Goal: Task Accomplishment & Management: Use online tool/utility

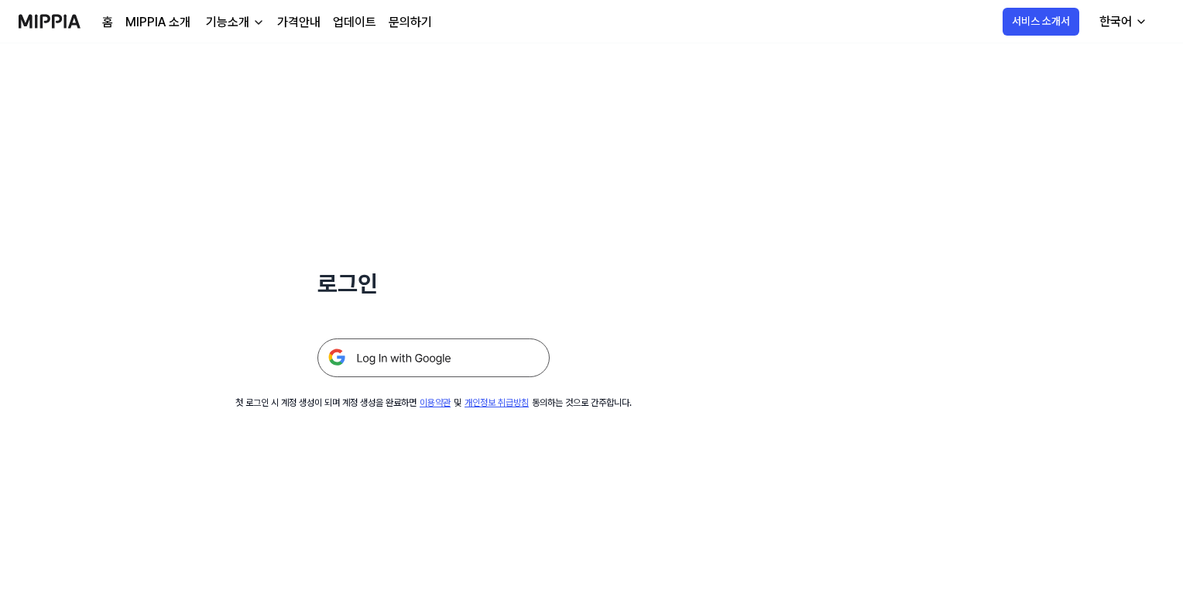
click at [428, 358] on img at bounding box center [433, 357] width 232 height 39
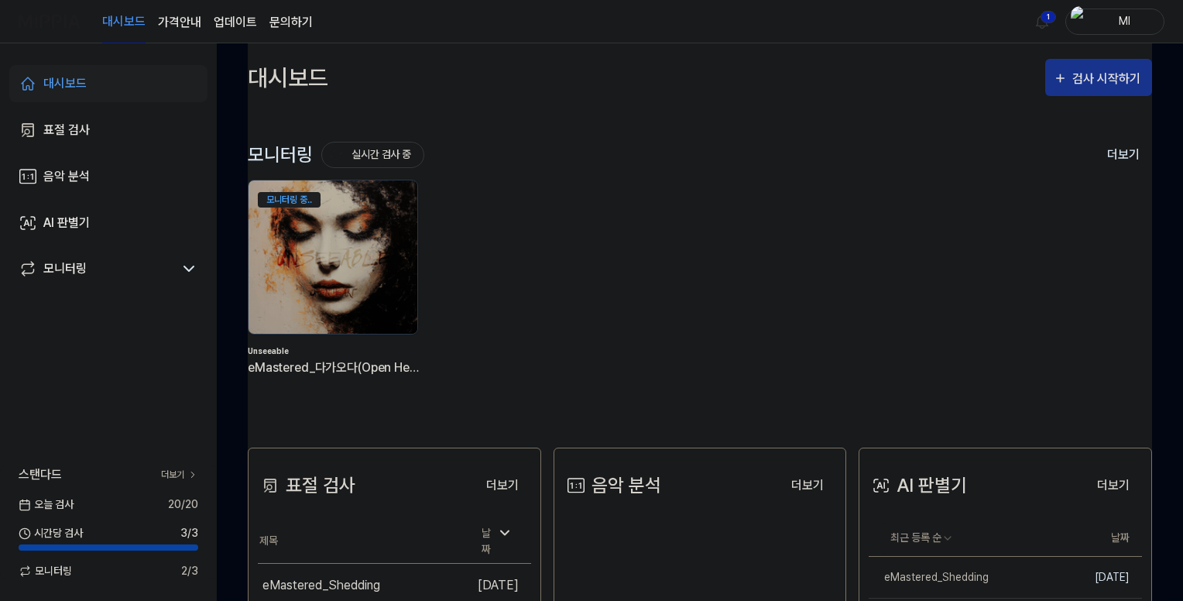
click at [1099, 75] on div "검사 시작하기" at bounding box center [1108, 79] width 72 height 20
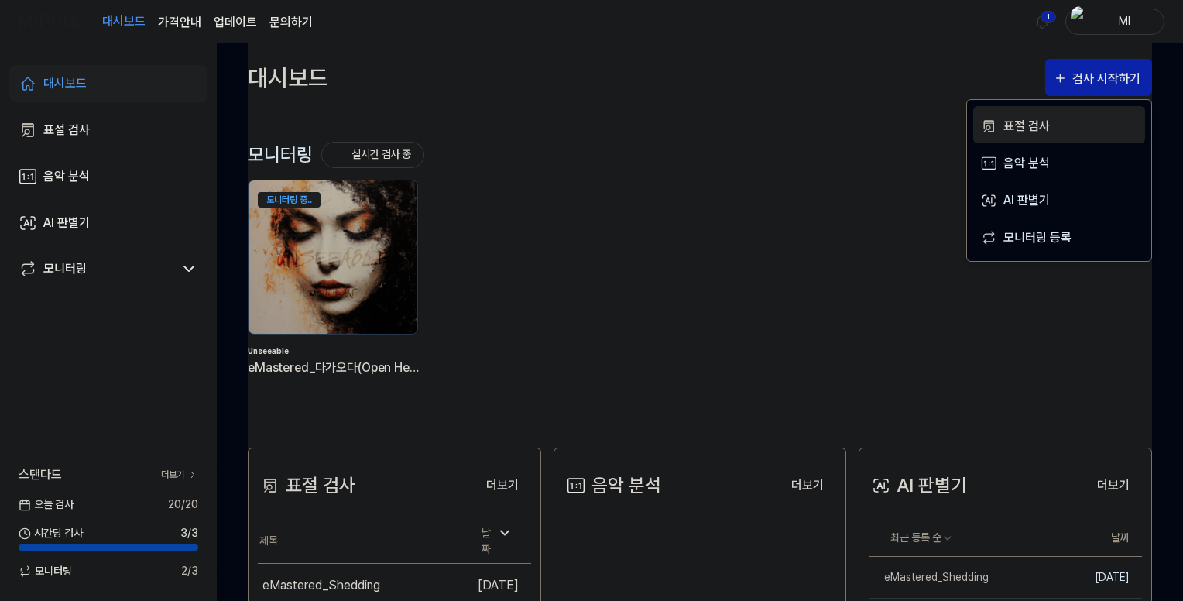
click at [1011, 125] on div "표절 검사" at bounding box center [1070, 126] width 135 height 20
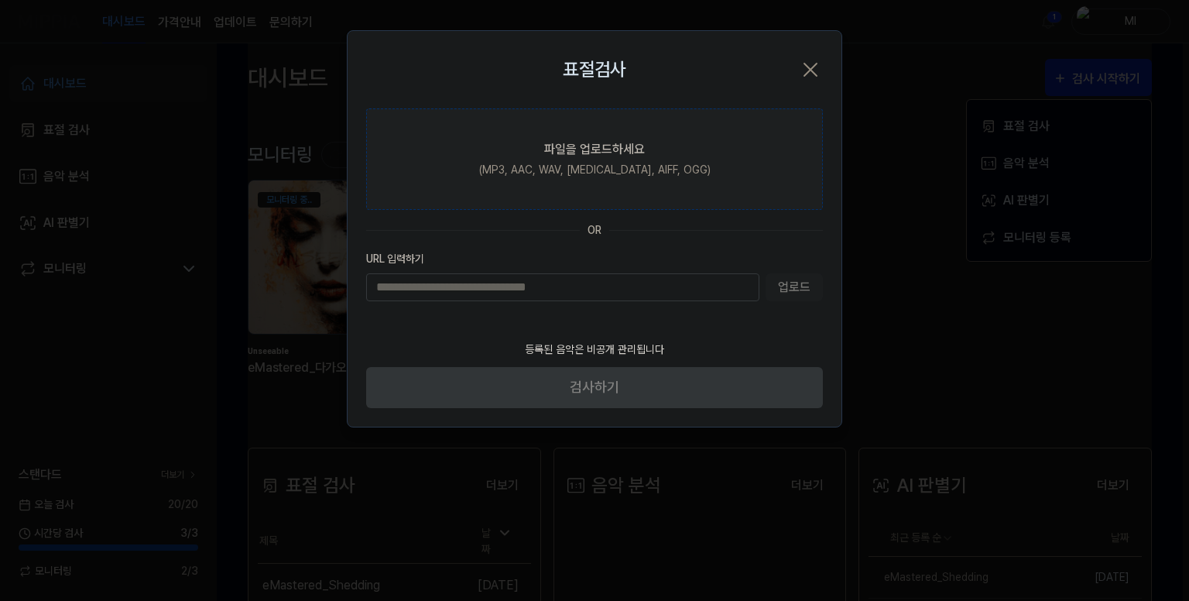
click at [564, 163] on div "(MP3, AAC, WAV, FLAC, AIFF, OGG)" at bounding box center [594, 170] width 231 height 16
click at [0, 0] on input "파일을 업로드하세요 (MP3, AAC, WAV, FLAC, AIFF, OGG)" at bounding box center [0, 0] width 0 height 0
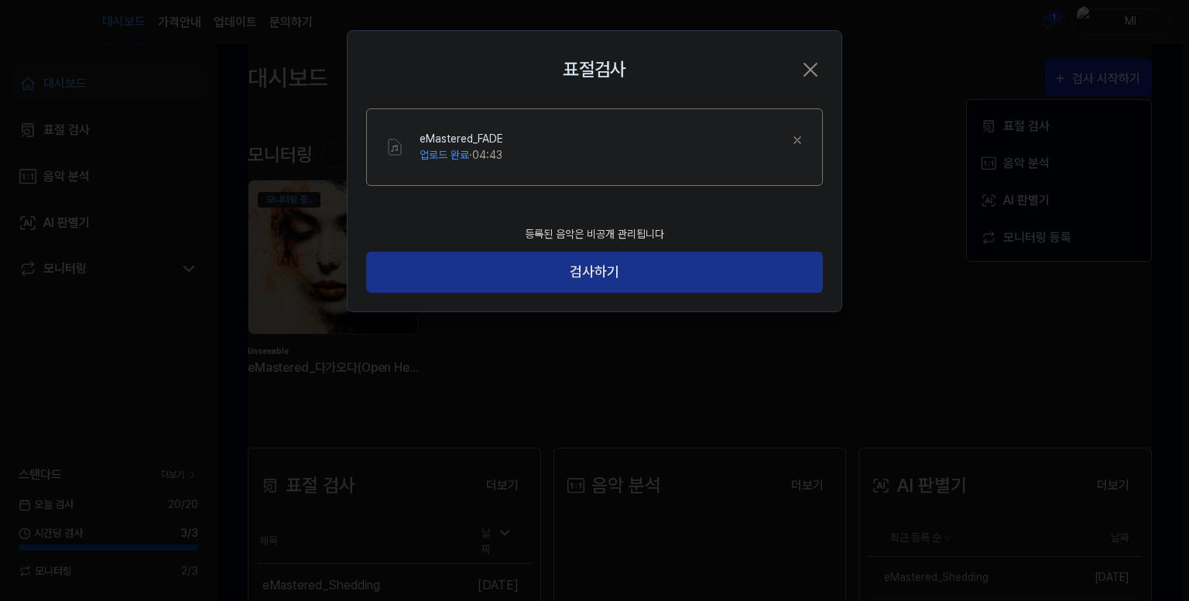
click at [590, 270] on button "검사하기" at bounding box center [594, 272] width 457 height 41
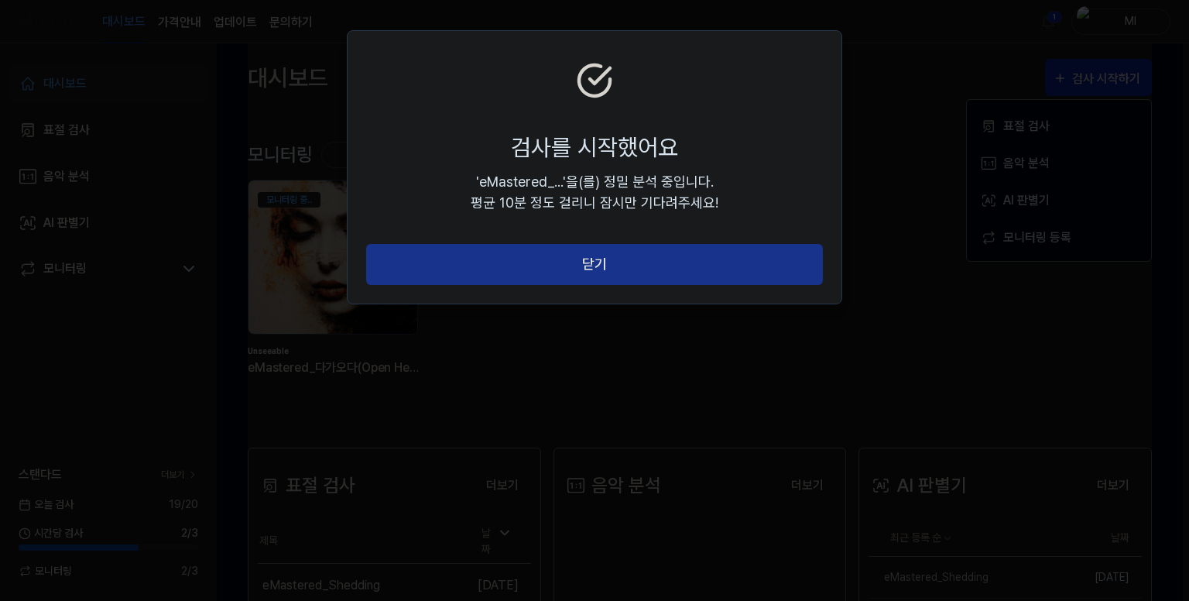
click at [600, 268] on button "닫기" at bounding box center [594, 264] width 457 height 41
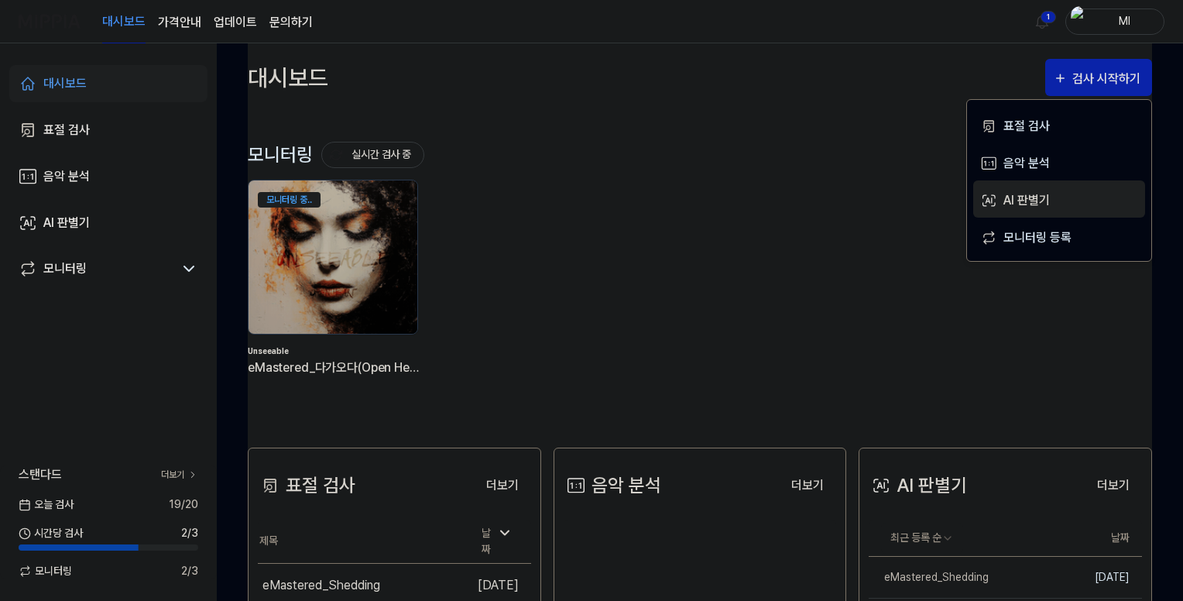
click at [1031, 197] on div "AI 판별기" at bounding box center [1070, 200] width 135 height 20
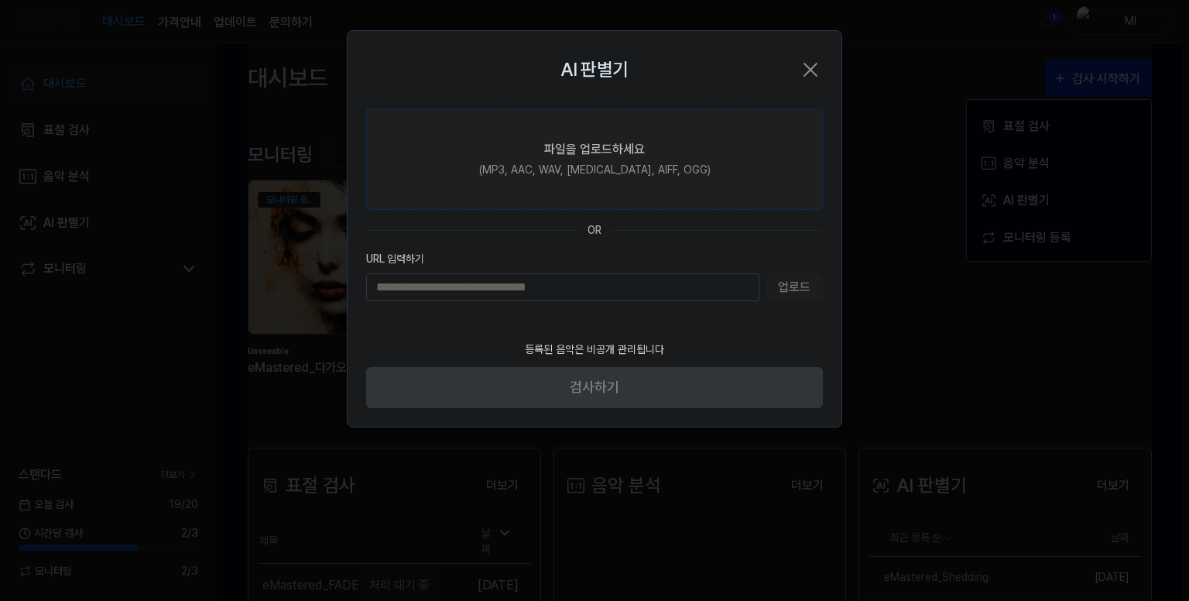
click at [599, 156] on div "파일을 업로드하세요" at bounding box center [594, 149] width 101 height 19
click at [0, 0] on input "파일을 업로드하세요 (MP3, AAC, WAV, FLAC, AIFF, OGG)" at bounding box center [0, 0] width 0 height 0
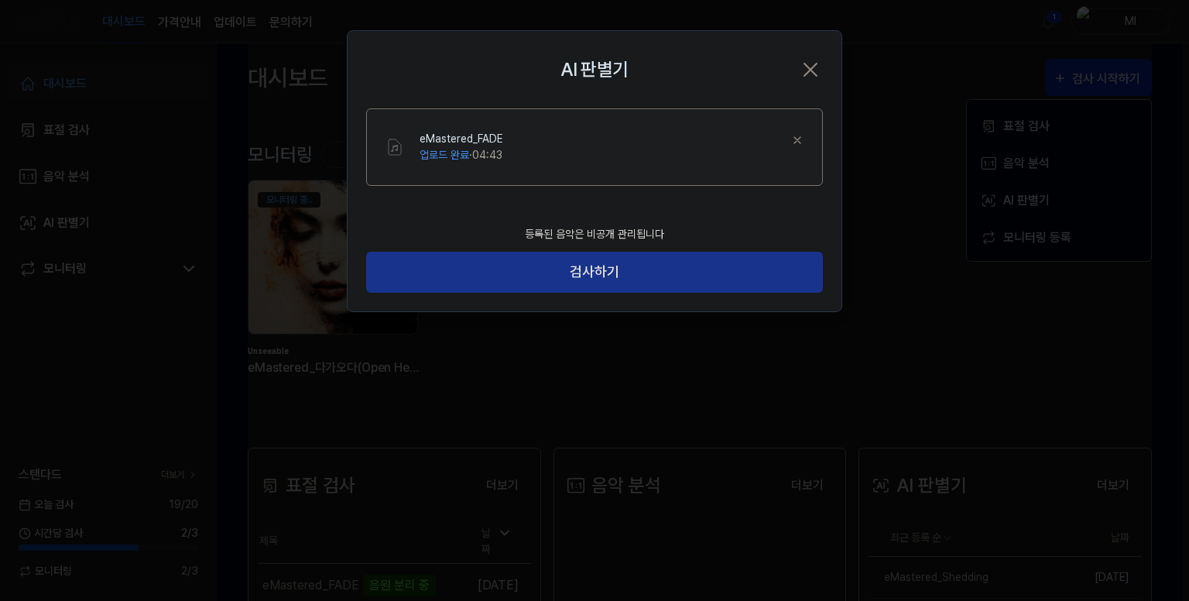
click at [599, 270] on button "검사하기" at bounding box center [594, 272] width 457 height 41
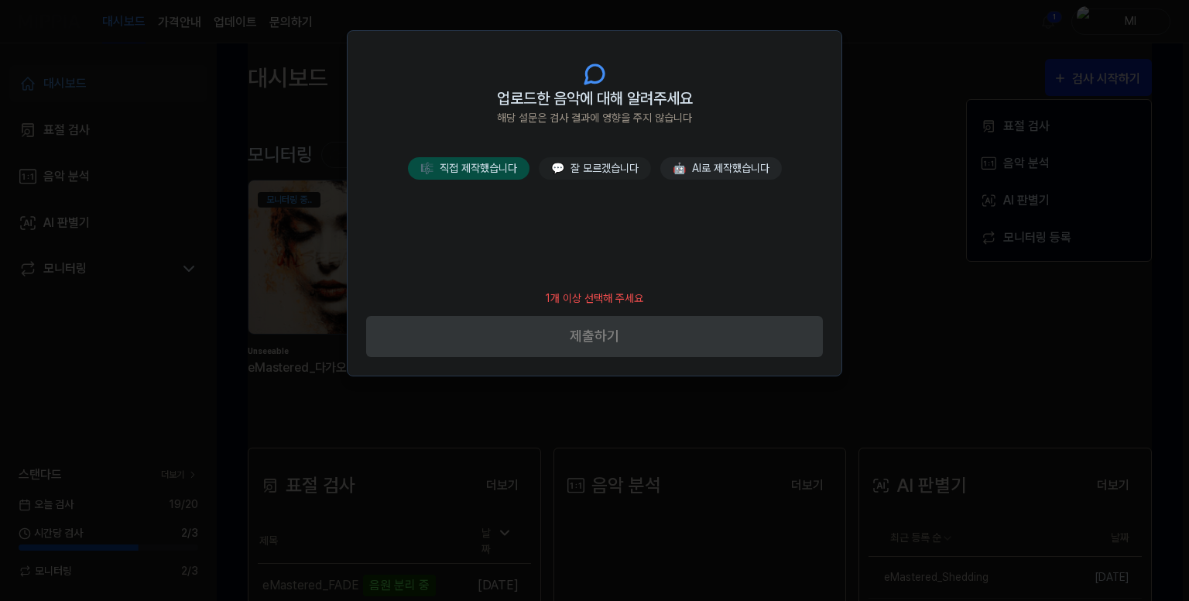
click at [467, 159] on button "🎼 직접 제작했습니다" at bounding box center [469, 168] width 122 height 22
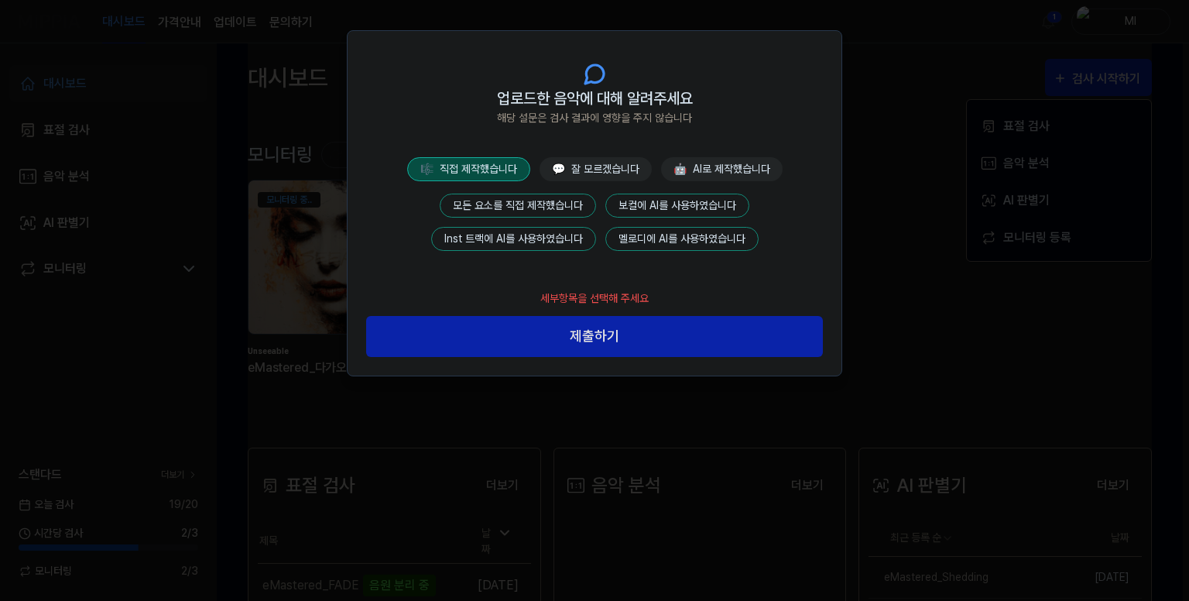
click at [522, 198] on button "모든 요소를 직접 제작했습니다" at bounding box center [518, 205] width 156 height 24
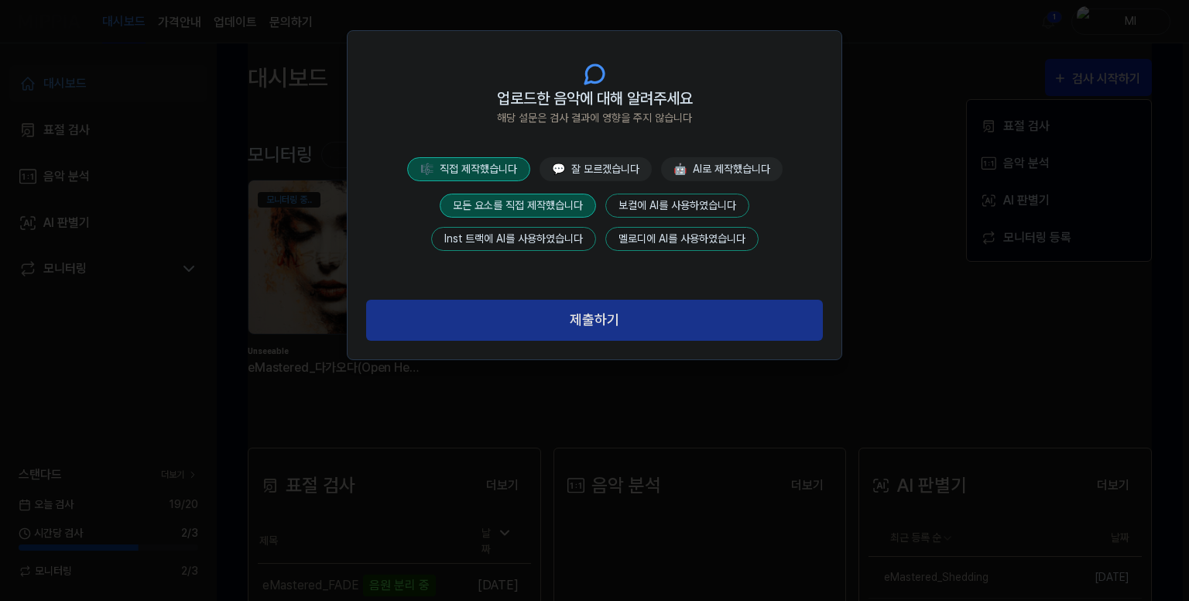
click at [603, 323] on button "제출하기" at bounding box center [594, 320] width 457 height 41
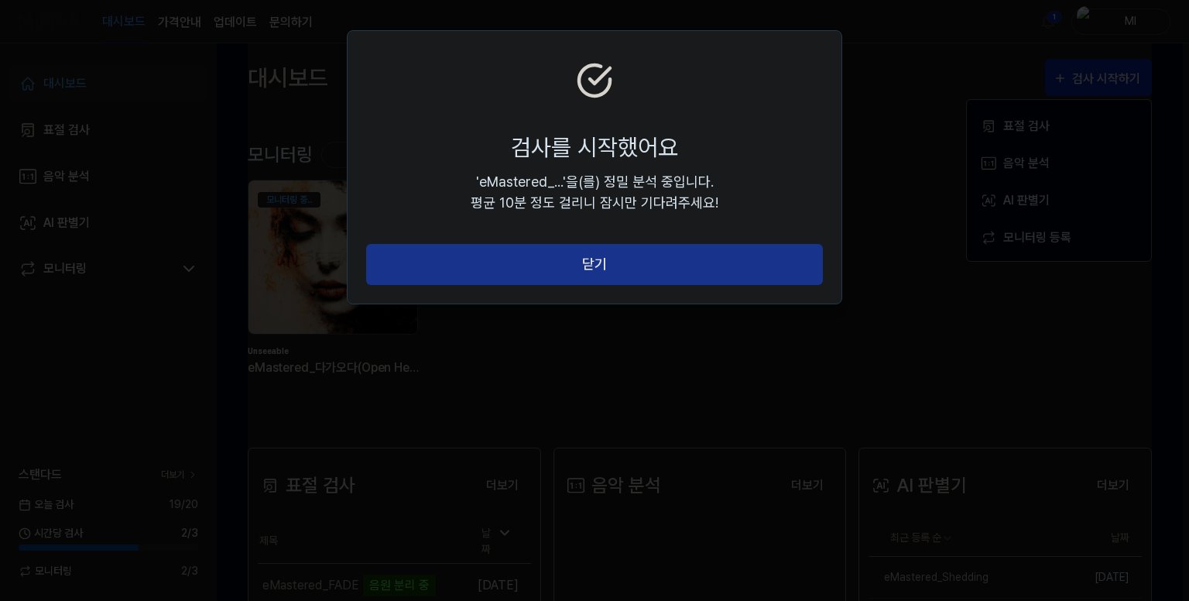
click at [583, 258] on button "닫기" at bounding box center [594, 264] width 457 height 41
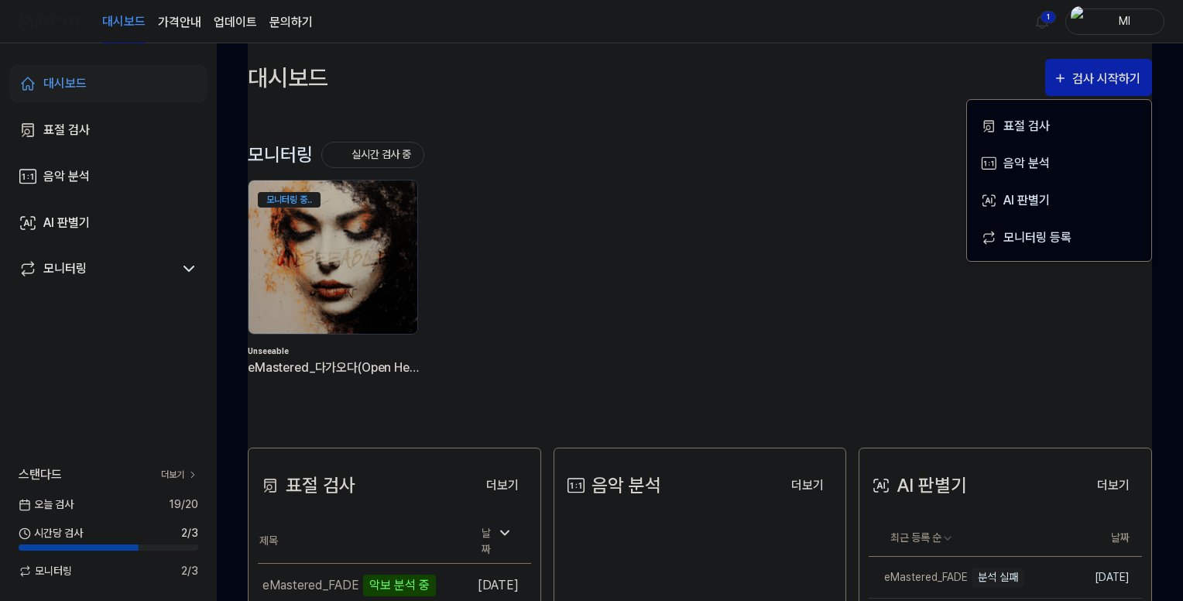
click at [284, 19] on link "문의하기" at bounding box center [290, 22] width 43 height 19
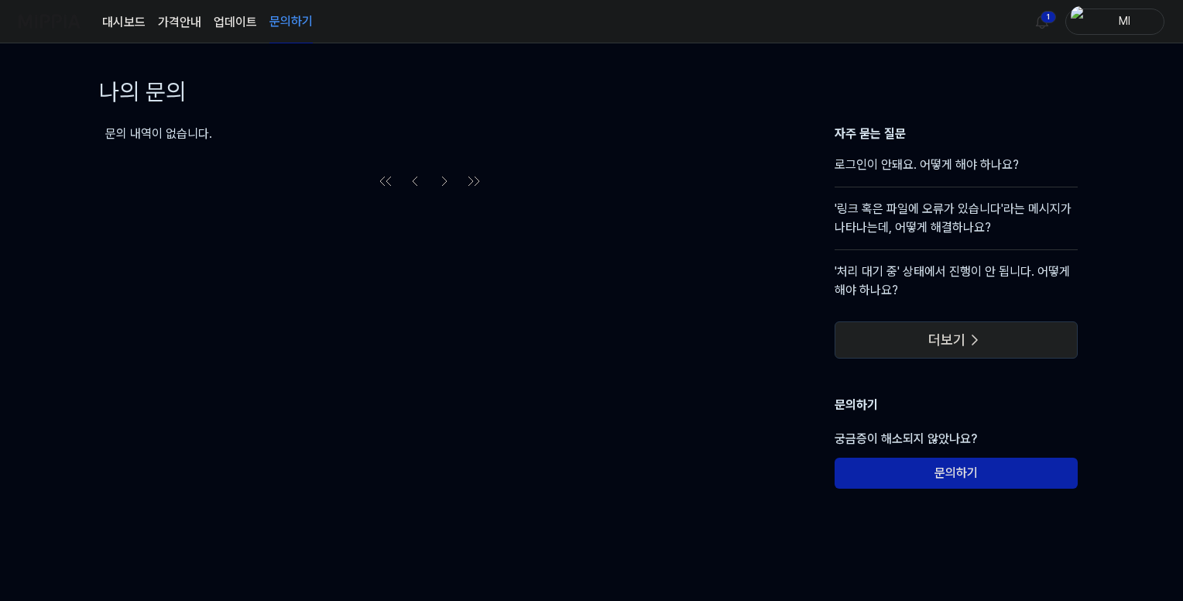
click at [922, 337] on button "더보기" at bounding box center [955, 339] width 243 height 37
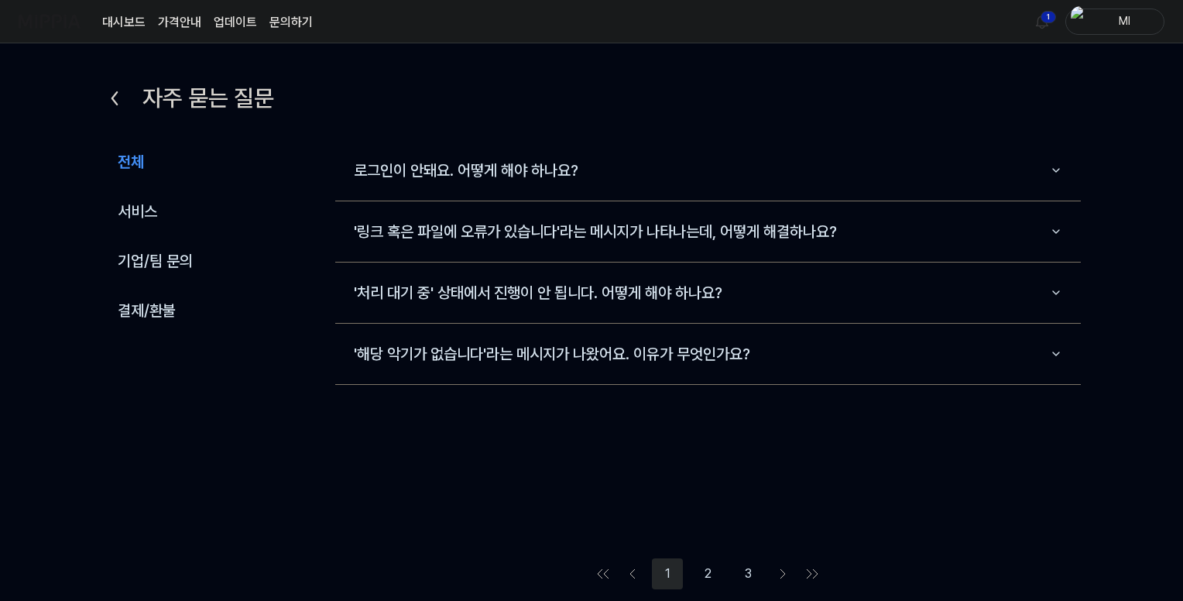
click at [709, 572] on button "2" at bounding box center [707, 573] width 31 height 31
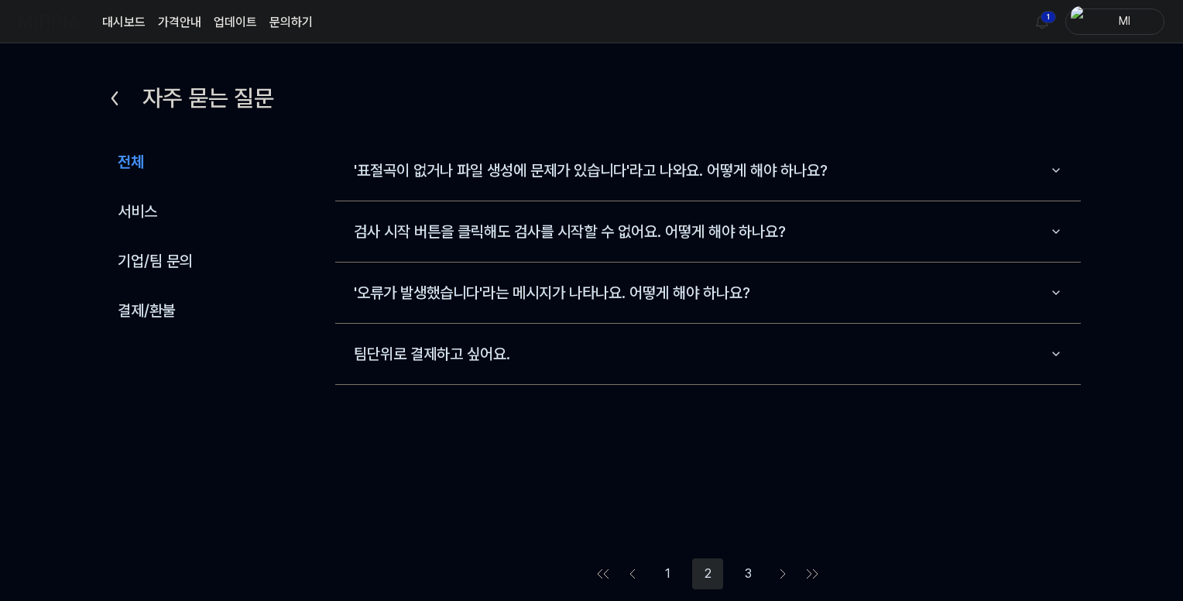
click at [746, 572] on button "3" at bounding box center [747, 573] width 31 height 31
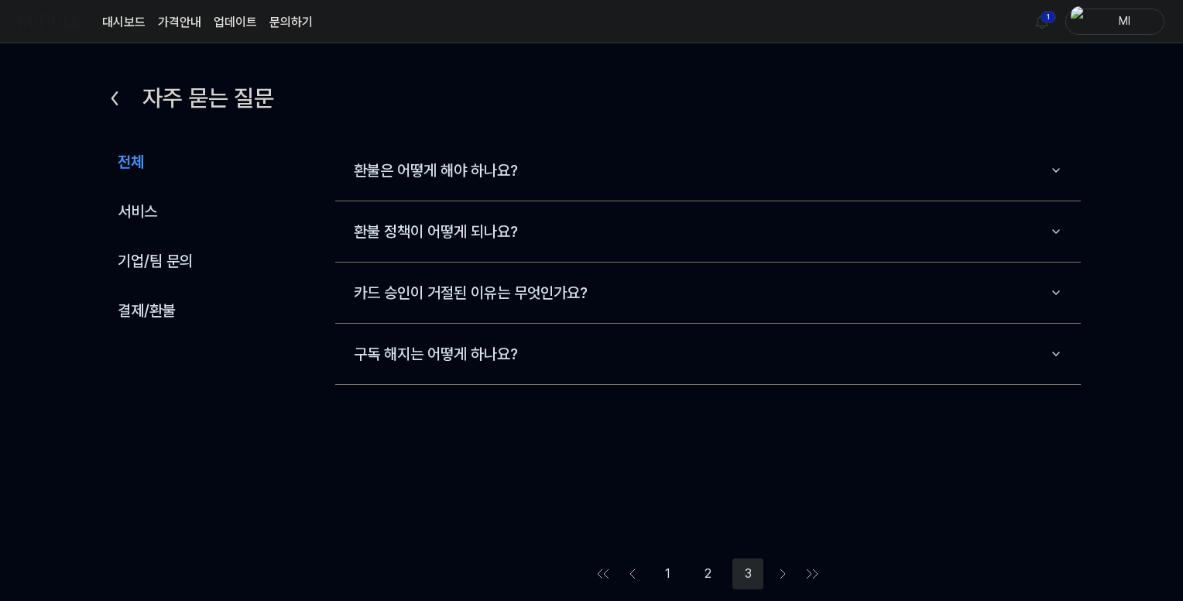
click at [111, 94] on icon at bounding box center [114, 98] width 25 height 25
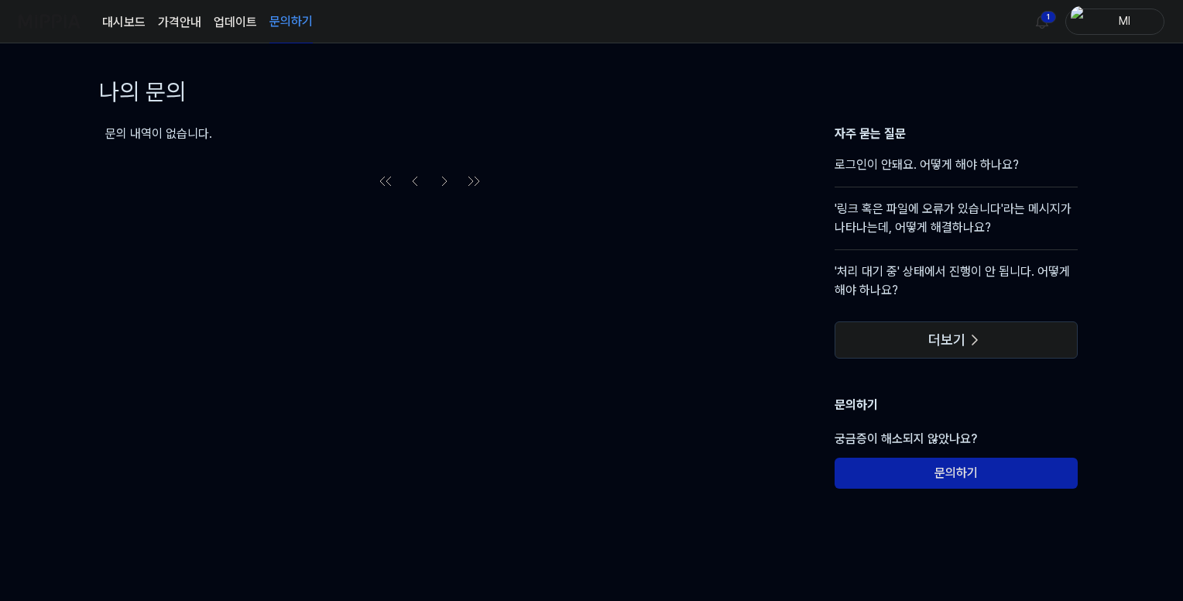
click at [59, 18] on img at bounding box center [50, 21] width 62 height 43
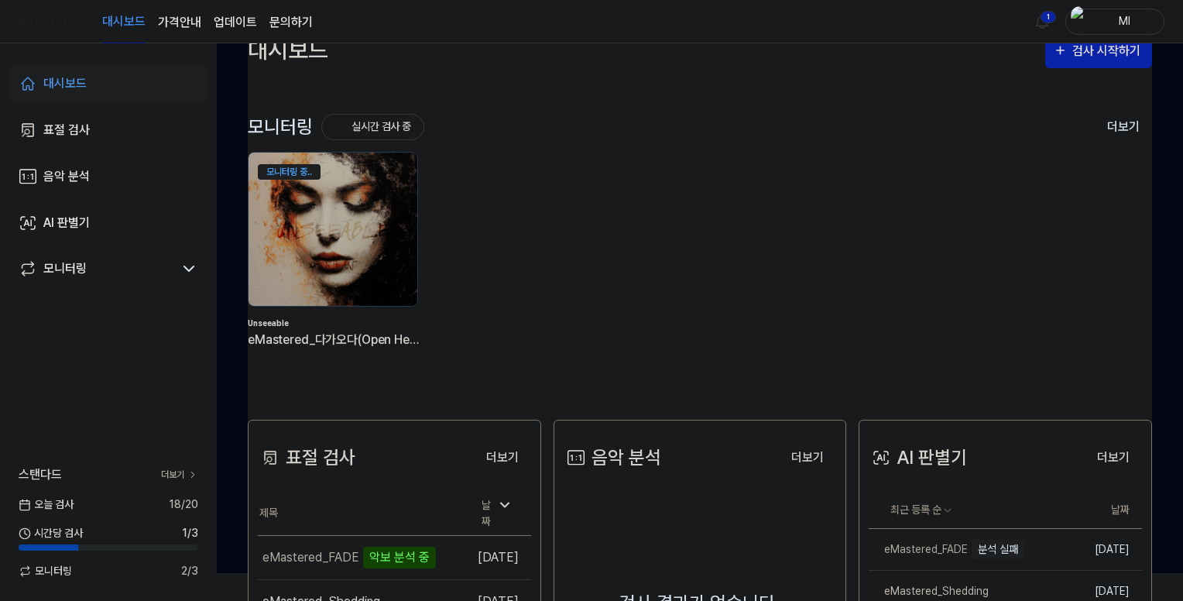
scroll to position [77, 0]
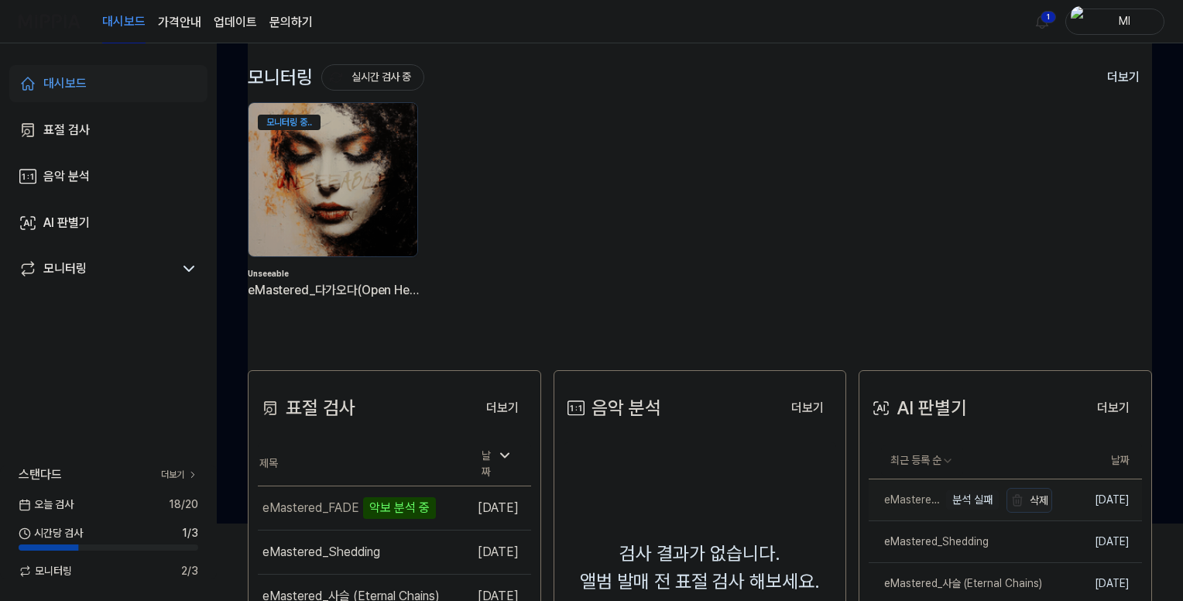
click at [1027, 496] on button "삭제" at bounding box center [1029, 500] width 46 height 25
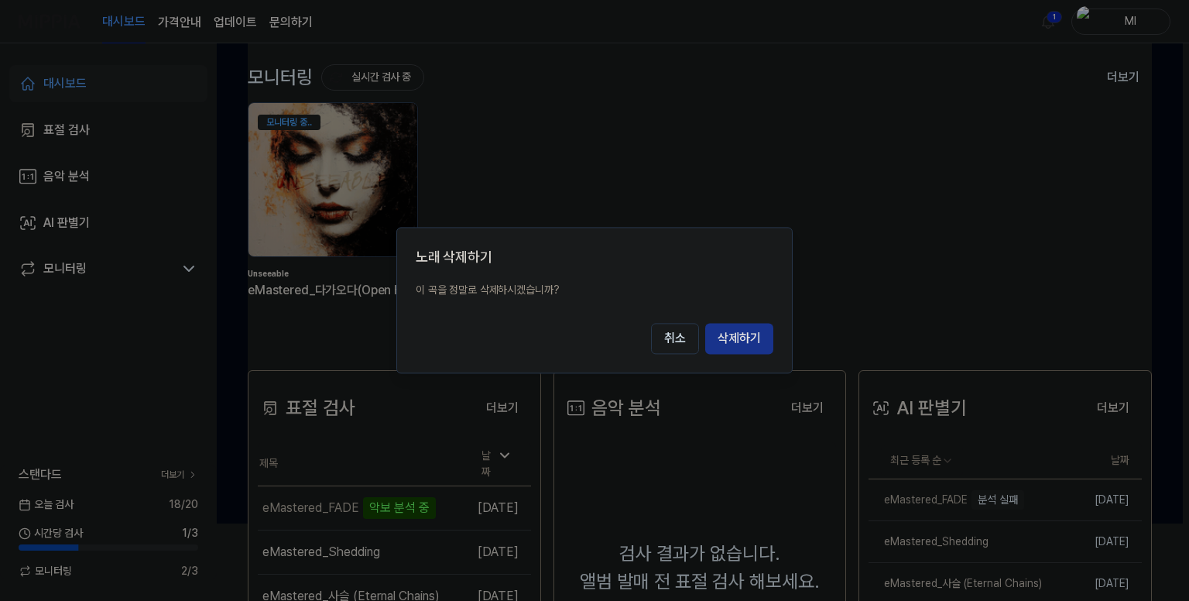
click at [737, 341] on button "삭제하기" at bounding box center [739, 338] width 68 height 31
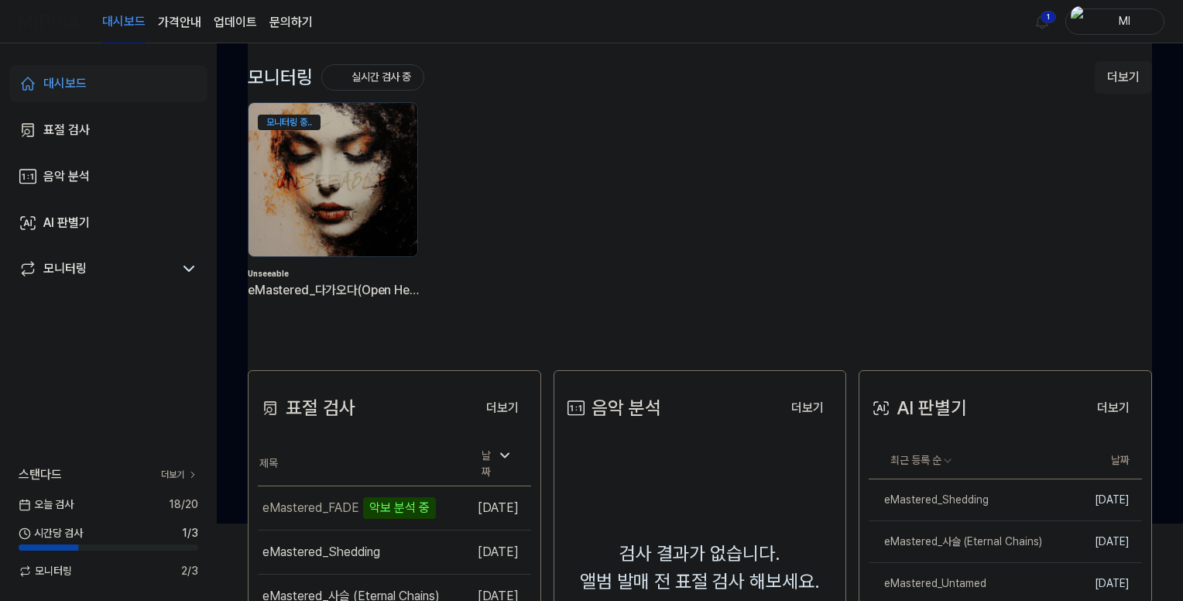
click at [1120, 77] on button "더보기" at bounding box center [1122, 77] width 57 height 33
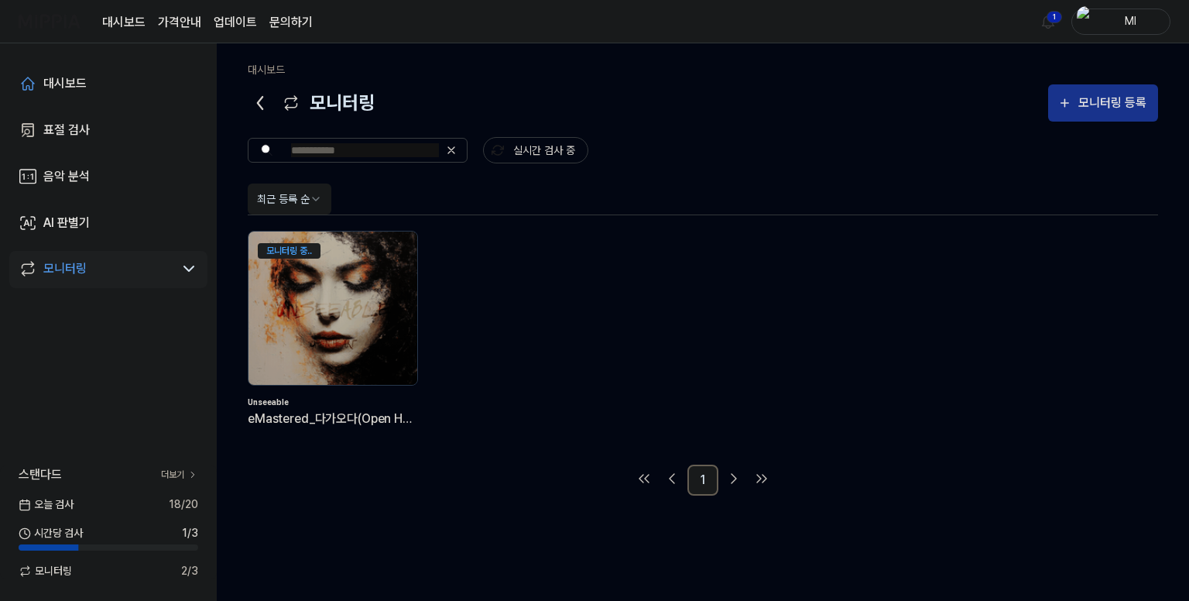
click at [1108, 98] on div "모니터링 등록" at bounding box center [1113, 103] width 72 height 20
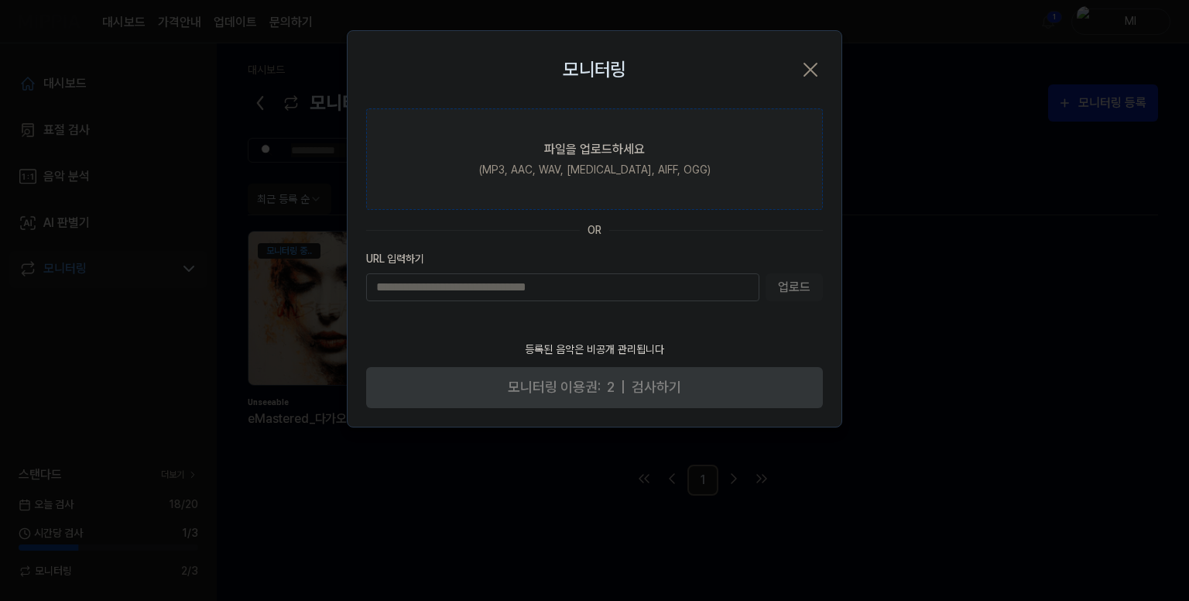
click at [611, 149] on div "파일을 업로드하세요" at bounding box center [594, 149] width 101 height 19
click at [0, 0] on input "파일을 업로드하세요 (MP3, AAC, WAV, FLAC, AIFF, OGG)" at bounding box center [0, 0] width 0 height 0
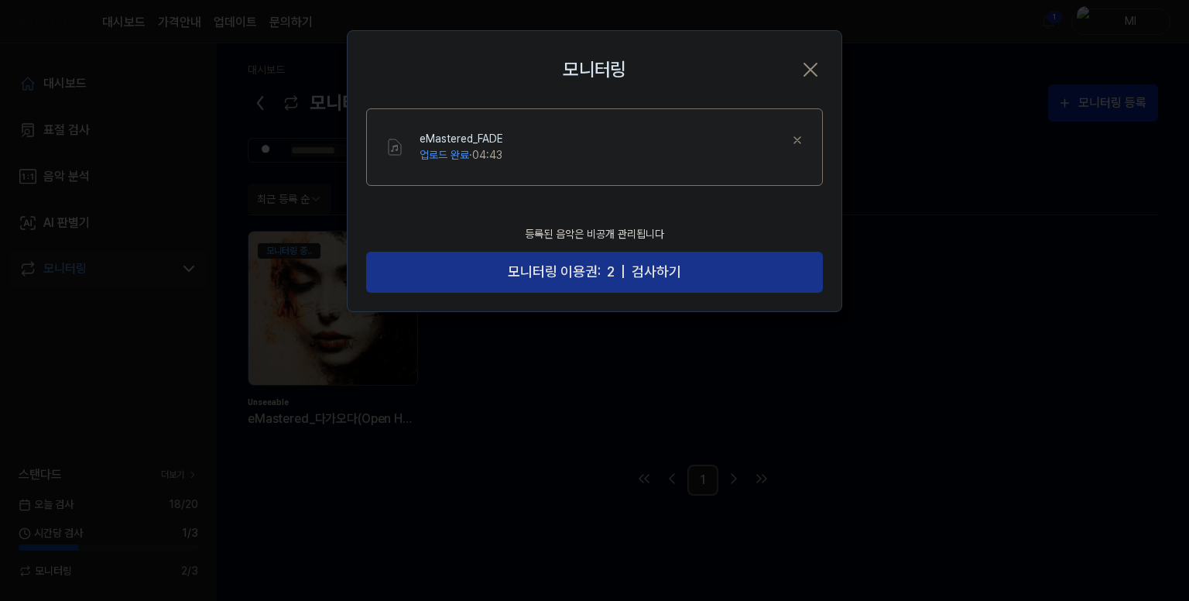
click at [669, 270] on span "검사하기" at bounding box center [657, 272] width 50 height 22
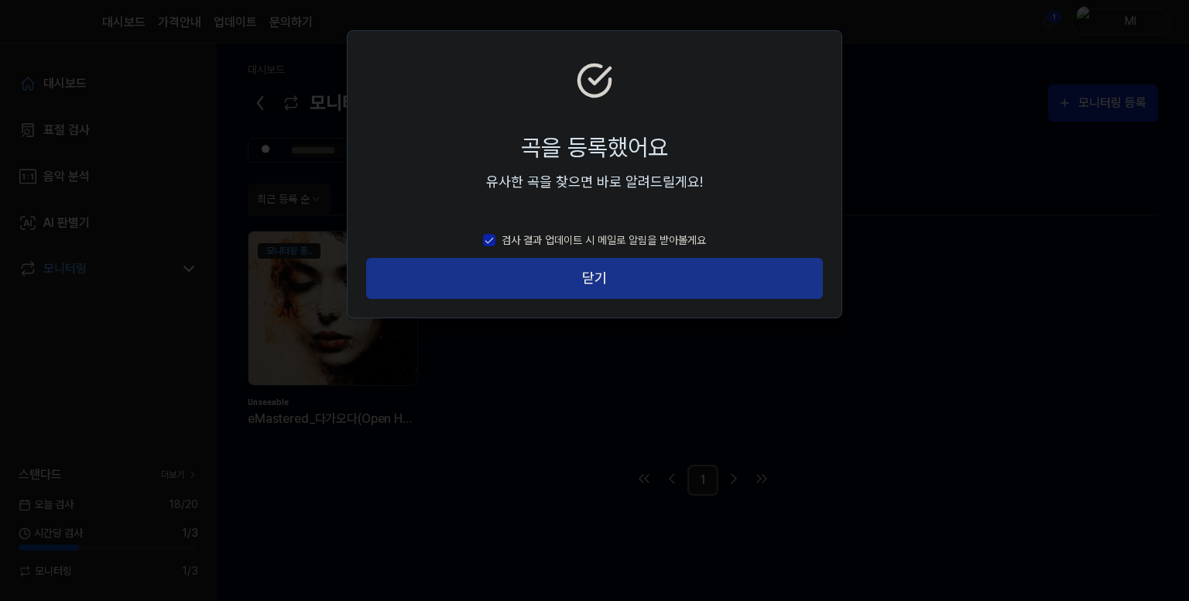
click at [591, 277] on button "닫기" at bounding box center [594, 278] width 457 height 41
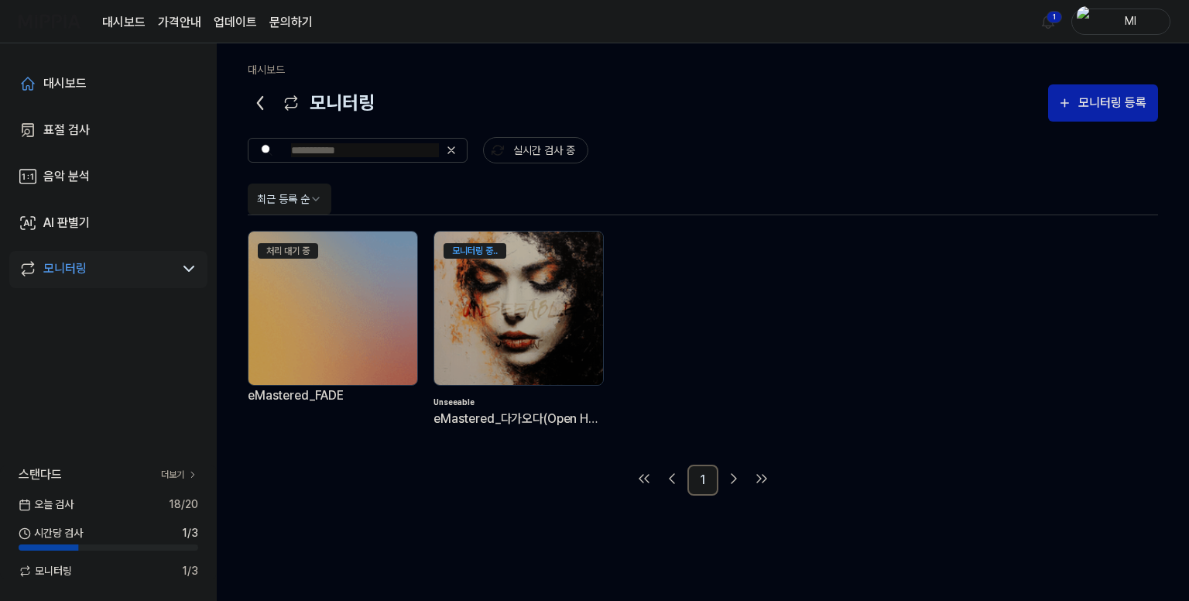
click at [300, 300] on img at bounding box center [332, 307] width 169 height 153
click at [288, 239] on div "처리 대기 중" at bounding box center [332, 248] width 169 height 34
drag, startPoint x: 342, startPoint y: 323, endPoint x: 306, endPoint y: 419, distance: 102.6
click at [306, 428] on div "처리 대기 중 eMastered_FADE" at bounding box center [333, 341] width 170 height 221
click at [70, 81] on div "대시보드" at bounding box center [64, 83] width 43 height 19
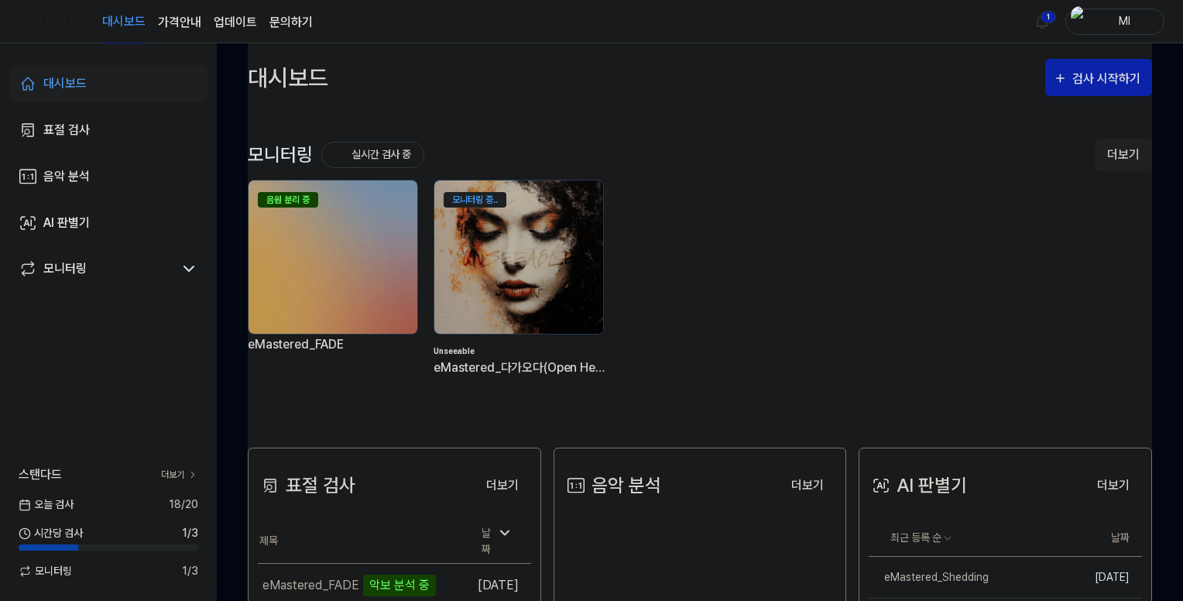
click at [1127, 154] on button "더보기" at bounding box center [1122, 155] width 57 height 33
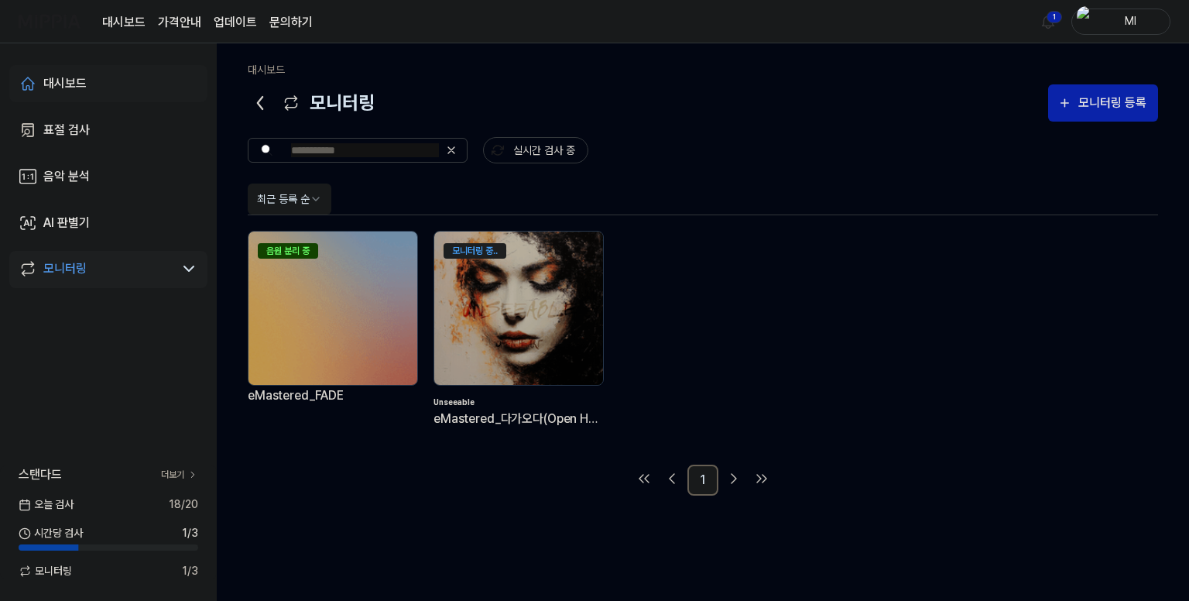
click at [70, 84] on div "대시보드" at bounding box center [64, 83] width 43 height 19
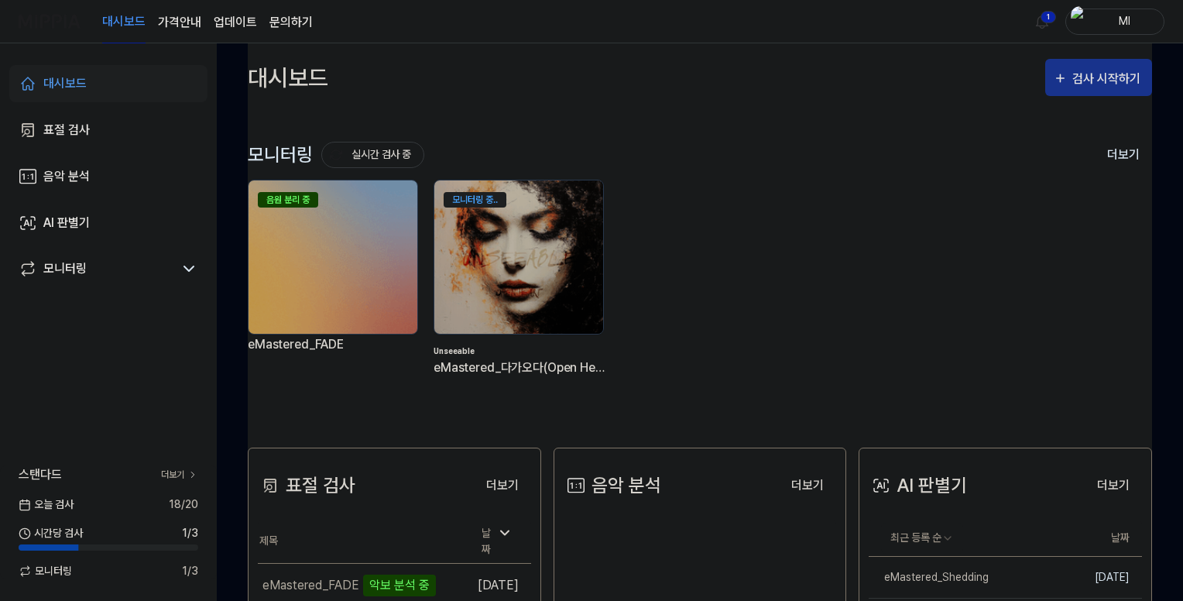
click at [1111, 84] on div "검사 시작하기" at bounding box center [1108, 79] width 72 height 20
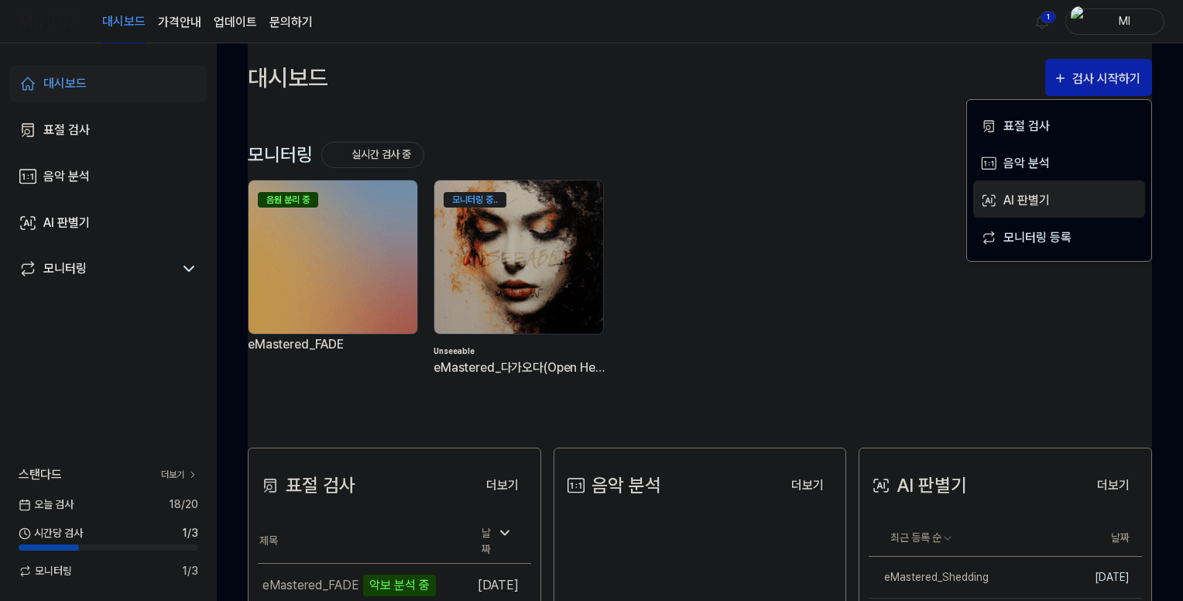
click at [1033, 202] on div "AI 판별기" at bounding box center [1070, 200] width 135 height 20
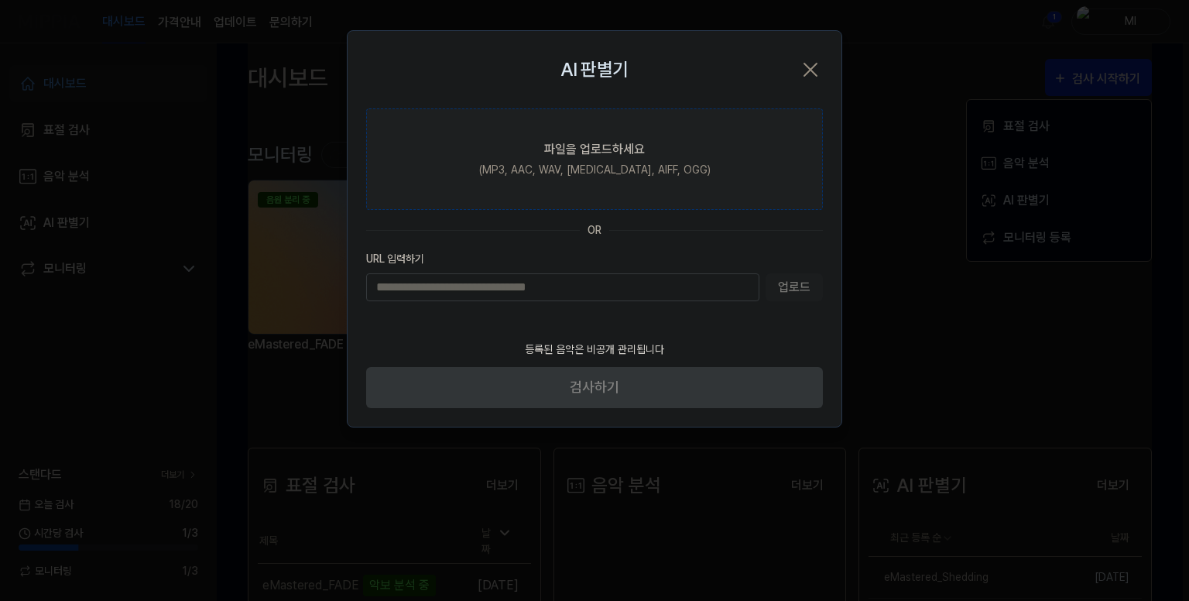
click at [548, 140] on div "파일을 업로드하세요" at bounding box center [594, 149] width 101 height 19
click at [0, 0] on input "파일을 업로드하세요 (MP3, AAC, WAV, FLAC, AIFF, OGG)" at bounding box center [0, 0] width 0 height 0
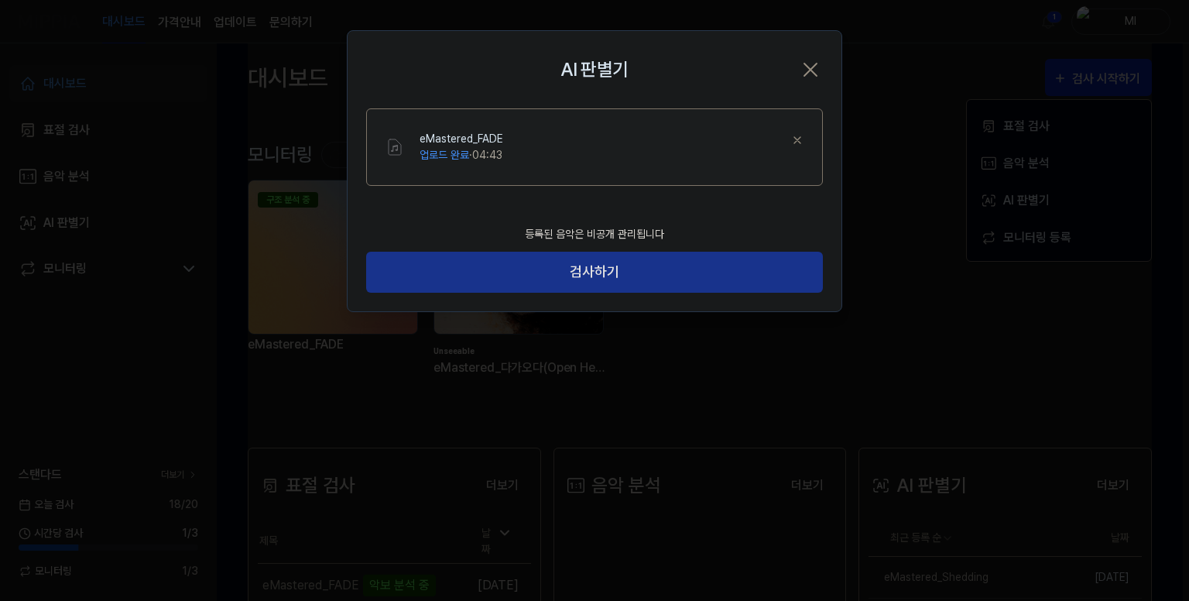
click at [587, 269] on button "검사하기" at bounding box center [594, 272] width 457 height 41
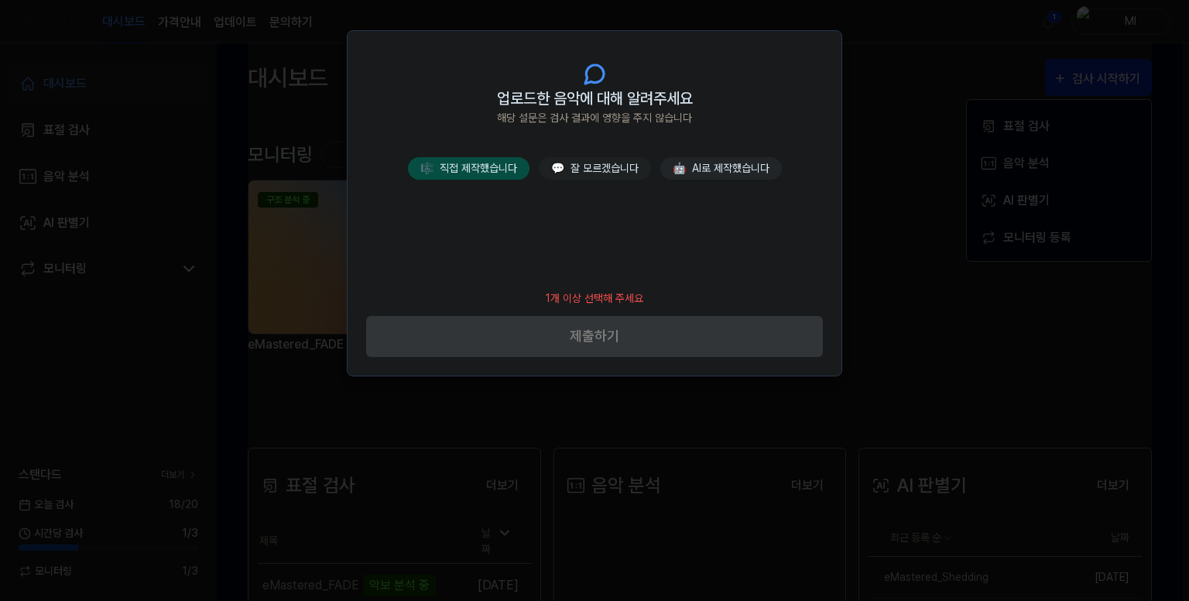
click at [458, 163] on button "🎼 직접 제작했습니다" at bounding box center [469, 168] width 122 height 22
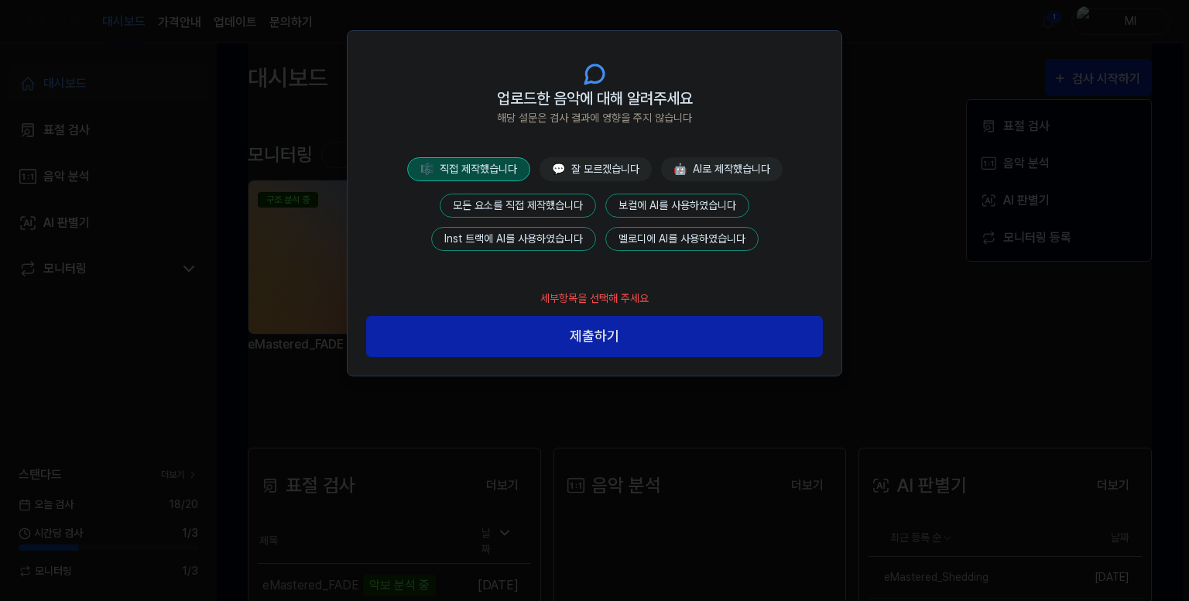
click at [523, 202] on button "모든 요소를 직접 제작했습니다" at bounding box center [518, 205] width 156 height 24
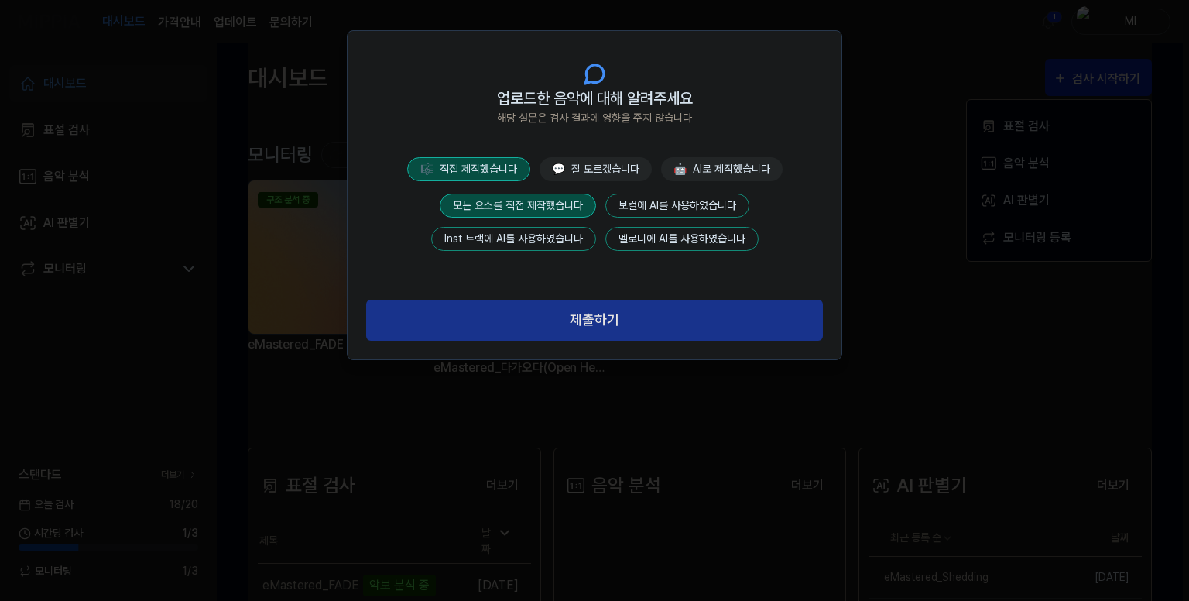
click at [601, 321] on button "제출하기" at bounding box center [594, 320] width 457 height 41
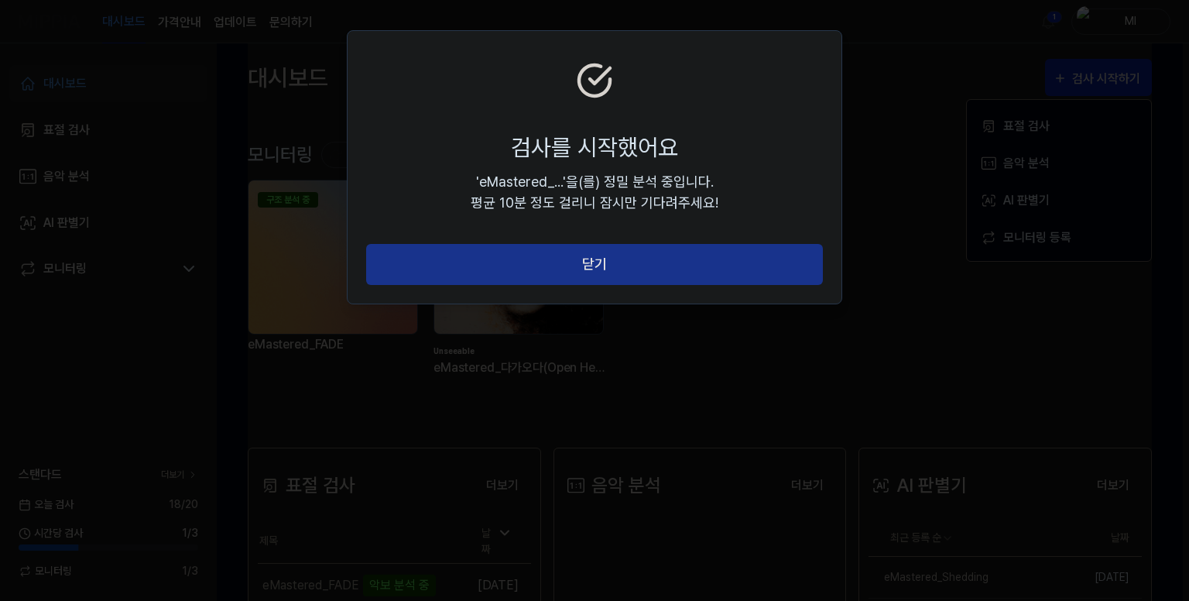
click at [595, 261] on button "닫기" at bounding box center [594, 264] width 457 height 41
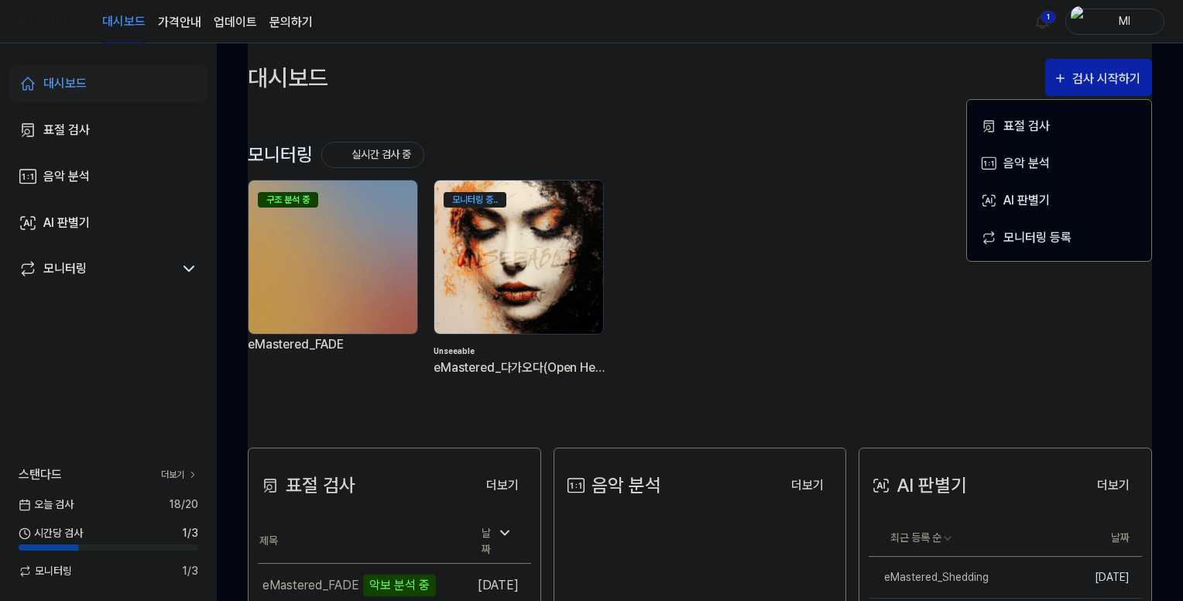
click at [547, 277] on img at bounding box center [519, 257] width 186 height 169
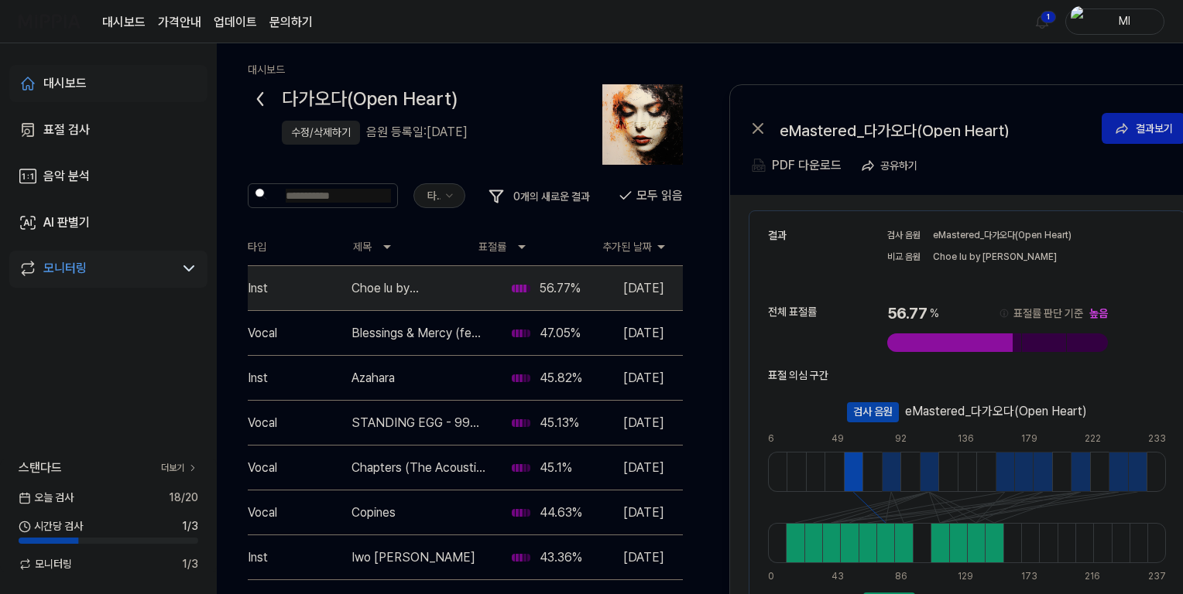
click at [64, 84] on div "대시보드" at bounding box center [64, 83] width 43 height 19
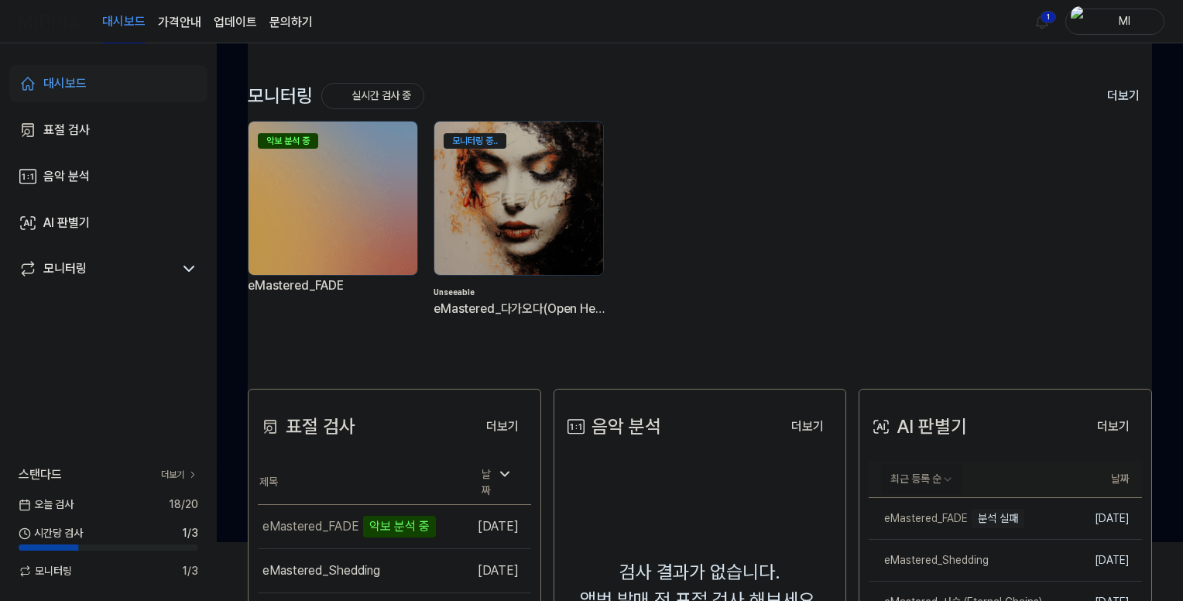
scroll to position [155, 0]
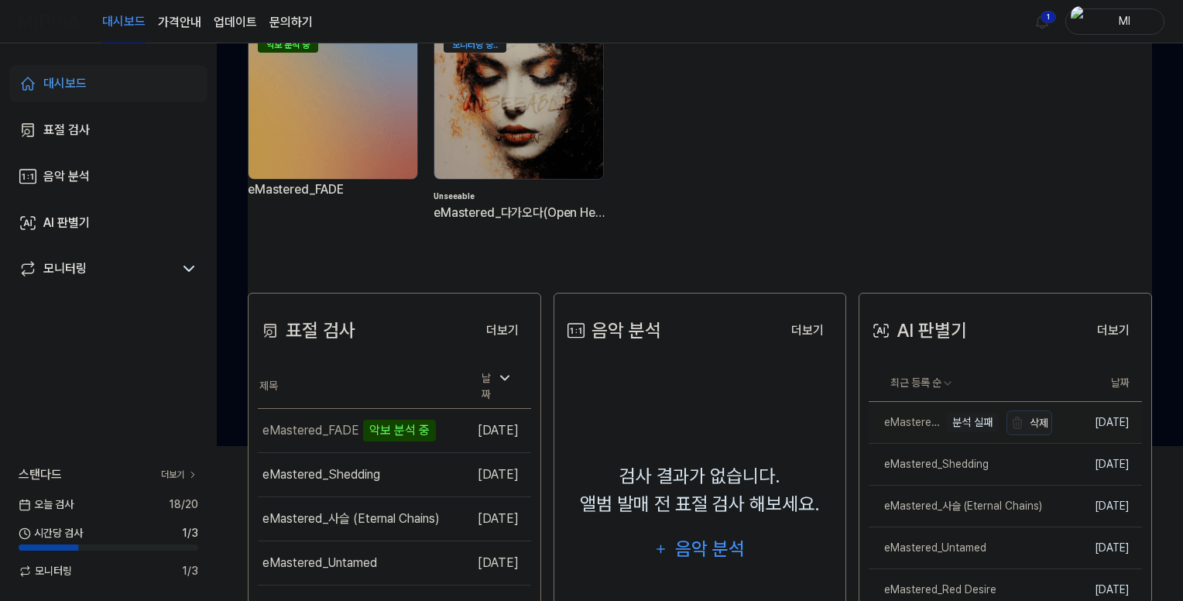
click at [1030, 427] on button "삭제" at bounding box center [1029, 422] width 46 height 25
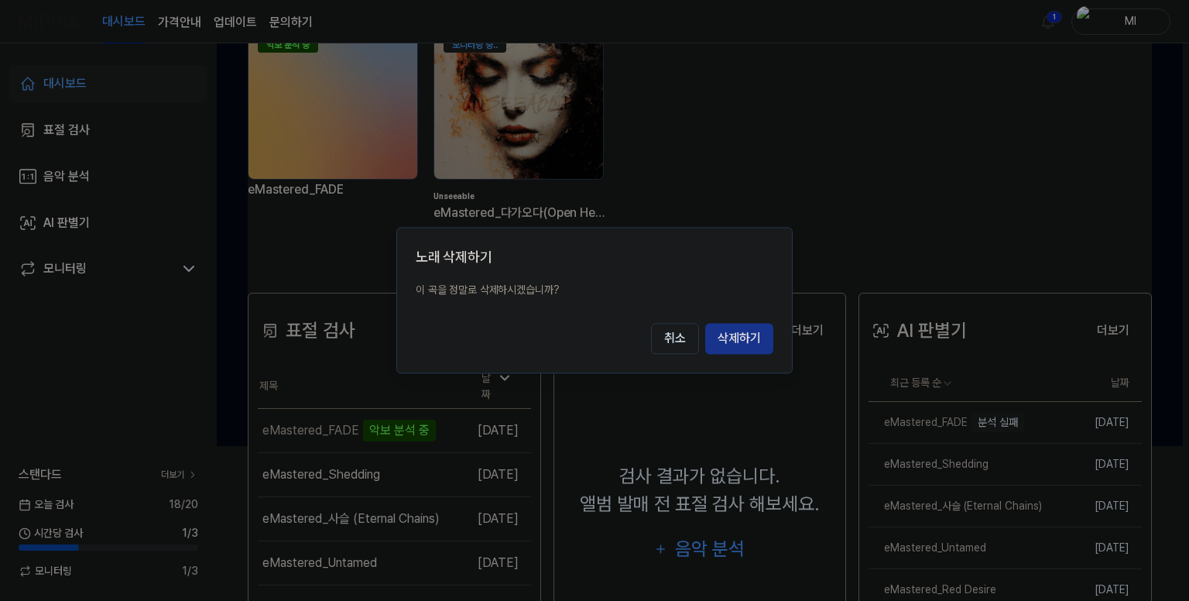
click at [746, 339] on button "삭제하기" at bounding box center [739, 338] width 68 height 31
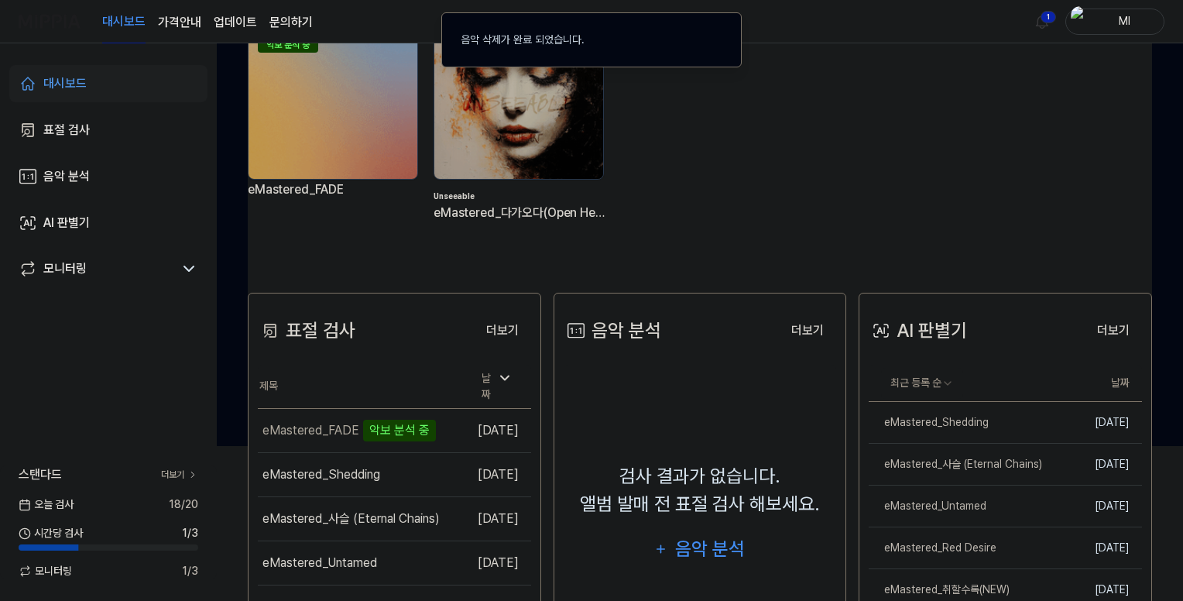
scroll to position [0, 0]
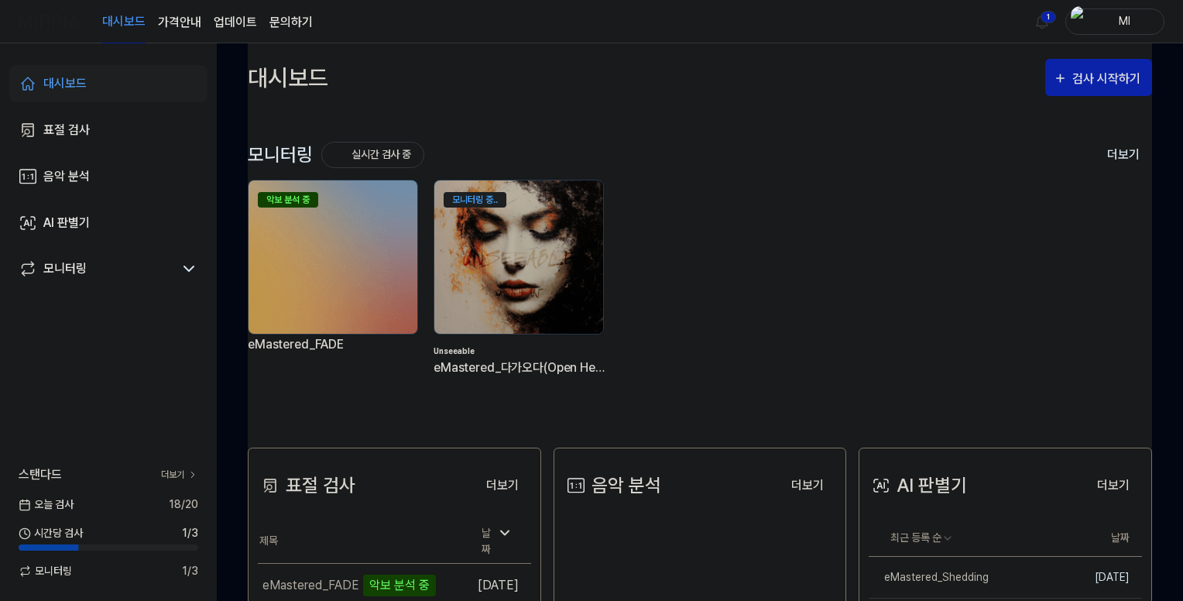
click at [287, 22] on link "문의하기" at bounding box center [290, 22] width 43 height 19
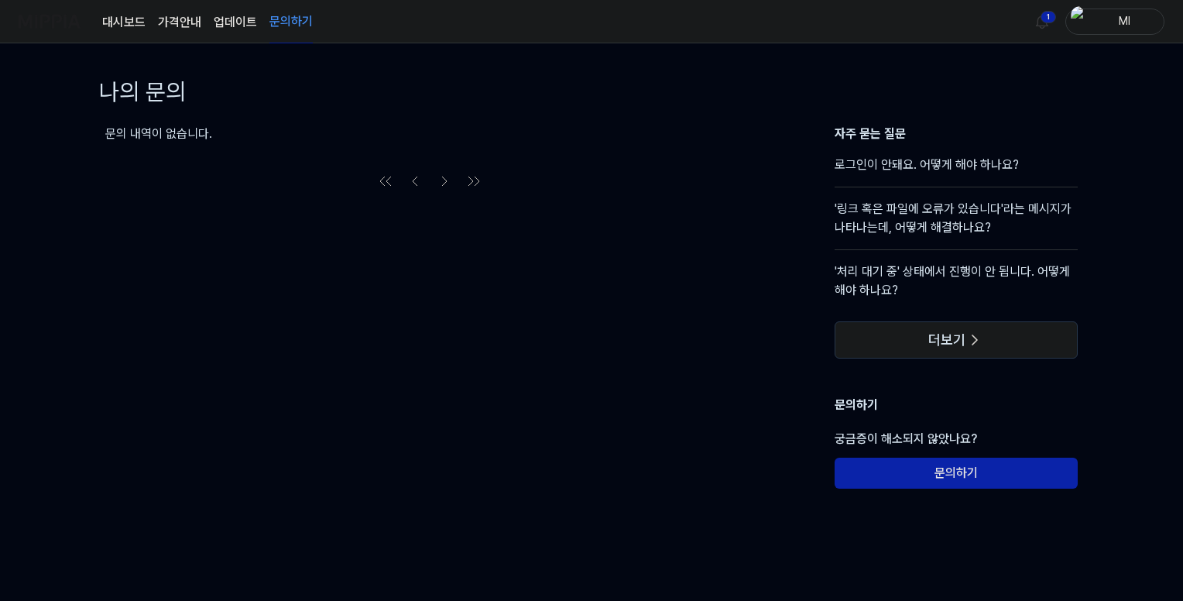
click at [957, 207] on h4 "'링크 혹은 파일에 오류가 있습니다'라는 메시지가 나타나는데, 어떻게 해결하나요?" at bounding box center [955, 225] width 243 height 50
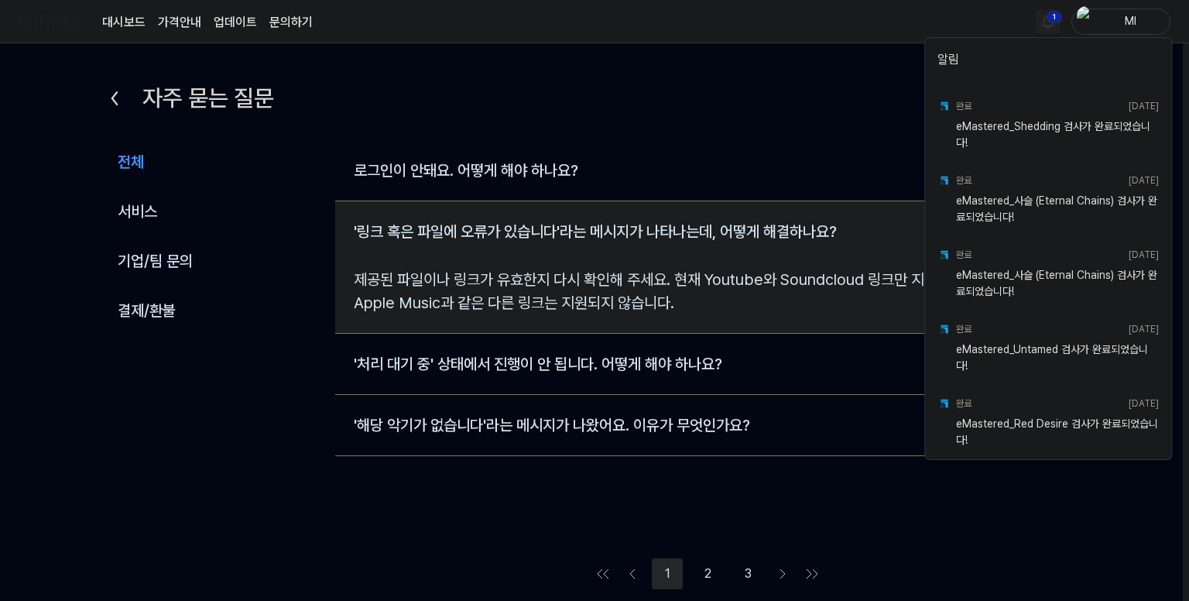
click at [1043, 20] on html "대시보드 가격안내 업데이트 문의하기 1 Ml 자주 묻는 질문 전체 서비스 기업/팀 문의 결제/환불 전체 서비스 기업/팀 문의 결제/환불 로그인…" at bounding box center [594, 300] width 1189 height 601
click at [787, 26] on html "대시보드 가격안내 업데이트 문의하기 Ml 자주 묻는 질문 전체 서비스 기업/팀 문의 결제/환불 전체 서비스 기업/팀 문의 결제/환불 로그인이 …" at bounding box center [594, 300] width 1189 height 601
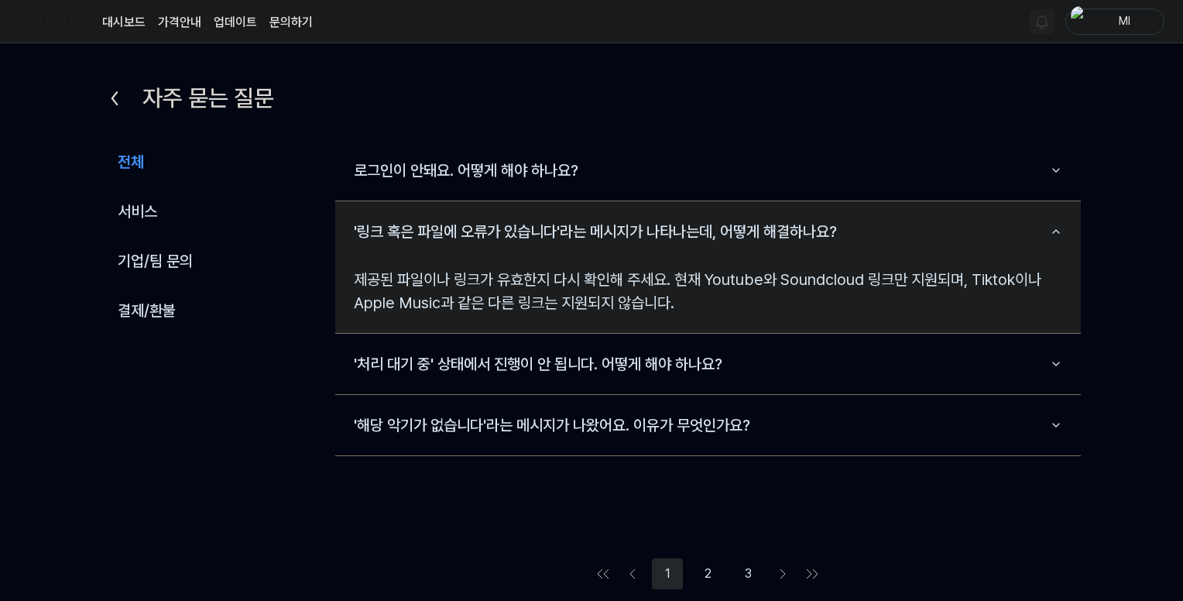
click at [41, 24] on img at bounding box center [50, 21] width 62 height 43
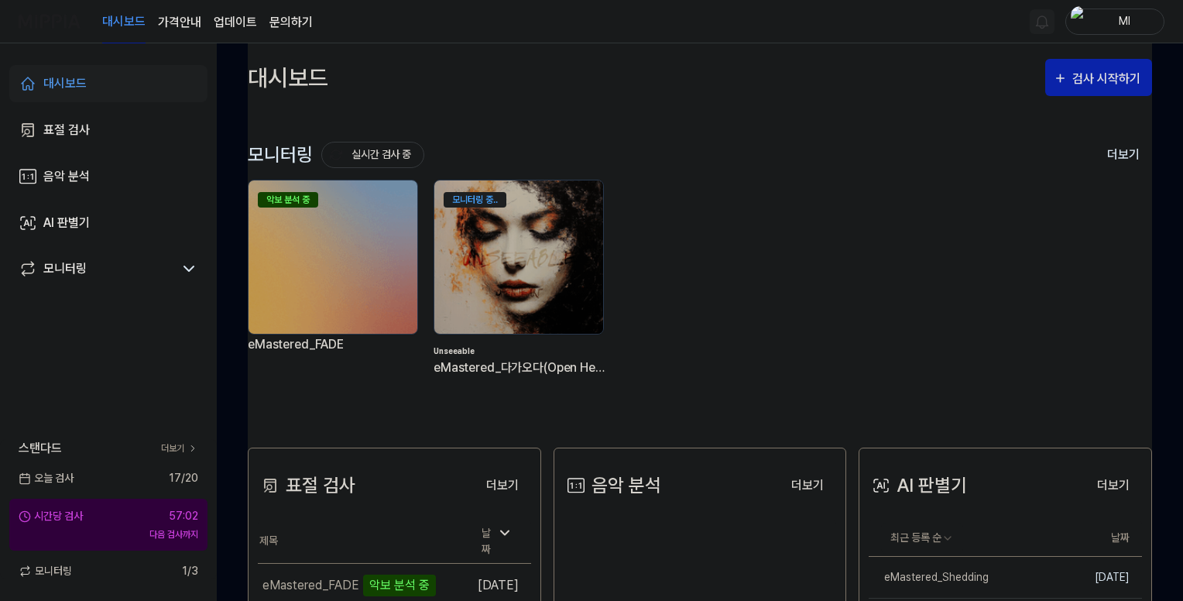
click at [172, 444] on link "더보기" at bounding box center [179, 448] width 37 height 14
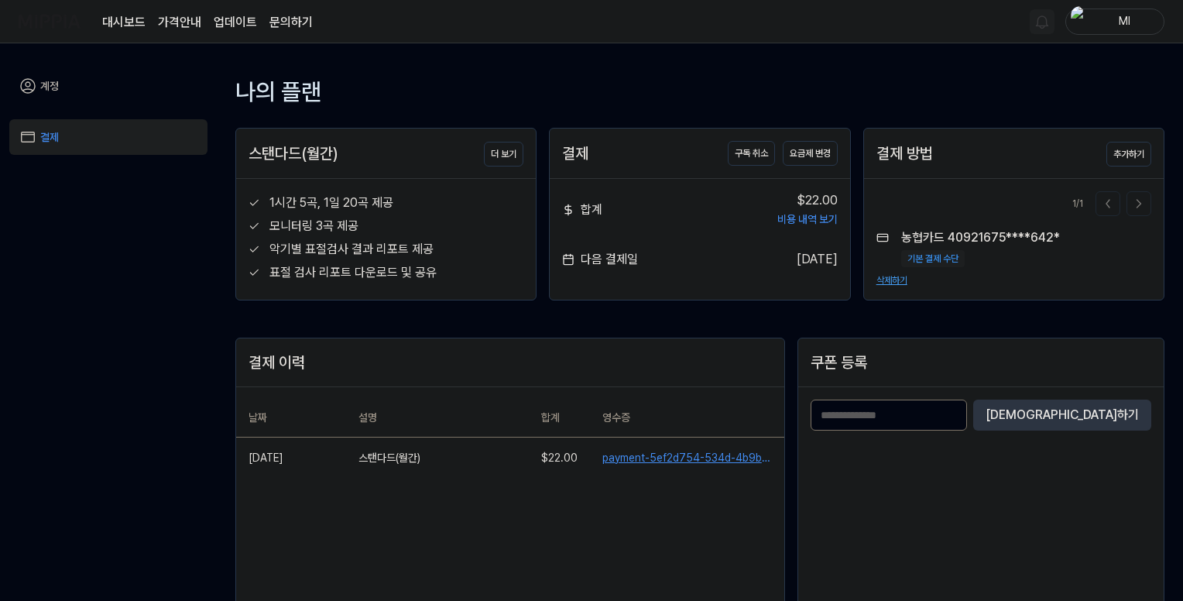
click at [49, 23] on img at bounding box center [50, 21] width 62 height 43
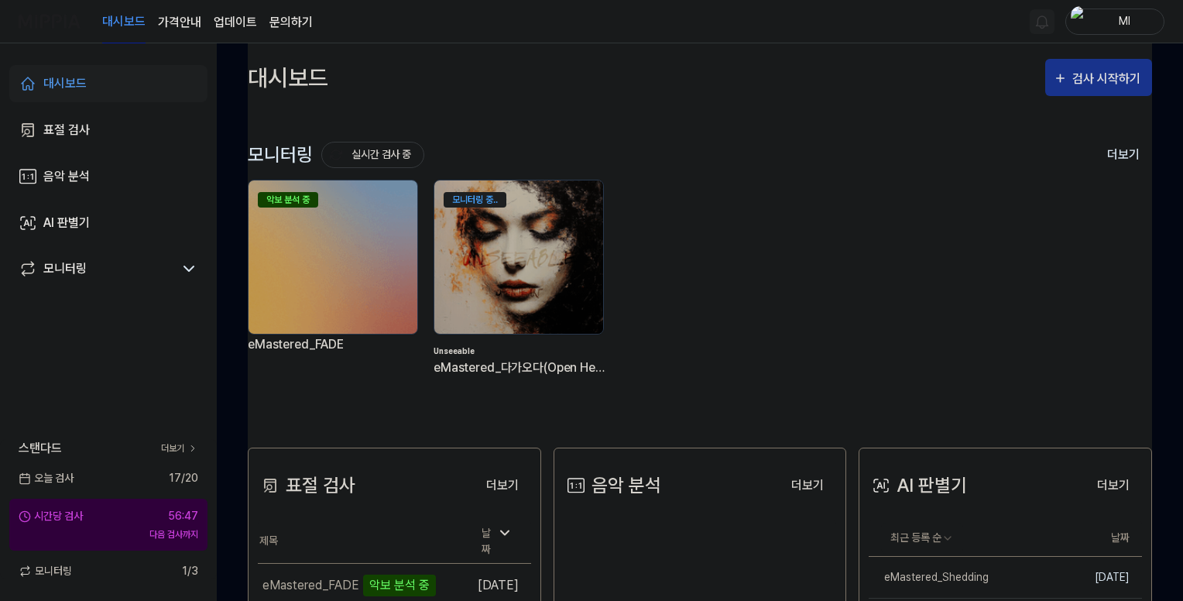
click at [1108, 80] on div "검사 시작하기" at bounding box center [1108, 79] width 72 height 20
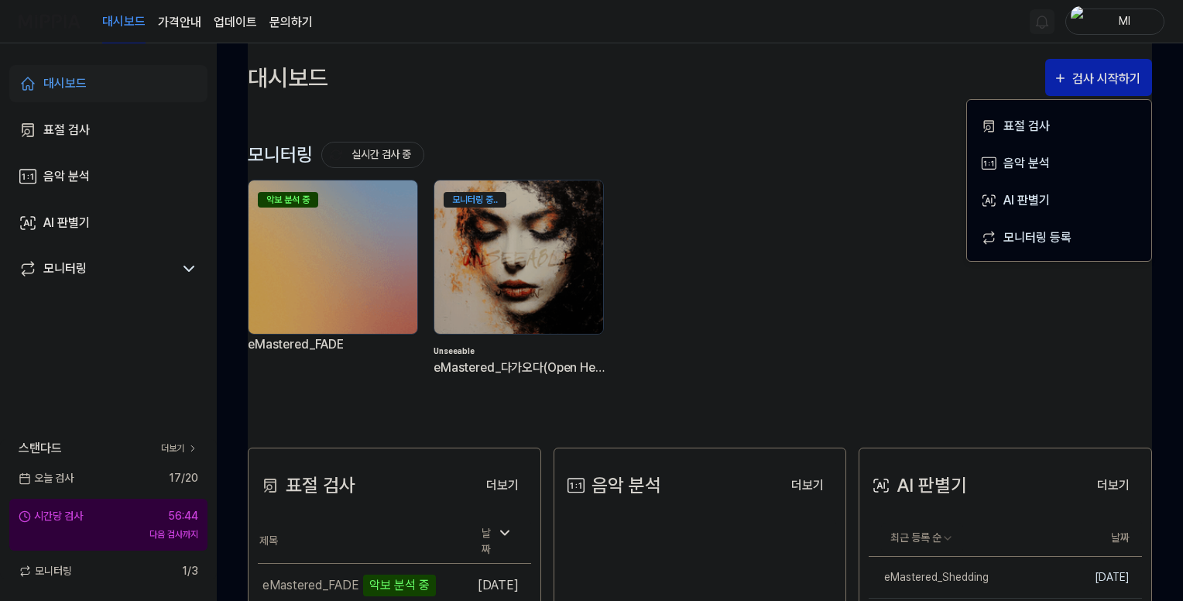
click at [823, 344] on div "악보 분석 중 eMastered_FADE 모니터링 중.. Unseeable eMastered_다가오다(Open Heart)" at bounding box center [687, 290] width 904 height 221
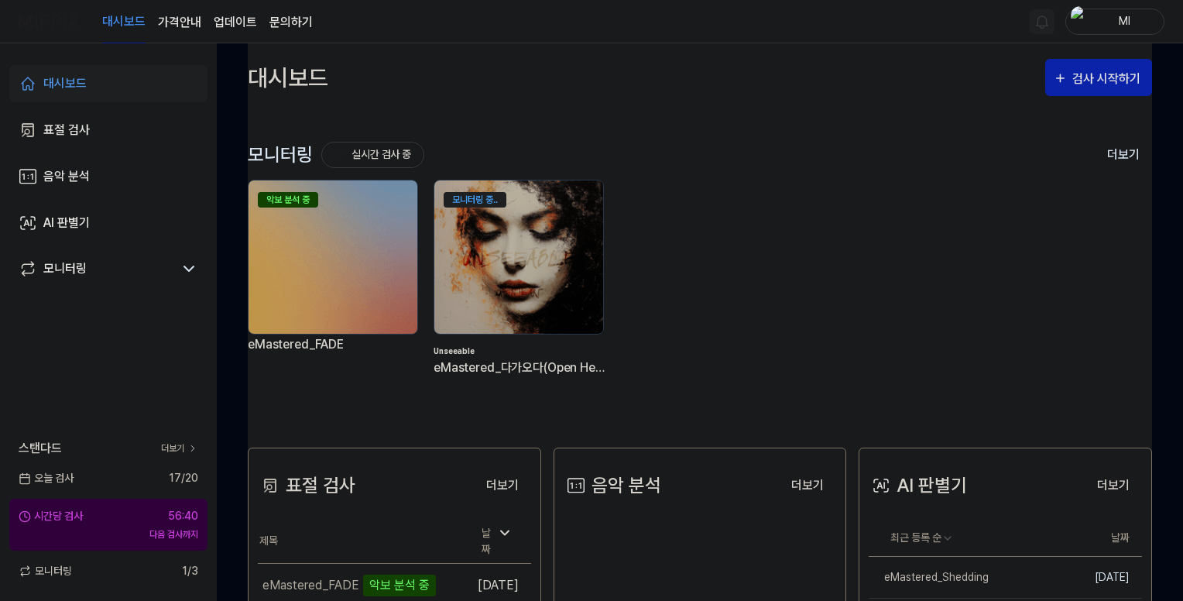
click at [326, 272] on img at bounding box center [332, 256] width 169 height 153
click at [291, 277] on img at bounding box center [332, 256] width 169 height 153
click at [292, 277] on img at bounding box center [332, 256] width 169 height 153
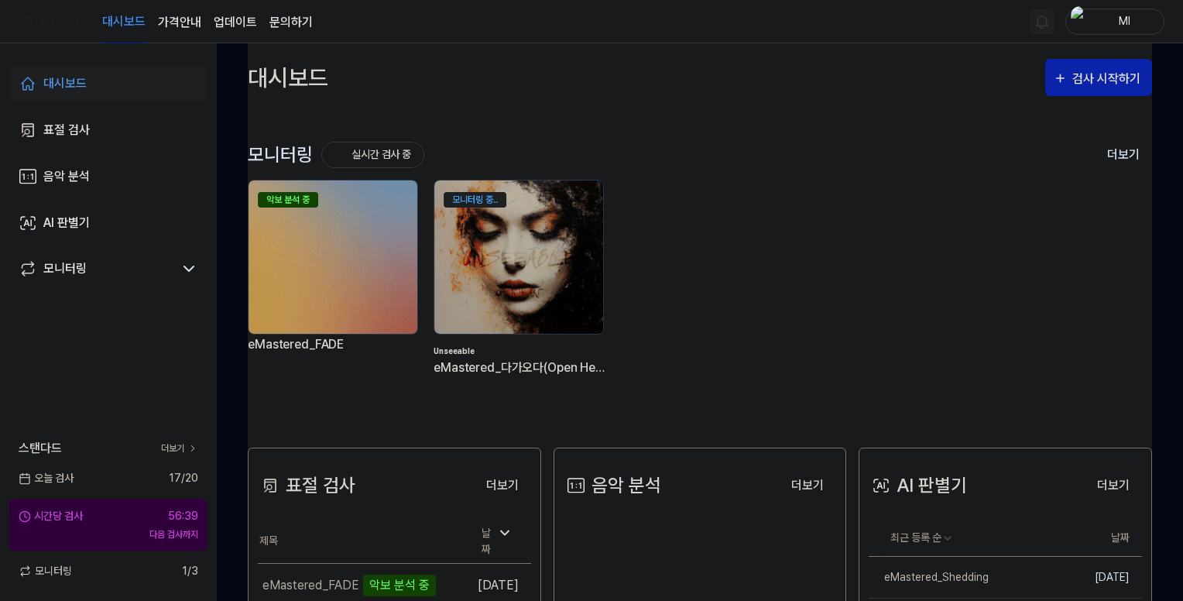
click at [292, 277] on img at bounding box center [332, 256] width 169 height 153
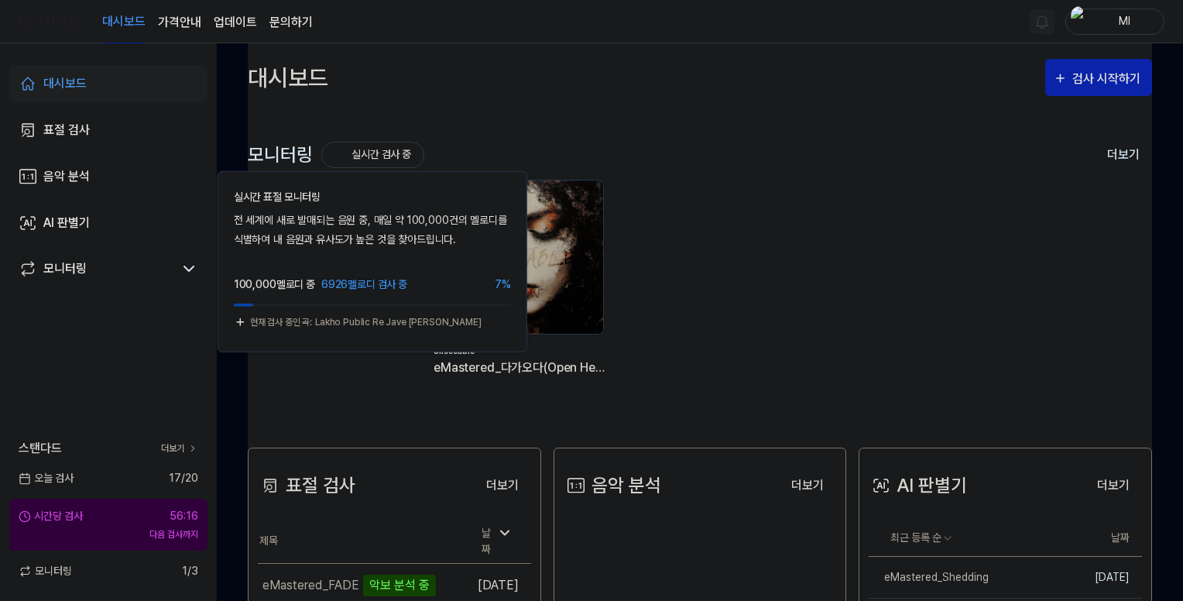
click at [367, 151] on button "실시간 검사 중" at bounding box center [372, 155] width 103 height 26
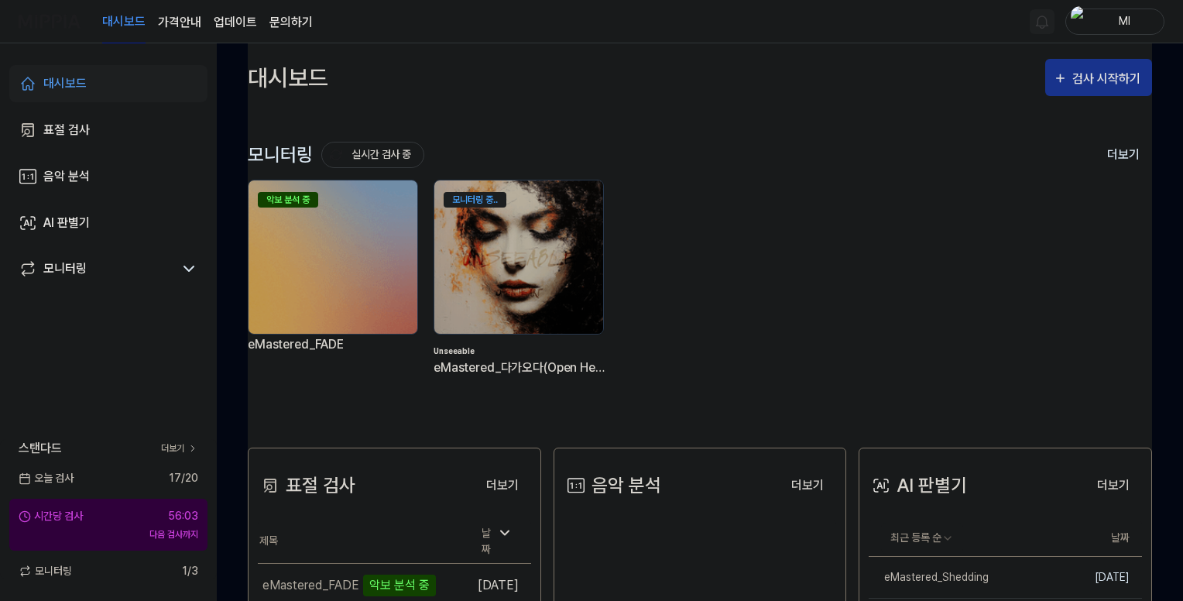
click at [1103, 78] on div "검사 시작하기" at bounding box center [1108, 79] width 72 height 20
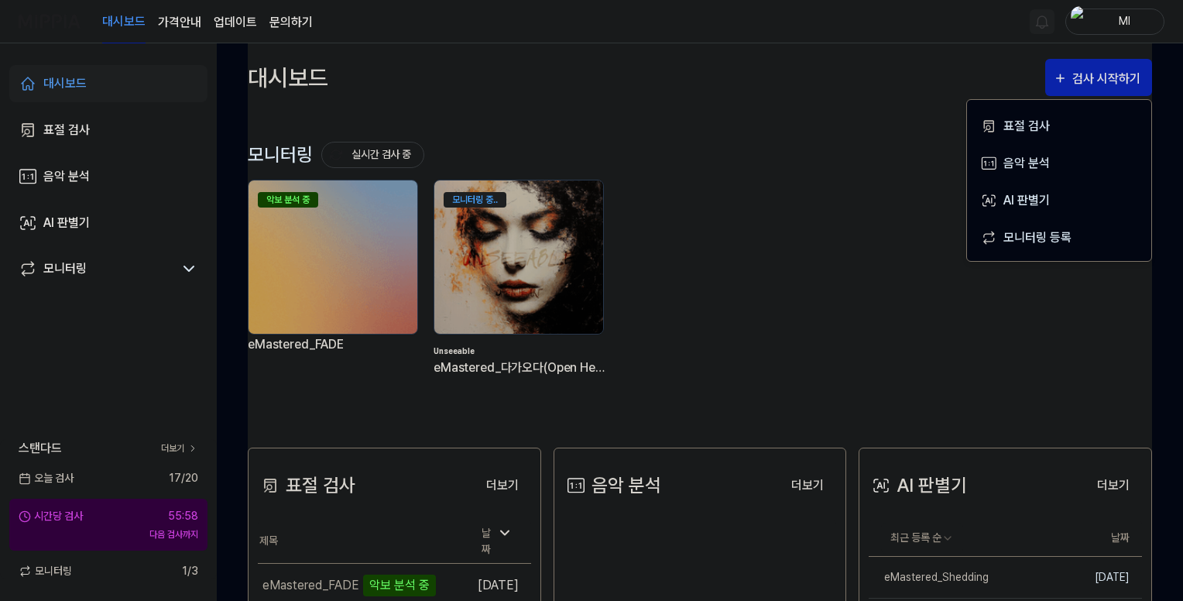
click at [748, 193] on div "악보 분석 중 eMastered_FADE 모니터링 중.. Unseeable eMastered_다가오다(Open Heart)" at bounding box center [687, 290] width 904 height 221
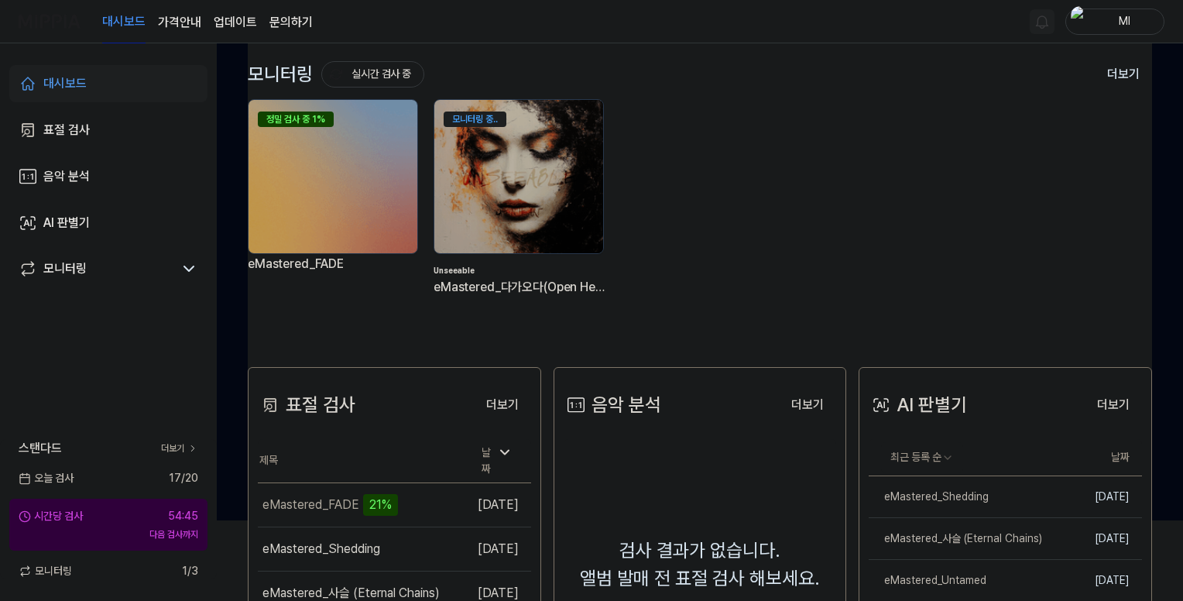
scroll to position [155, 0]
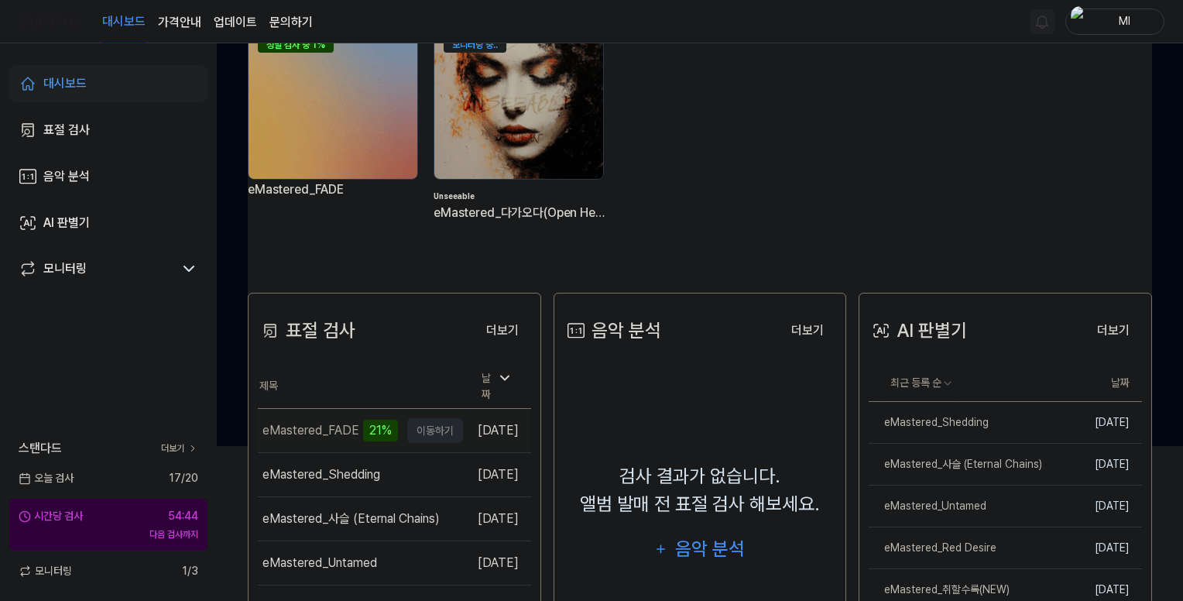
click at [410, 426] on td "eMastered_FADE 21% 이동하기" at bounding box center [360, 430] width 205 height 43
click at [410, 425] on td "eMastered_FADE 23% 이동하기" at bounding box center [360, 430] width 205 height 43
click at [303, 429] on div "eMastered_FADE" at bounding box center [310, 430] width 97 height 37
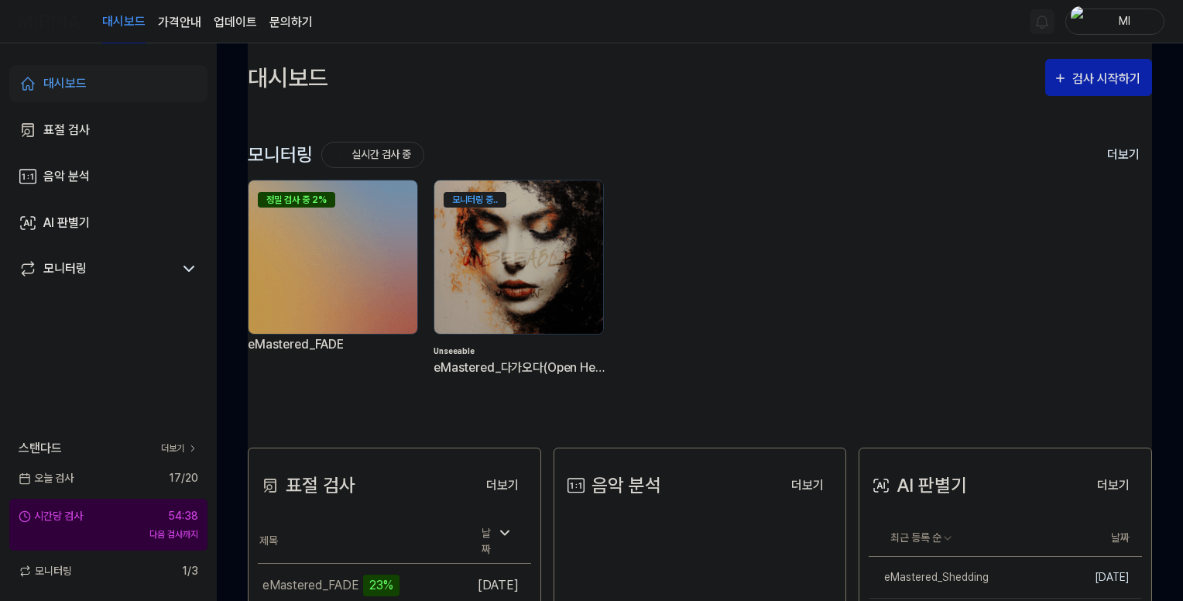
click at [330, 261] on img at bounding box center [332, 256] width 169 height 153
click at [365, 245] on img at bounding box center [332, 256] width 169 height 153
click at [1121, 146] on button "더보기" at bounding box center [1122, 155] width 57 height 33
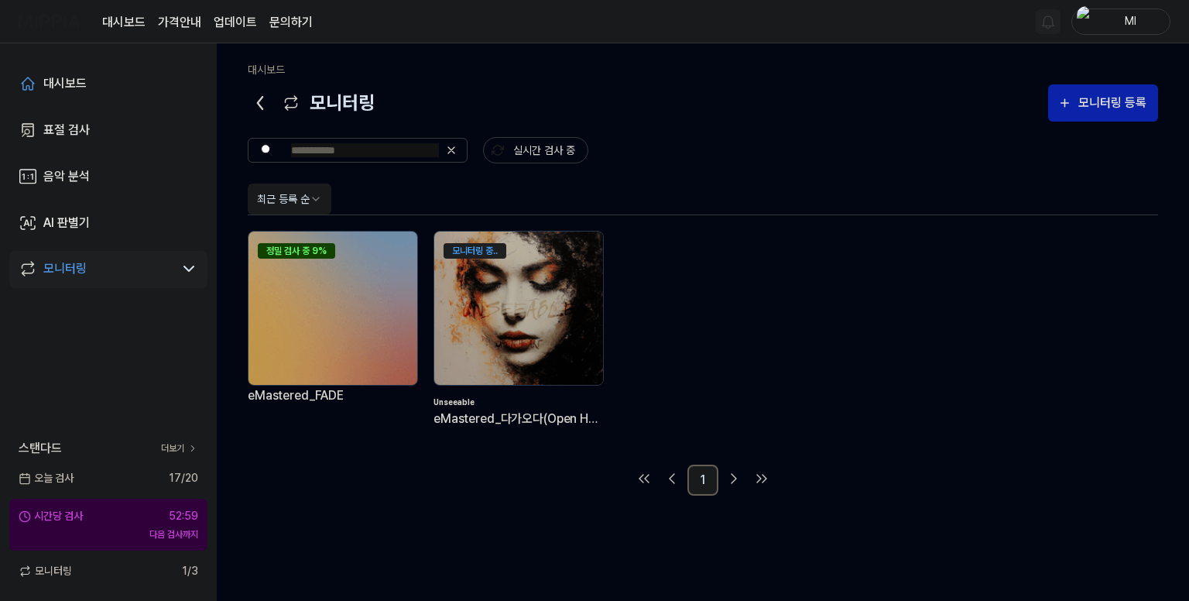
click at [375, 400] on div "eMastered_FADE" at bounding box center [333, 404] width 170 height 39
click at [322, 323] on img at bounding box center [332, 307] width 169 height 153
click at [337, 289] on img at bounding box center [332, 307] width 169 height 153
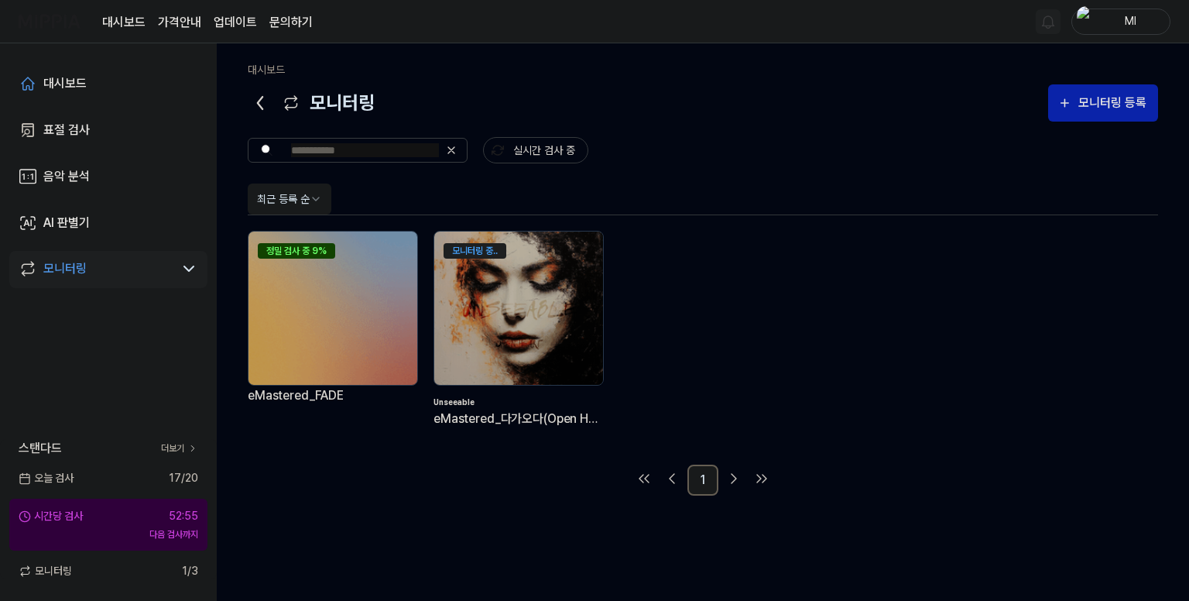
click at [337, 289] on img at bounding box center [332, 307] width 169 height 153
click at [60, 80] on div "대시보드" at bounding box center [64, 83] width 43 height 19
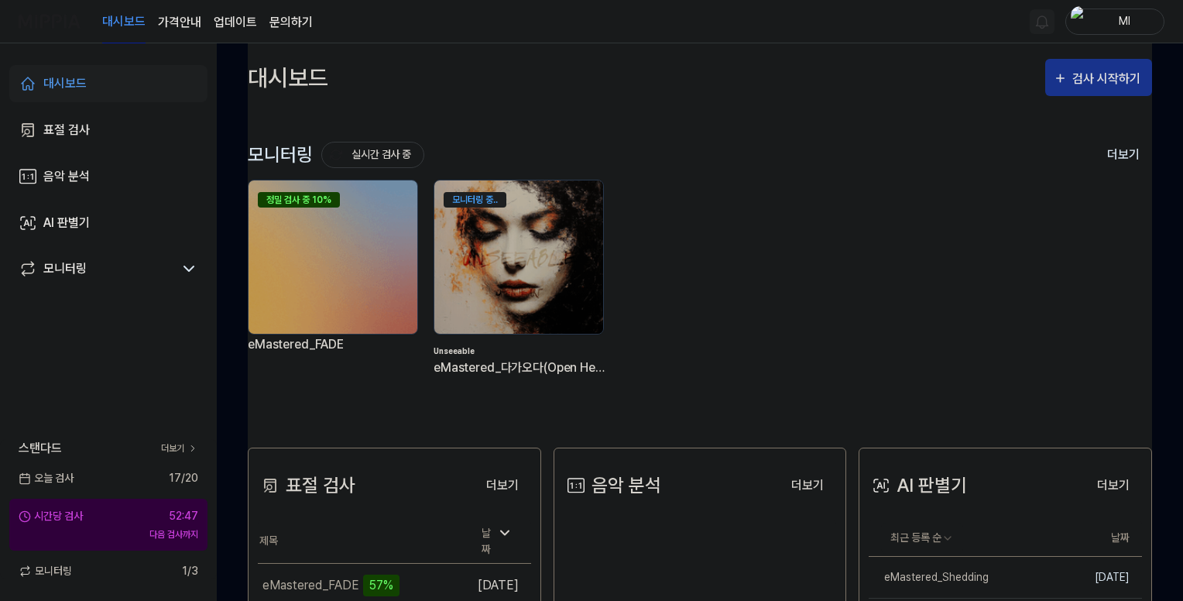
click at [1111, 69] on div "검사 시작하기" at bounding box center [1108, 79] width 72 height 20
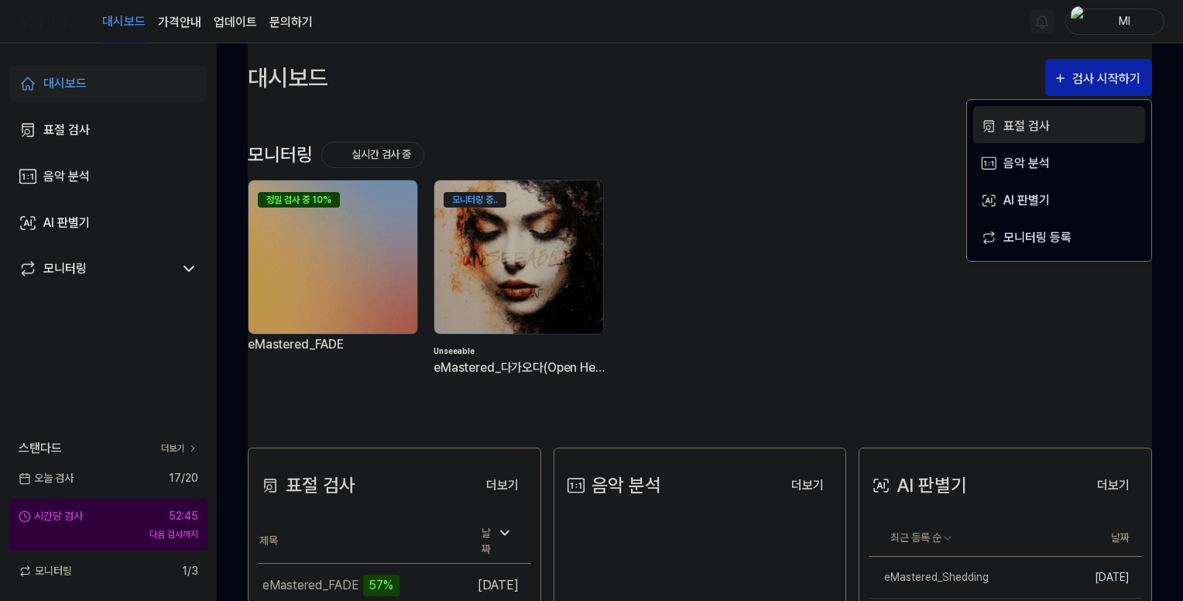
click at [1038, 122] on div "표절 검사" at bounding box center [1070, 126] width 135 height 20
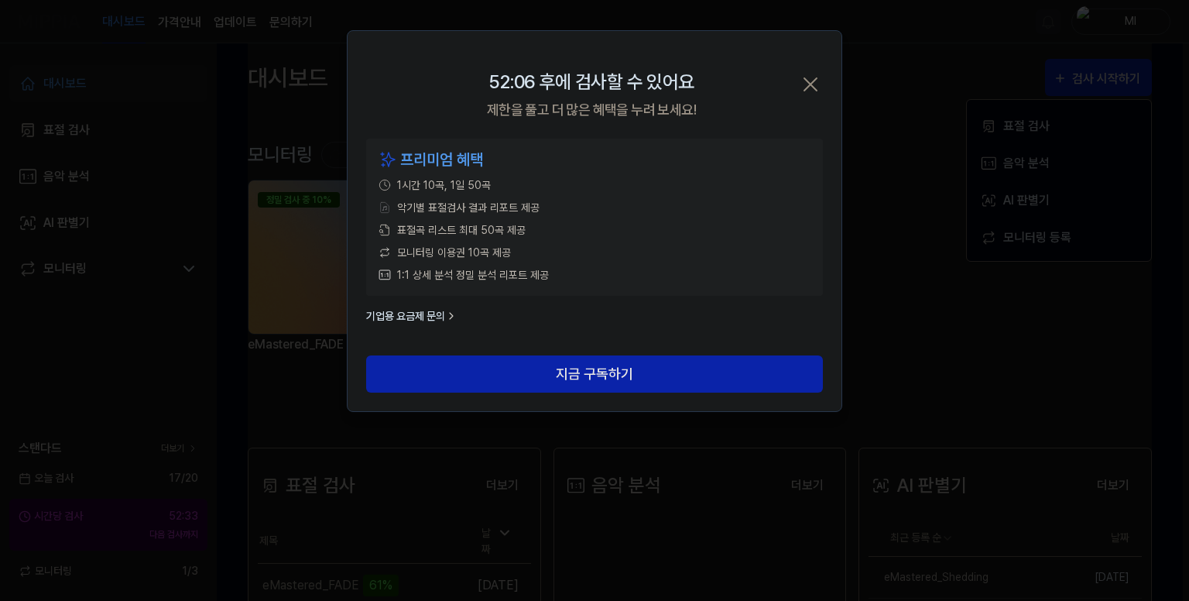
click at [811, 80] on icon "button" at bounding box center [810, 84] width 25 height 25
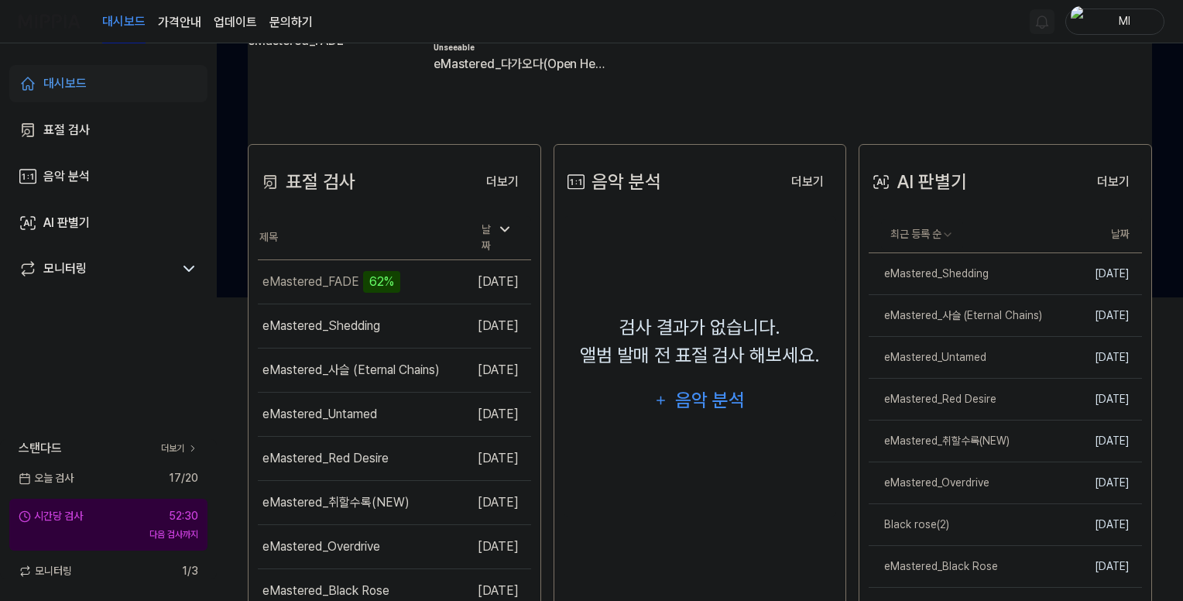
scroll to position [310, 0]
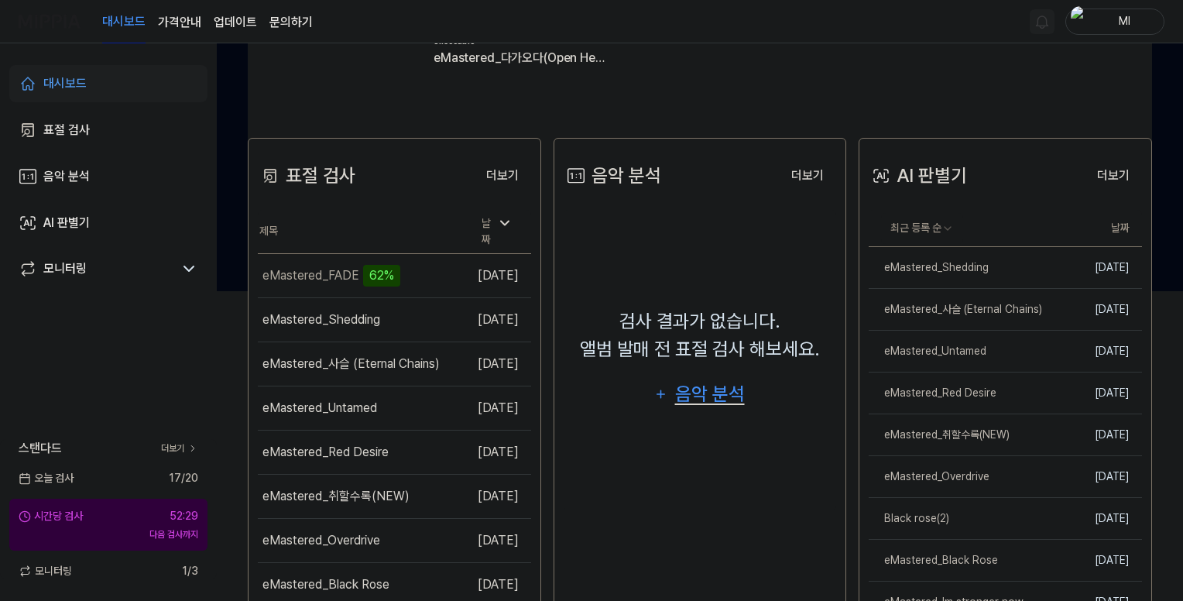
click at [709, 394] on div "음악 분석" at bounding box center [710, 393] width 74 height 29
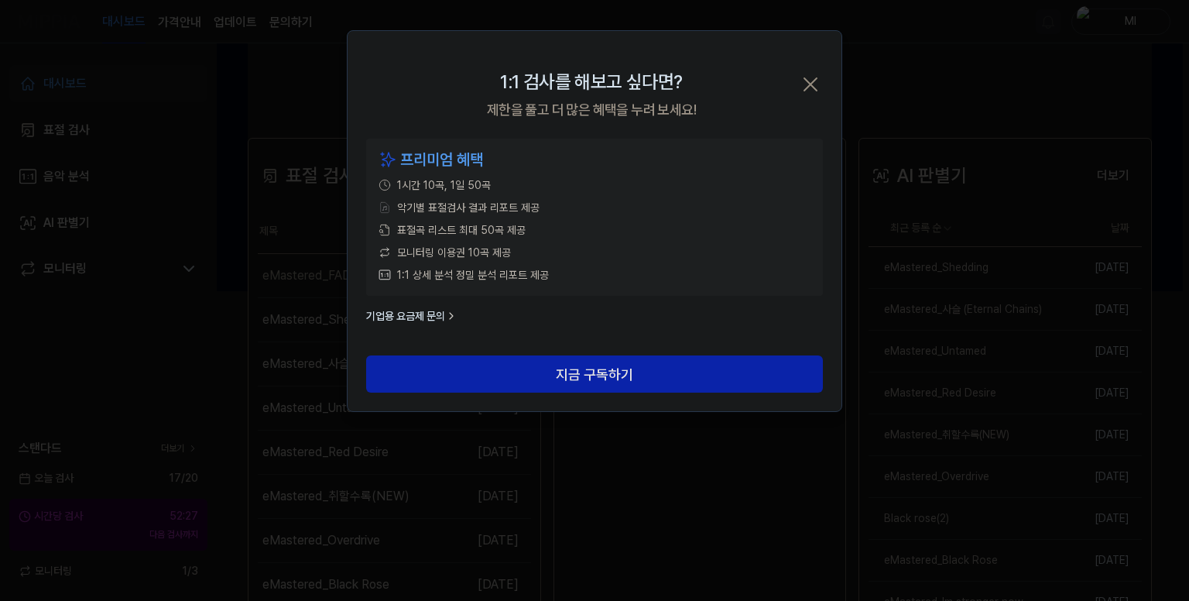
click at [811, 87] on icon "button" at bounding box center [810, 84] width 25 height 25
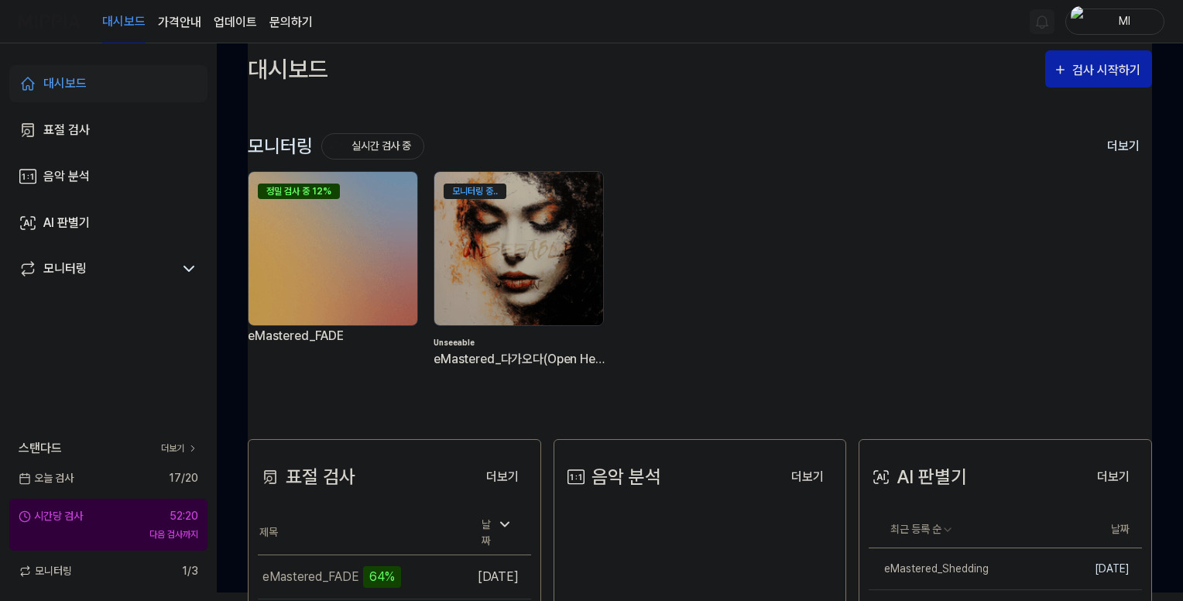
scroll to position [0, 0]
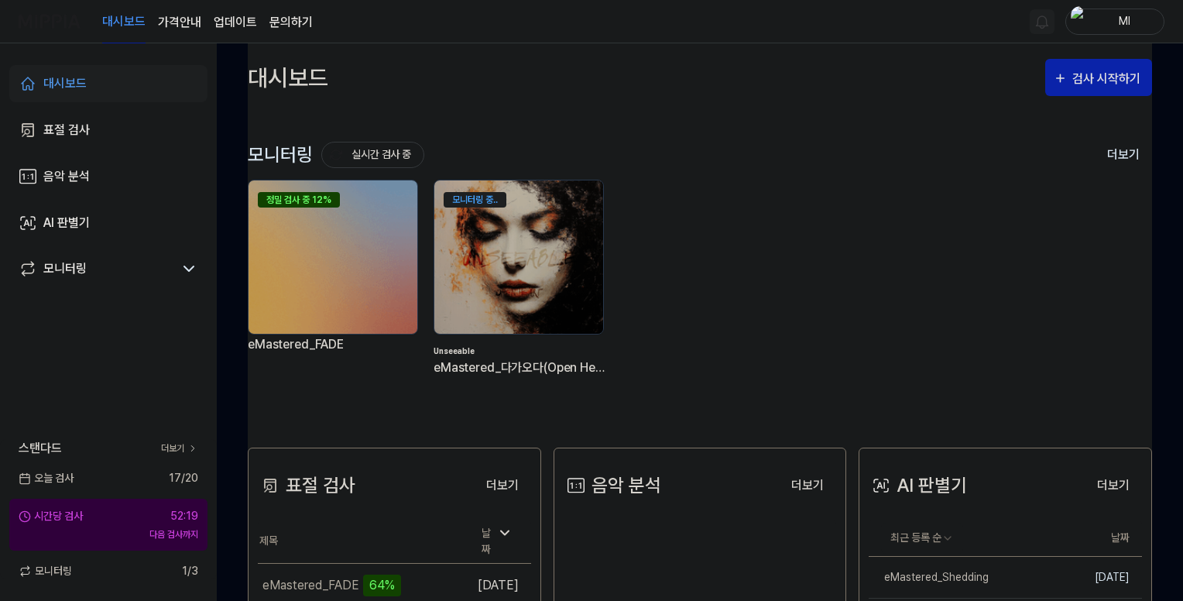
click at [820, 115] on div "모니터링 실시간 검사 중 더보기 모니터링 정밀 검사 중 12% eMastered_FADE 모니터링 중.. Unseeable eMastered_…" at bounding box center [700, 263] width 904 height 305
click at [854, 187] on div "정밀 검사 중 14% eMastered_FADE 모니터링 중.. Unseeable eMastered_다가오다(Open Heart)" at bounding box center [687, 290] width 904 height 221
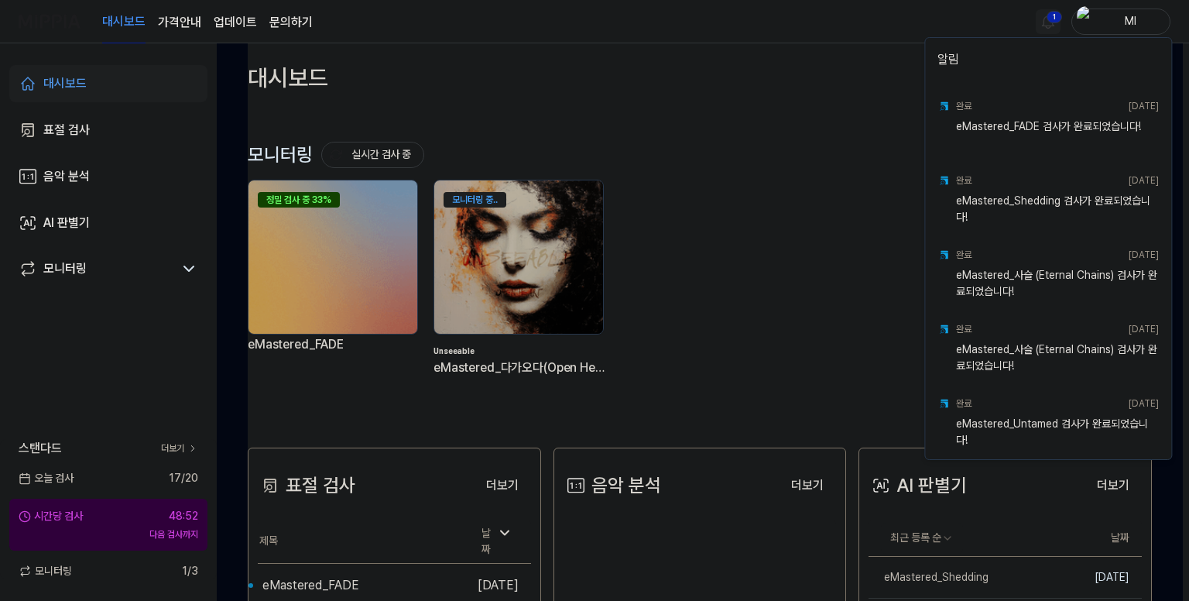
click at [1042, 20] on html "대시보드 가격안내 업데이트 문의하기 1 Ml 대시보드 표절 검사 음악 분석 AI 판별기 모니터링 스탠다드 더보기 오늘 검사 17 / 20 시간…" at bounding box center [594, 300] width 1189 height 601
click at [782, 133] on html "대시보드 가격안내 업데이트 문의하기 Ml 대시보드 표절 검사 음악 분석 AI 판별기 모니터링 스탠다드 더보기 오늘 검사 17 / 20 시간당 …" at bounding box center [594, 300] width 1189 height 601
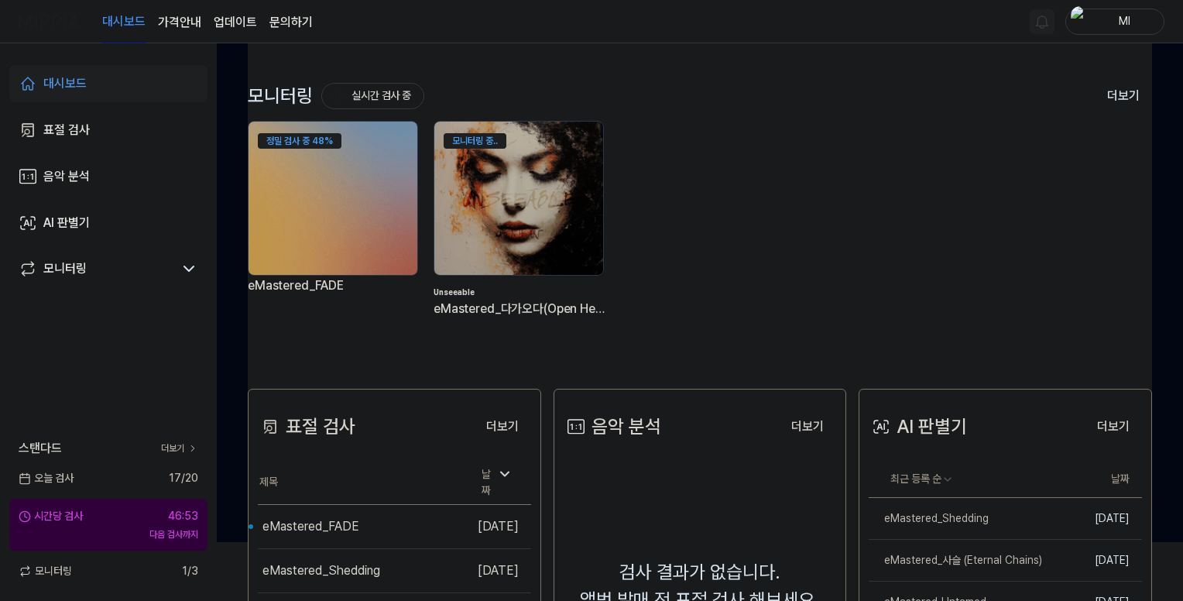
scroll to position [155, 0]
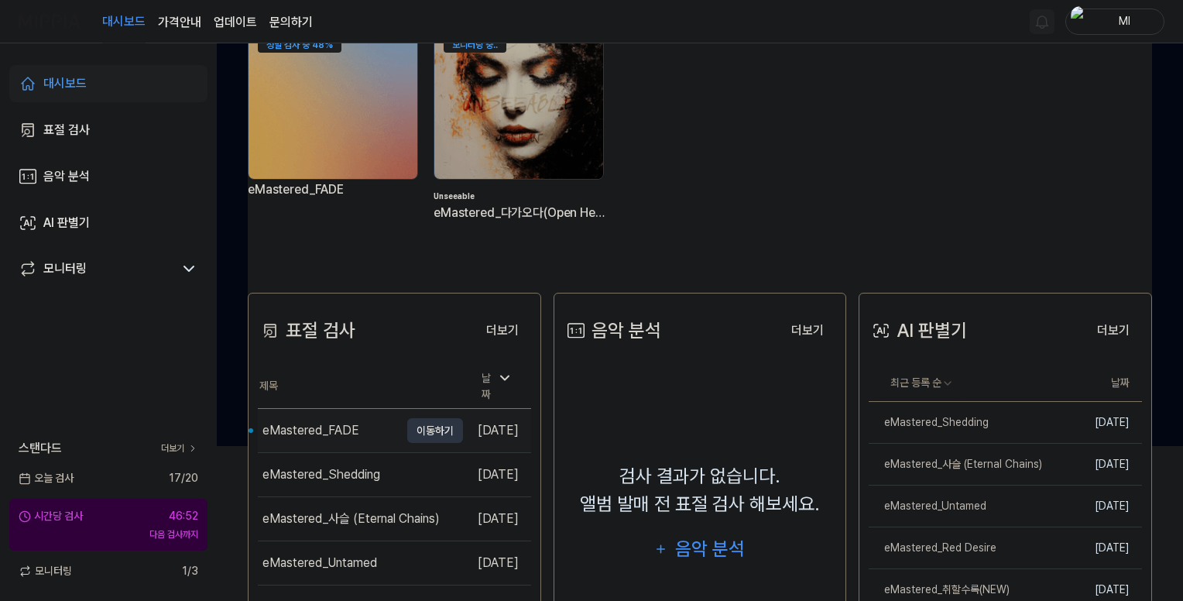
click at [334, 421] on div "eMastered_FADE" at bounding box center [310, 430] width 97 height 19
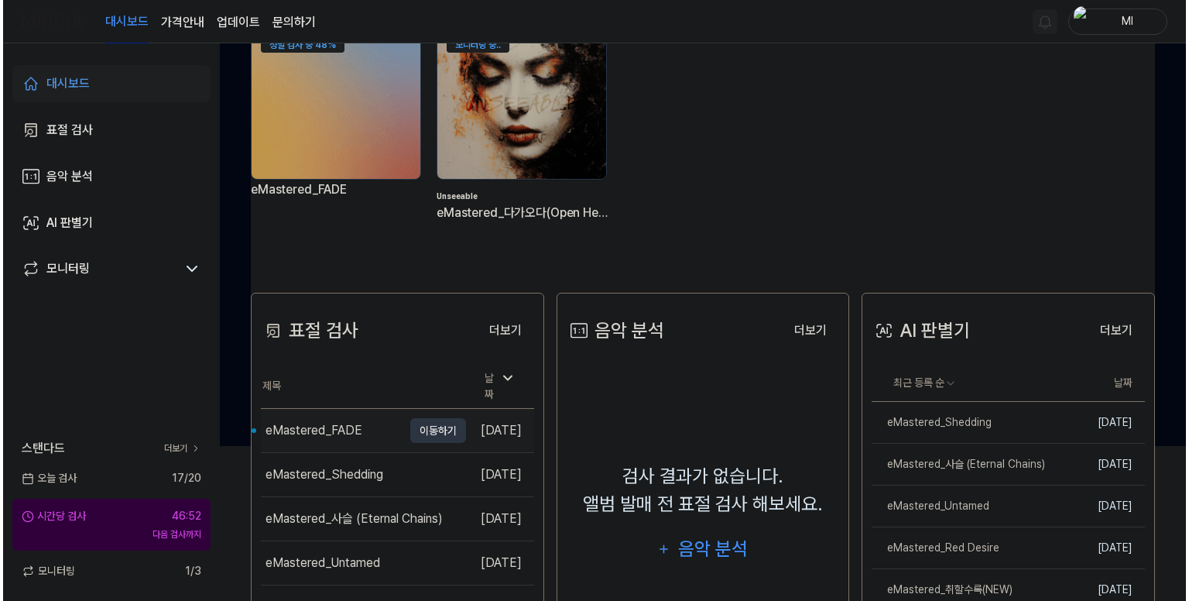
scroll to position [0, 0]
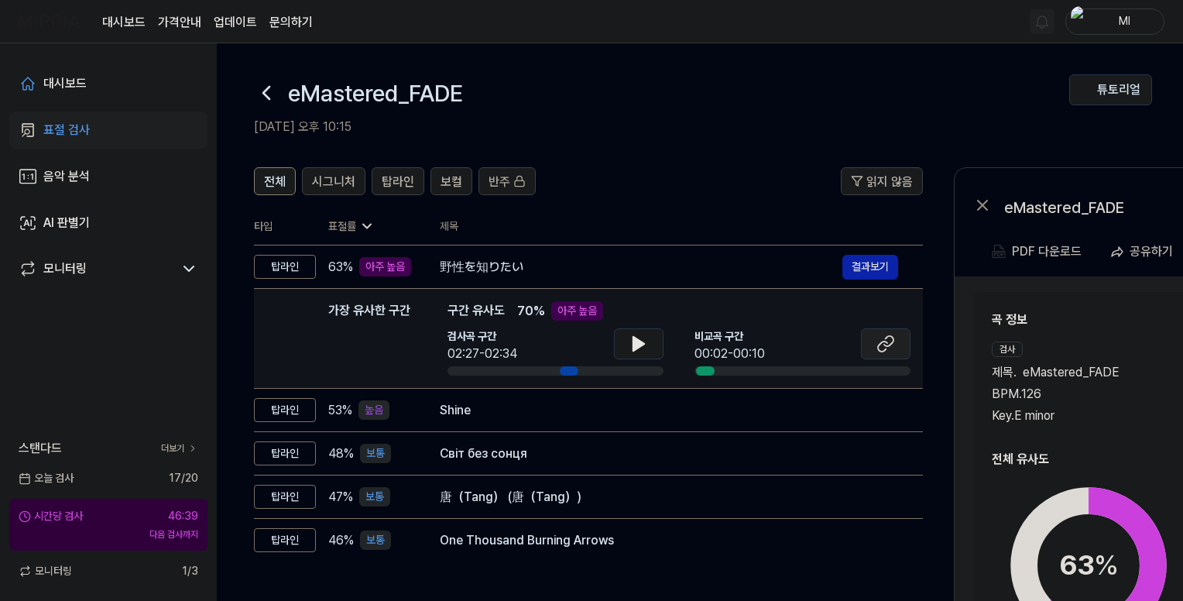
click at [881, 343] on icon at bounding box center [885, 343] width 19 height 19
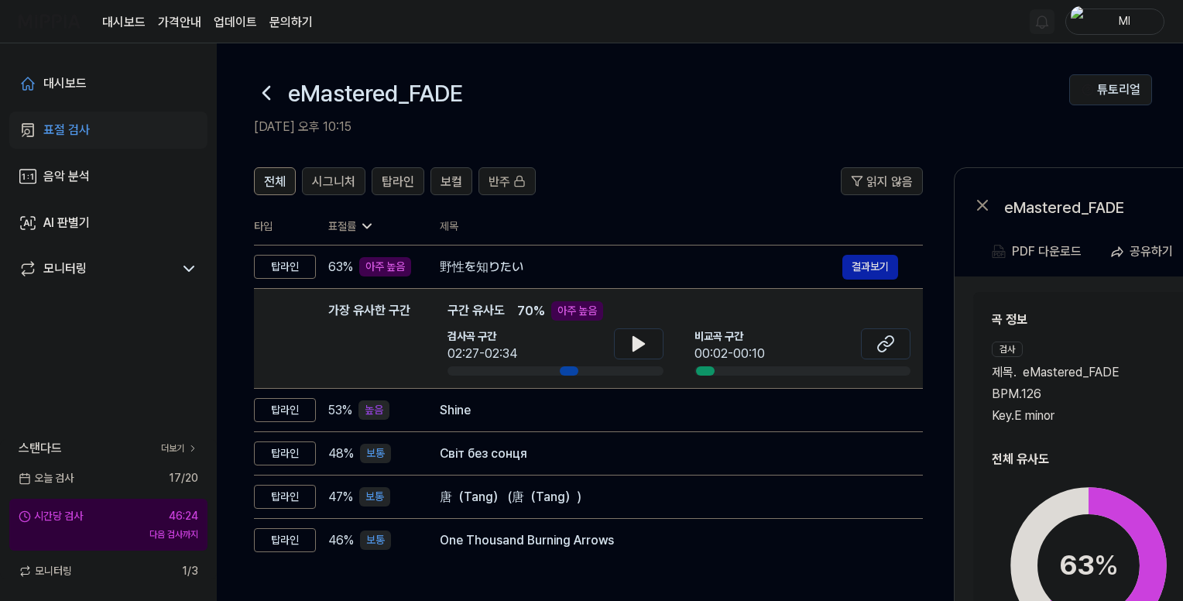
click at [1084, 308] on div "곡 정보 검사 제목 . eMastered_FADE BPM. 126 Key. E minor 비교 제목 . 野性を知りたい BPM. 127 Key.…" at bounding box center [1200, 512] width 454 height 441
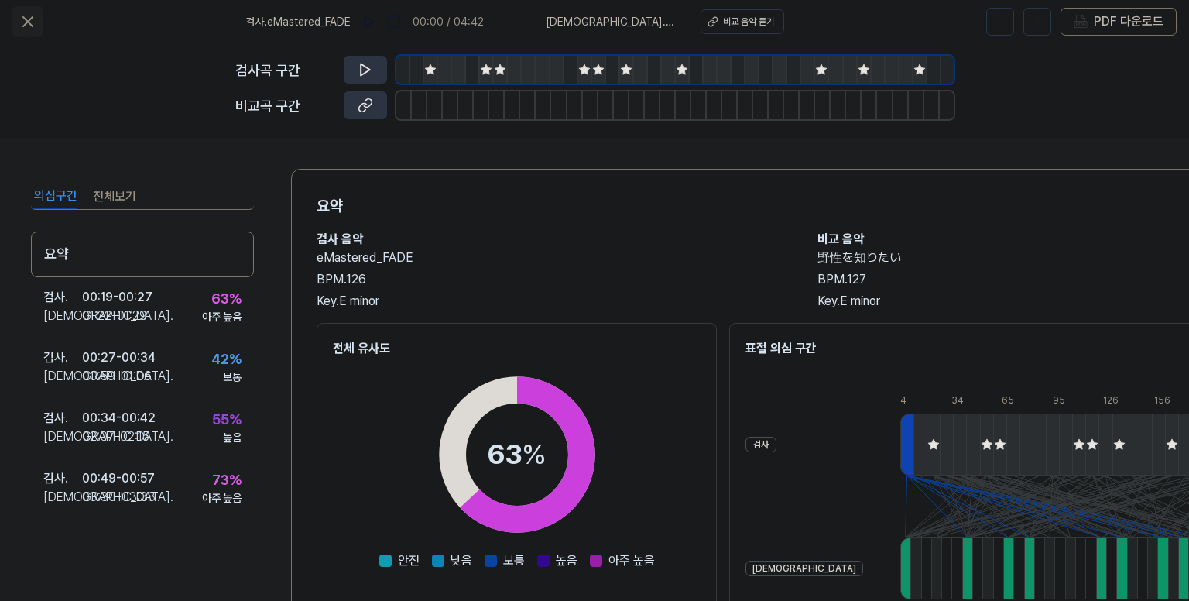
click at [28, 20] on icon at bounding box center [27, 21] width 9 height 9
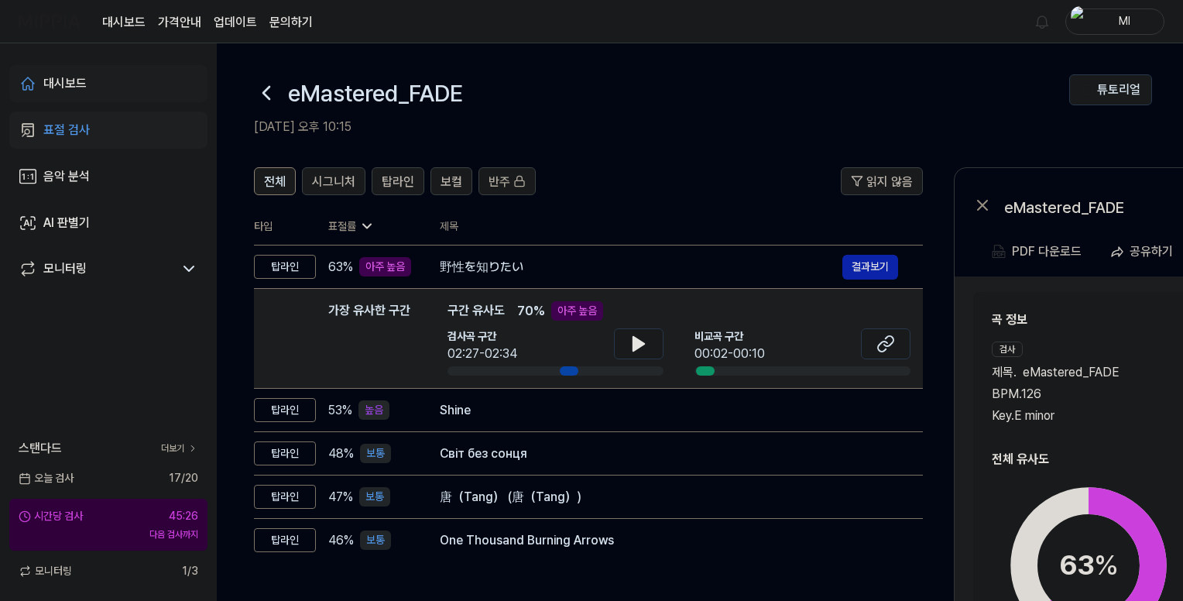
click at [65, 84] on div "대시보드" at bounding box center [64, 83] width 43 height 19
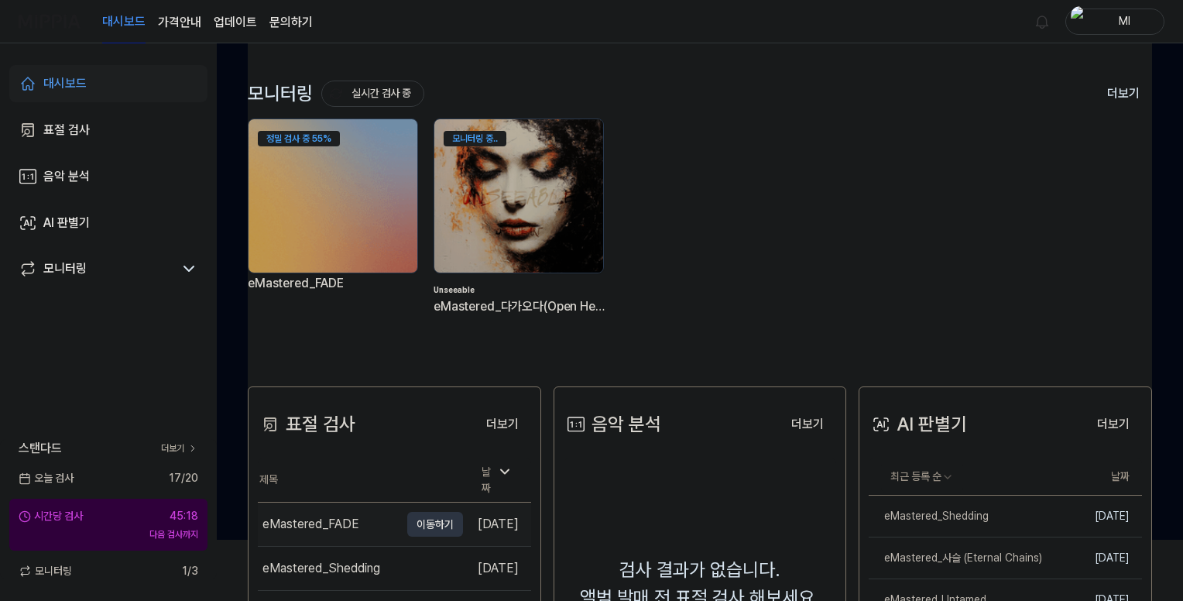
scroll to position [155, 0]
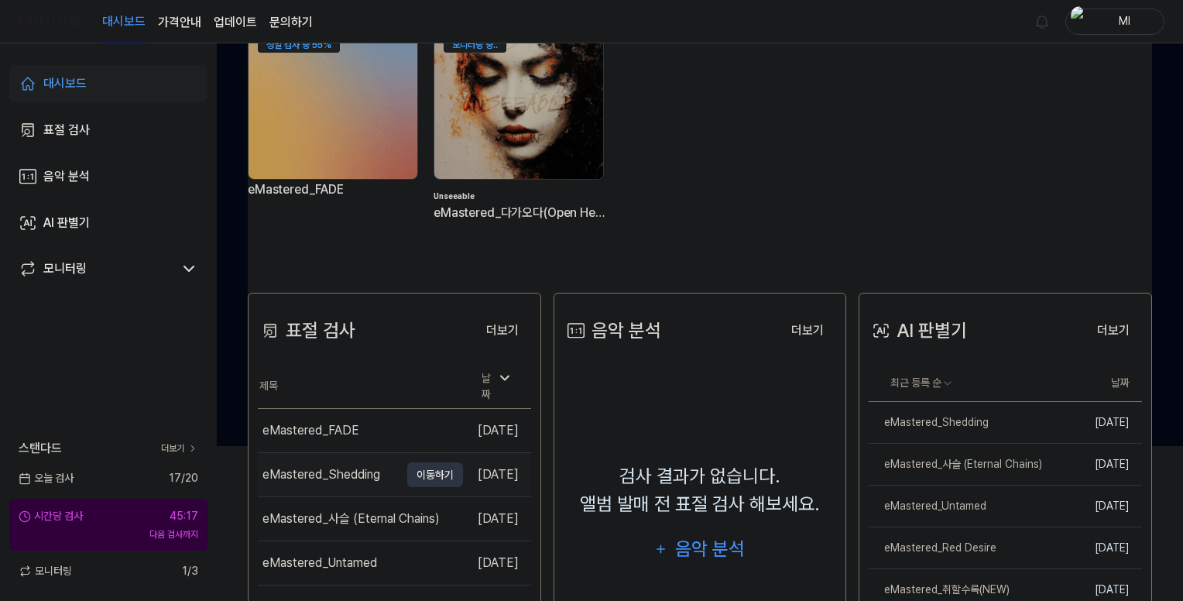
click at [341, 465] on div "eMastered_Shedding" at bounding box center [321, 474] width 118 height 19
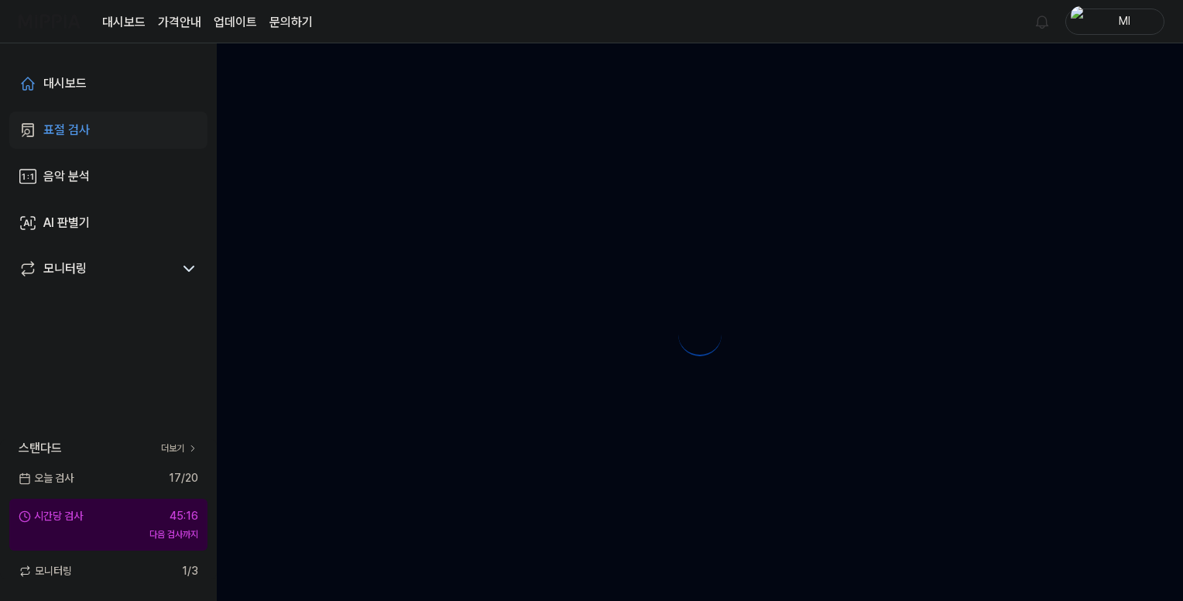
scroll to position [0, 0]
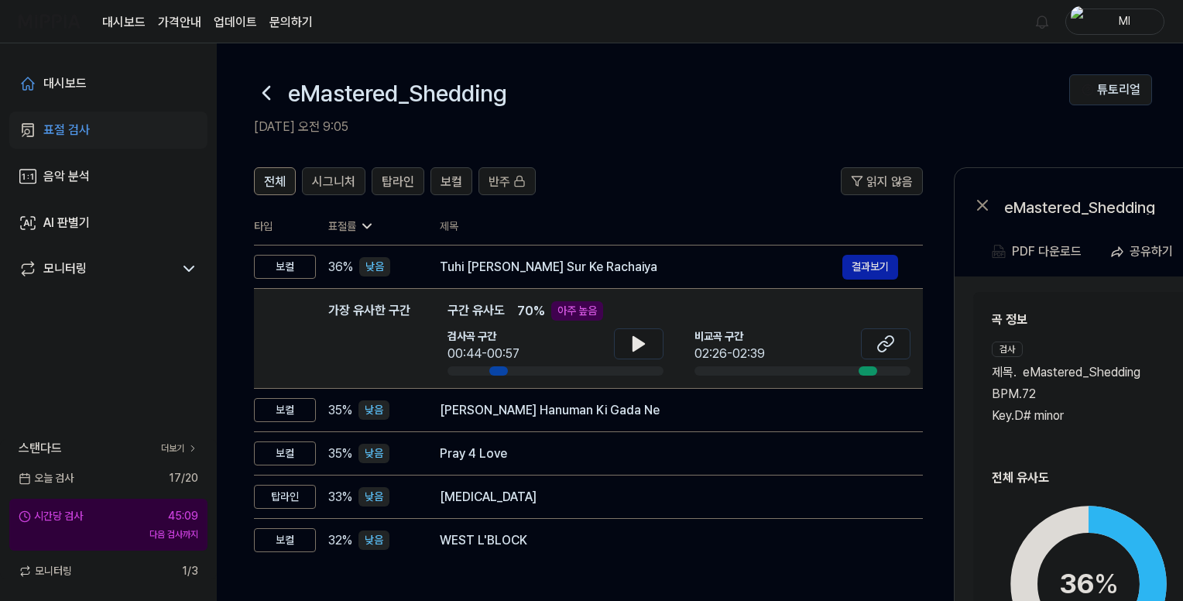
click at [260, 90] on icon at bounding box center [266, 92] width 25 height 25
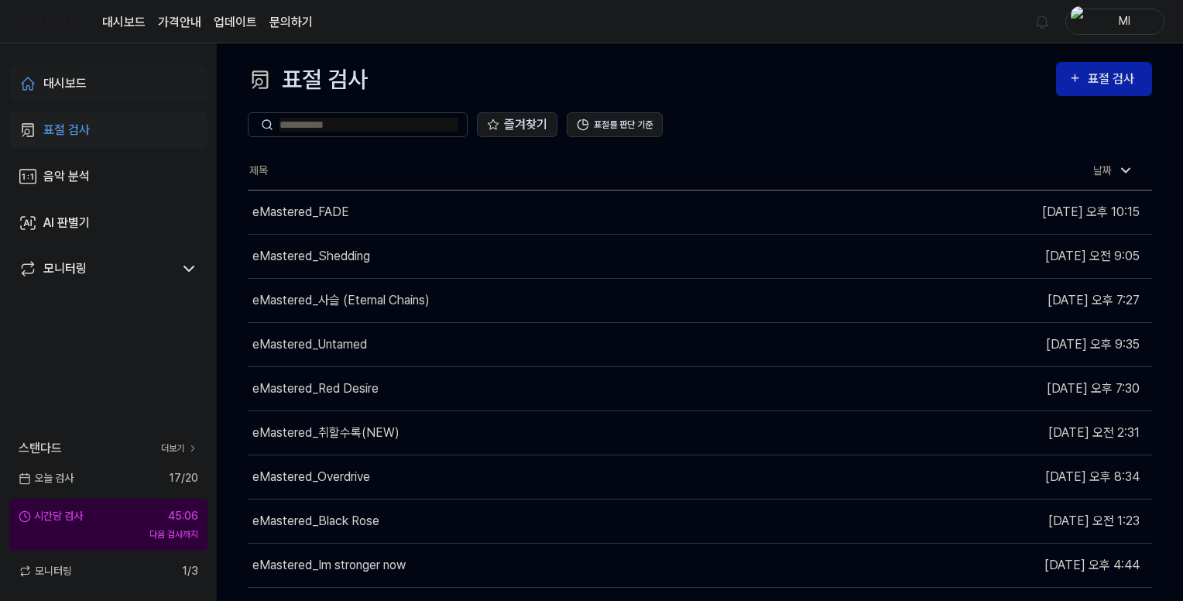
click at [59, 82] on div "대시보드" at bounding box center [64, 83] width 43 height 19
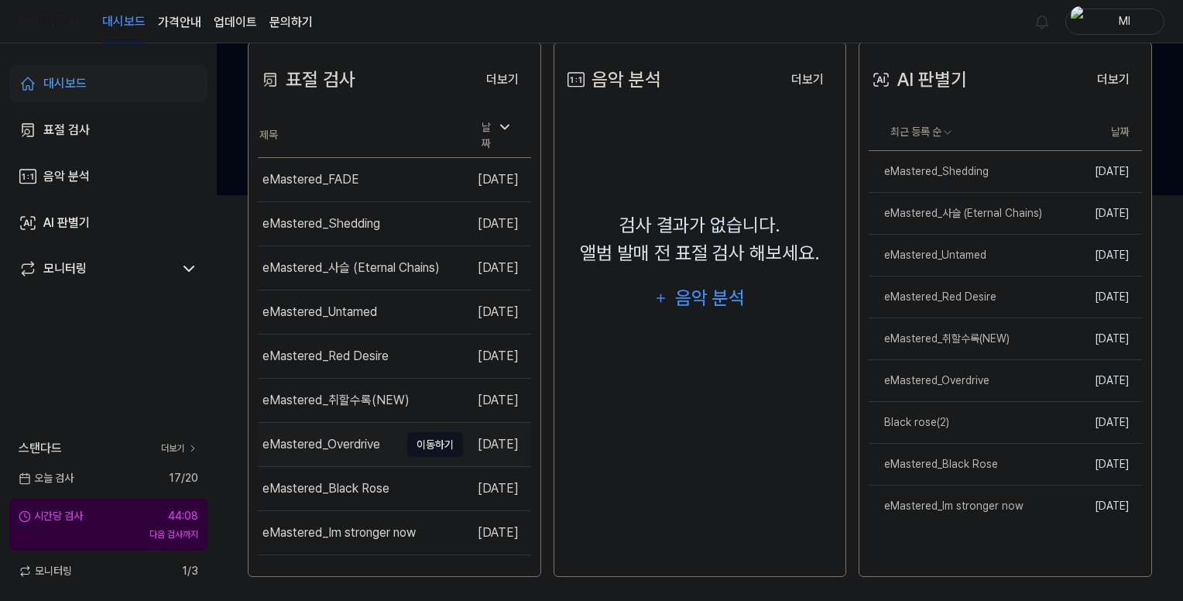
scroll to position [411, 0]
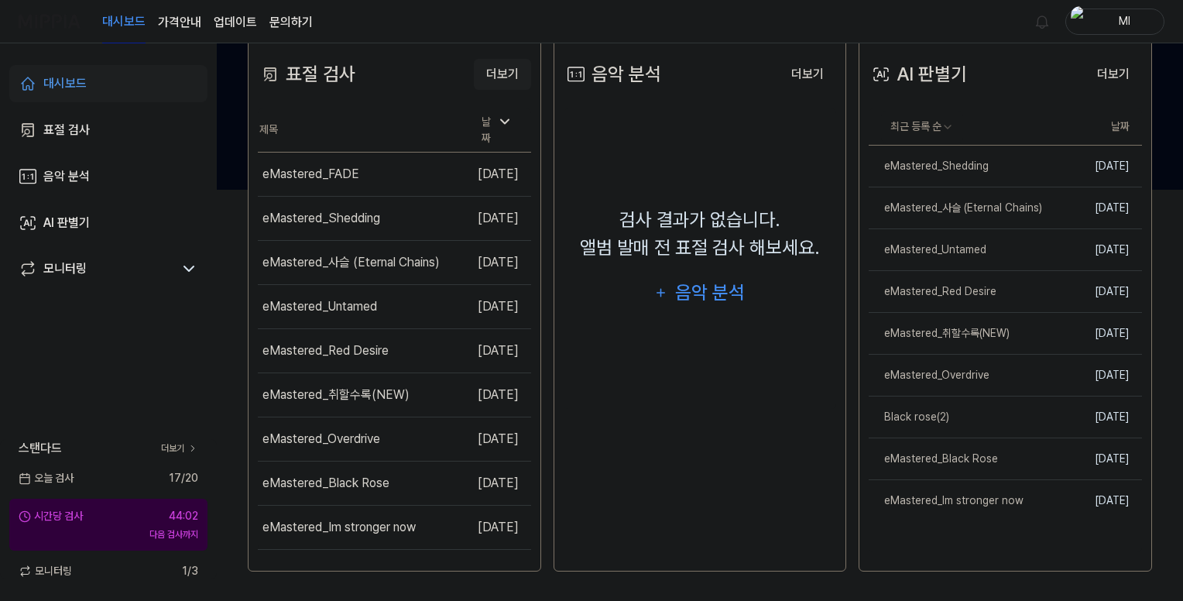
click at [501, 76] on button "더보기" at bounding box center [502, 74] width 57 height 31
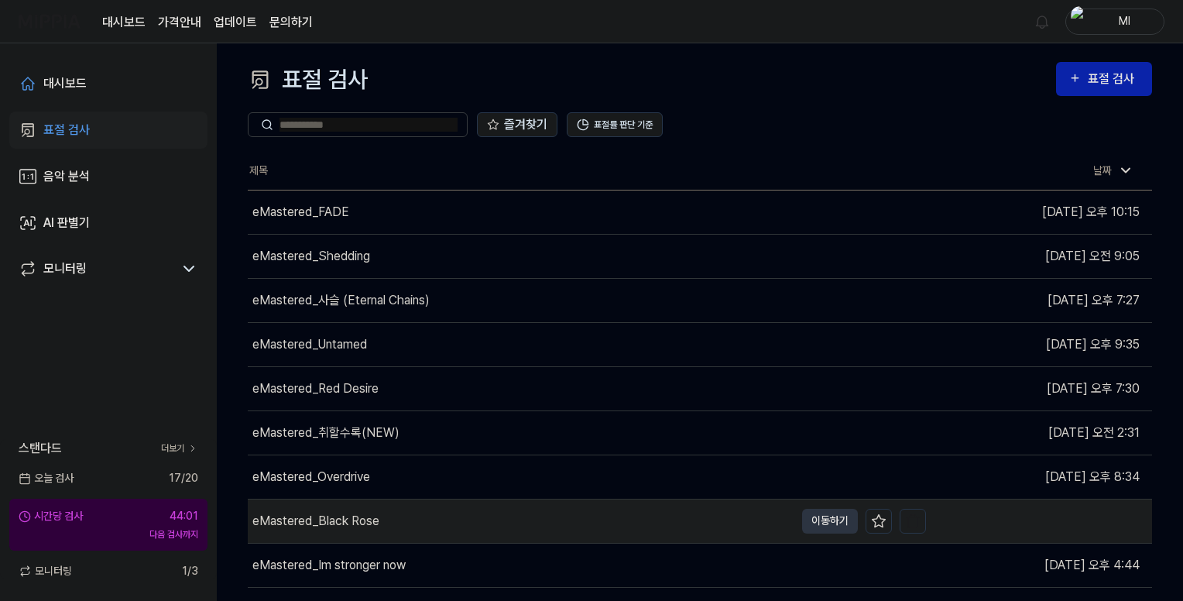
scroll to position [72, 0]
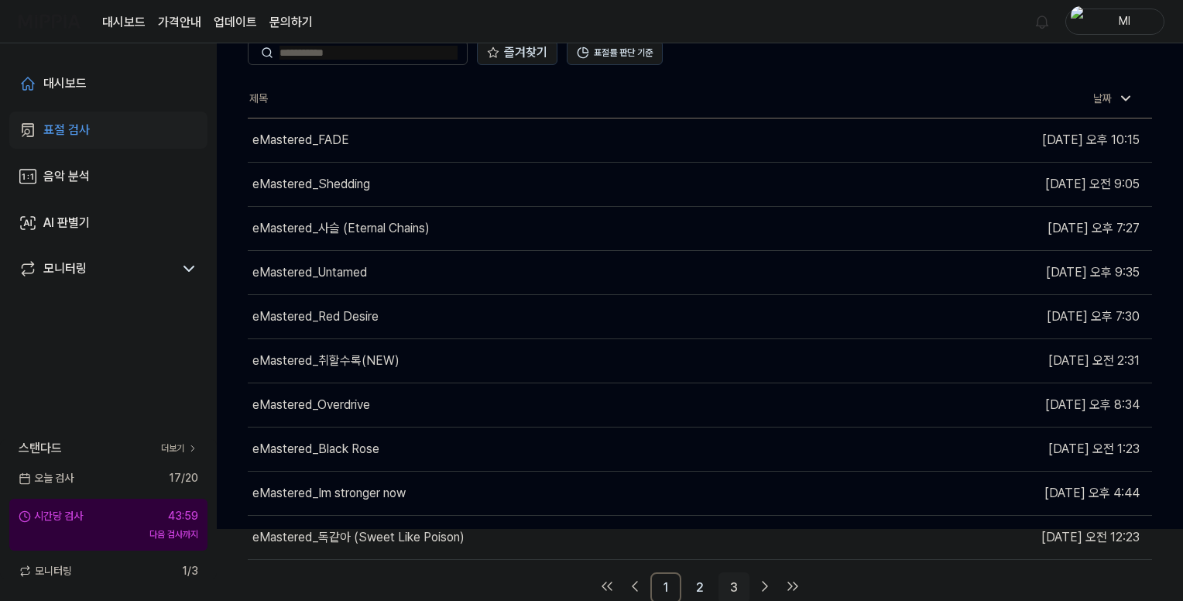
click at [734, 583] on link "3" at bounding box center [733, 587] width 31 height 31
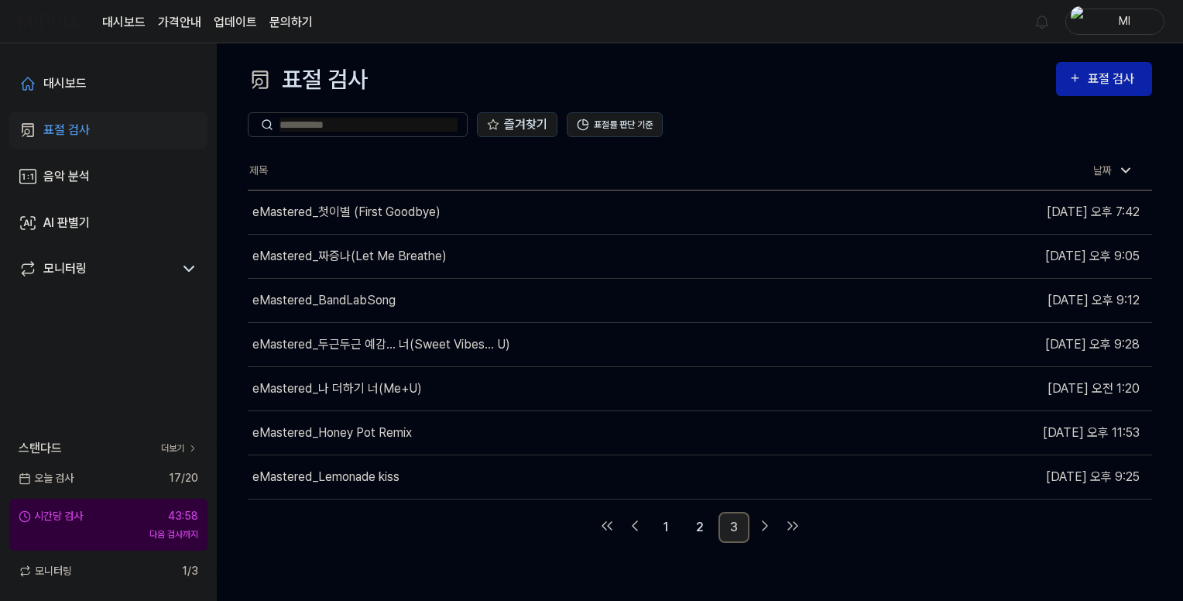
scroll to position [0, 0]
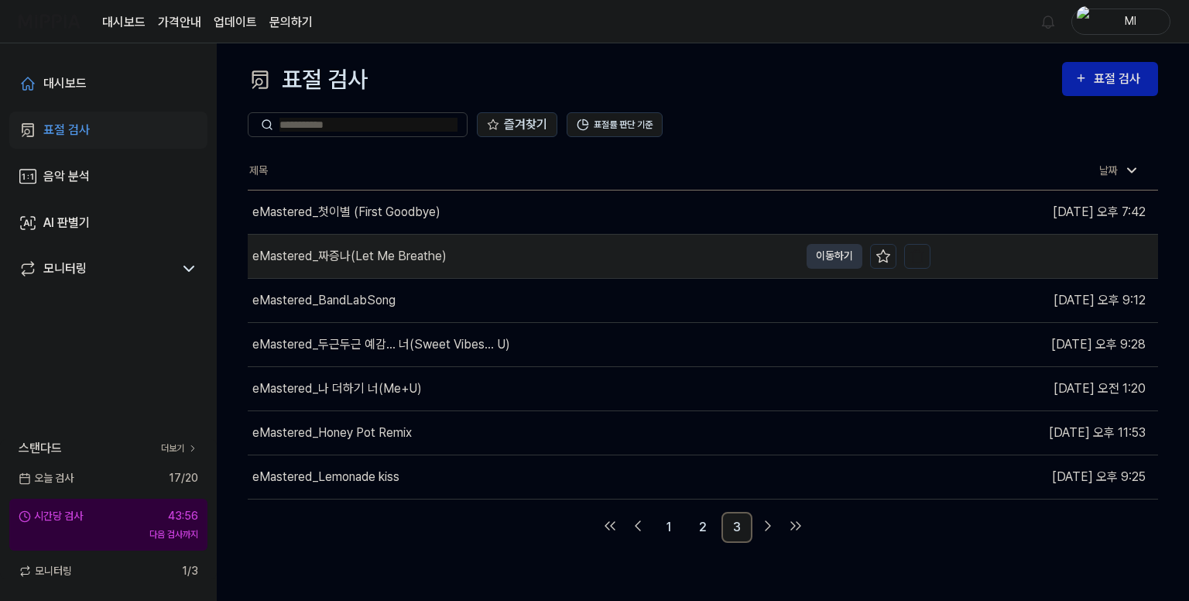
click at [334, 252] on div "eMastered_짜증나(Let Me Breathe)" at bounding box center [349, 256] width 194 height 19
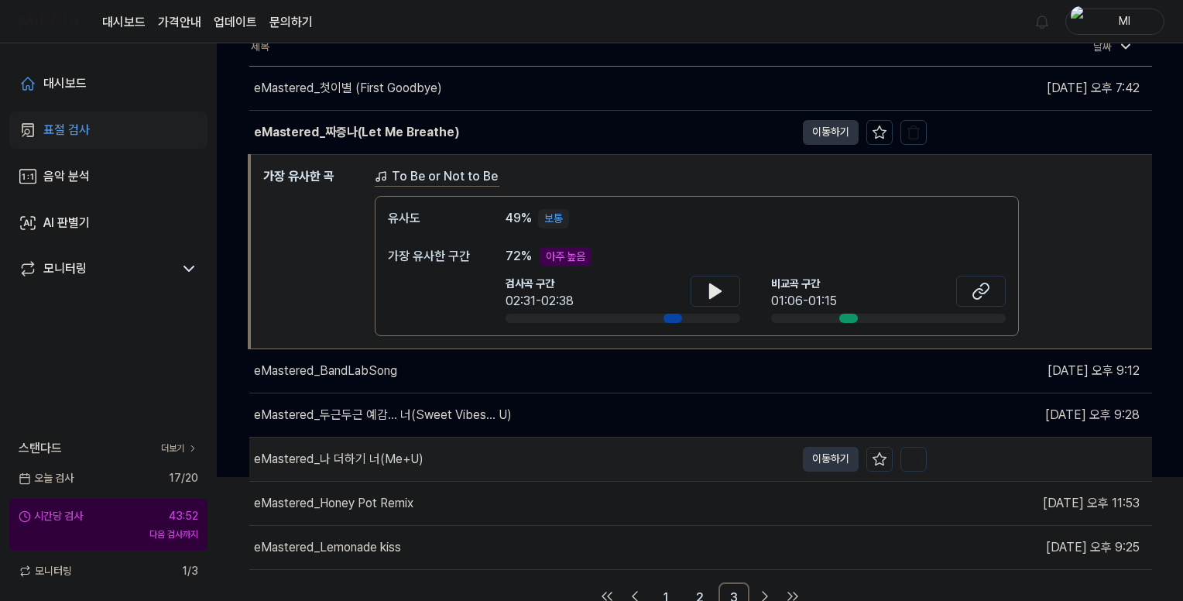
scroll to position [134, 0]
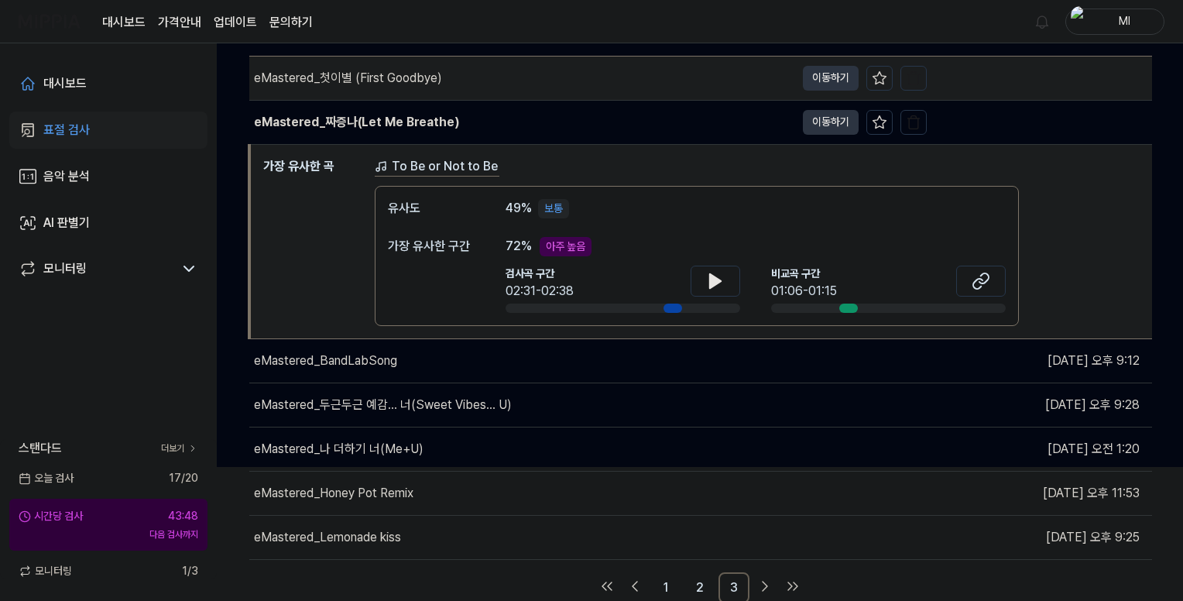
click at [337, 80] on div "eMastered_첫이별 (First Goodbye)" at bounding box center [348, 78] width 188 height 19
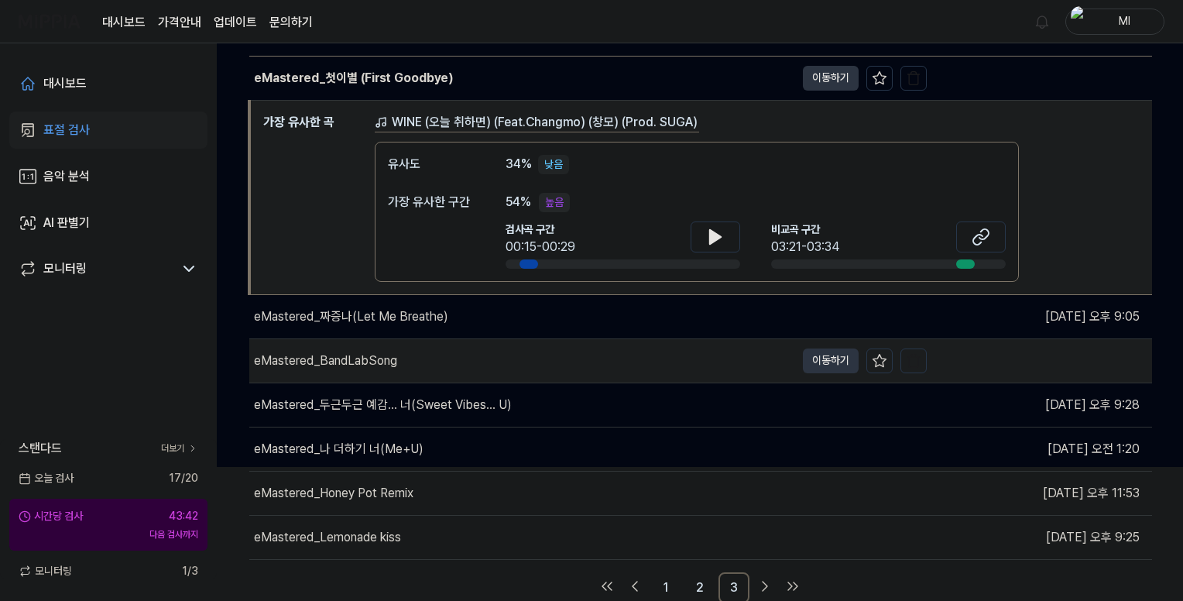
click at [366, 355] on div "eMastered_BandLabSong" at bounding box center [325, 360] width 143 height 19
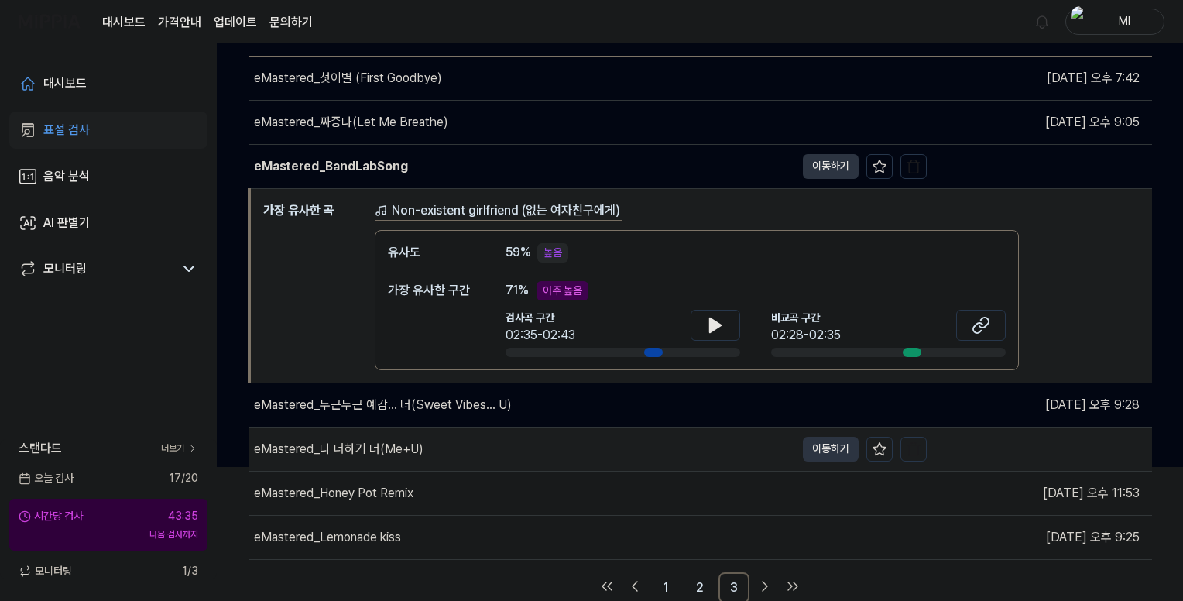
click at [365, 444] on div "eMastered_나 더하기 너(Me+U)" at bounding box center [338, 449] width 169 height 19
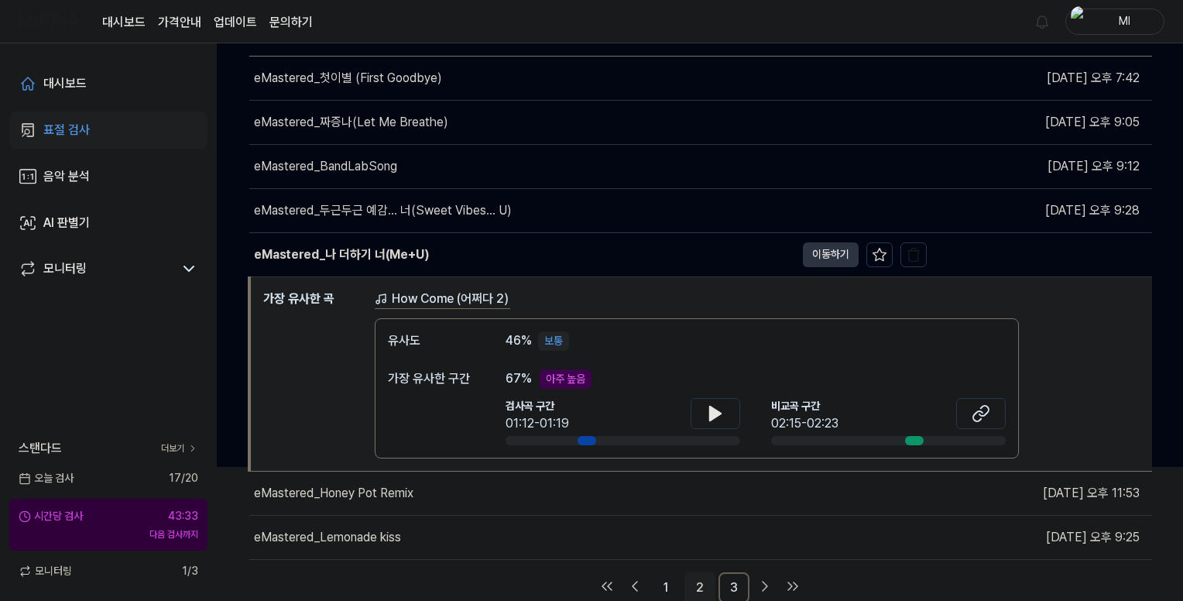
click at [697, 585] on link "2" at bounding box center [699, 587] width 31 height 31
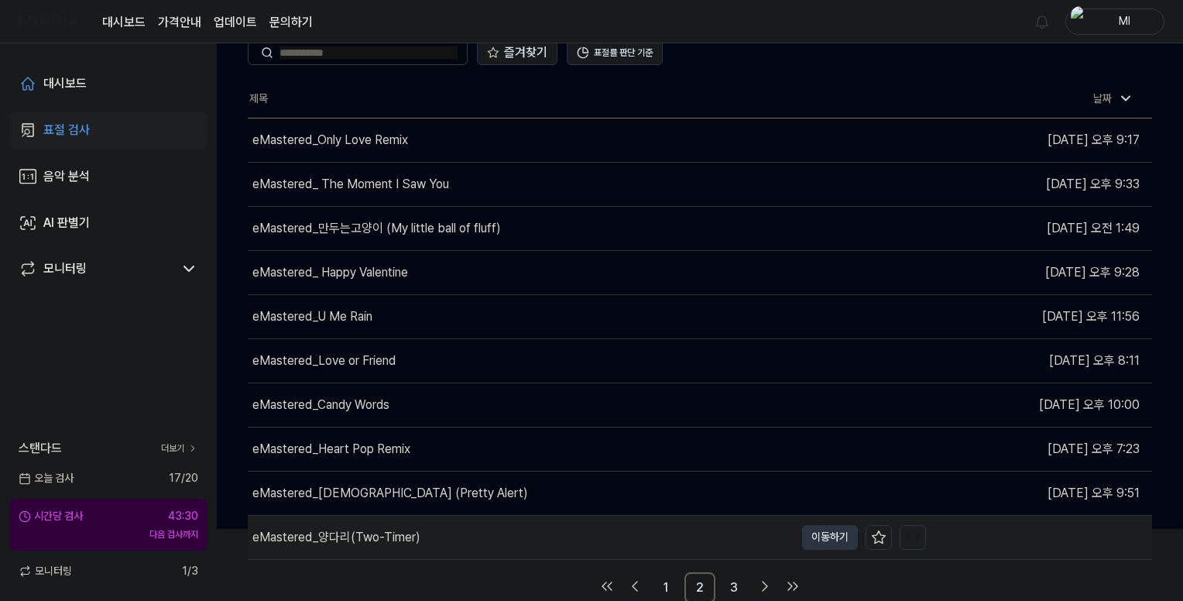
click at [370, 536] on div "eMastered_양다리(Two-Timer)" at bounding box center [336, 537] width 168 height 19
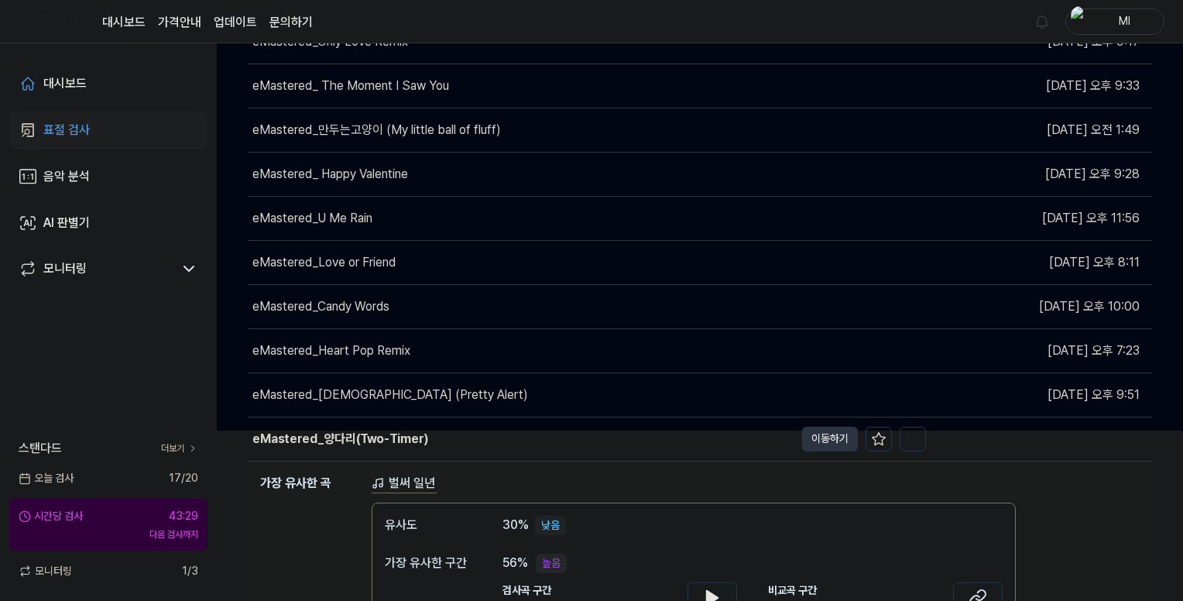
scroll to position [227, 0]
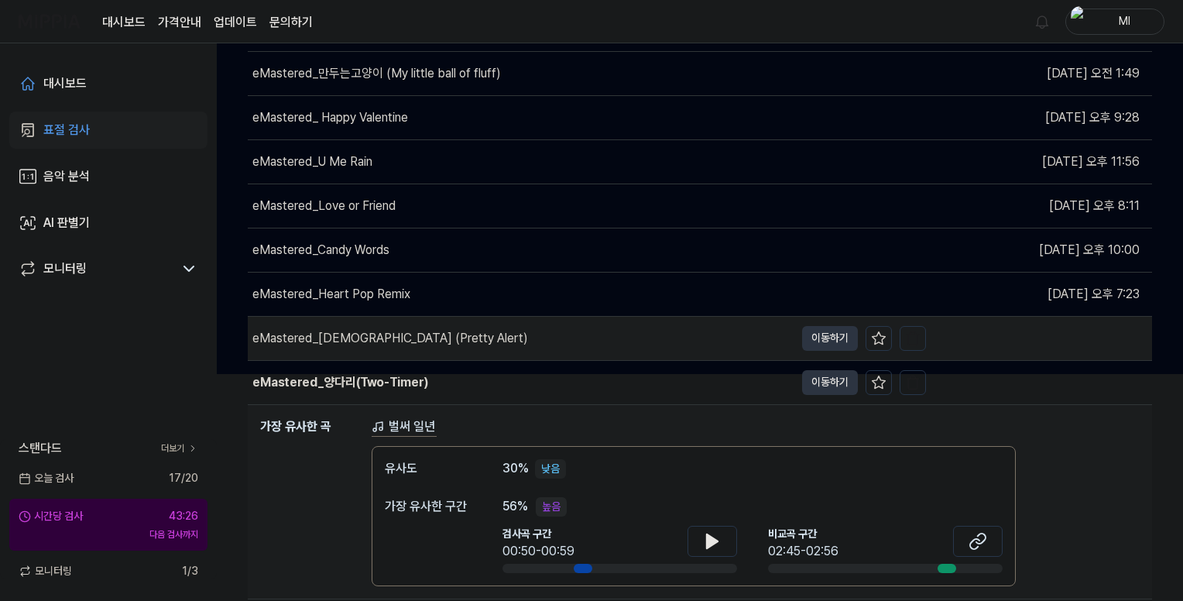
click at [381, 334] on div "eMastered_예쁨주의 (Pretty Alert)" at bounding box center [390, 338] width 276 height 19
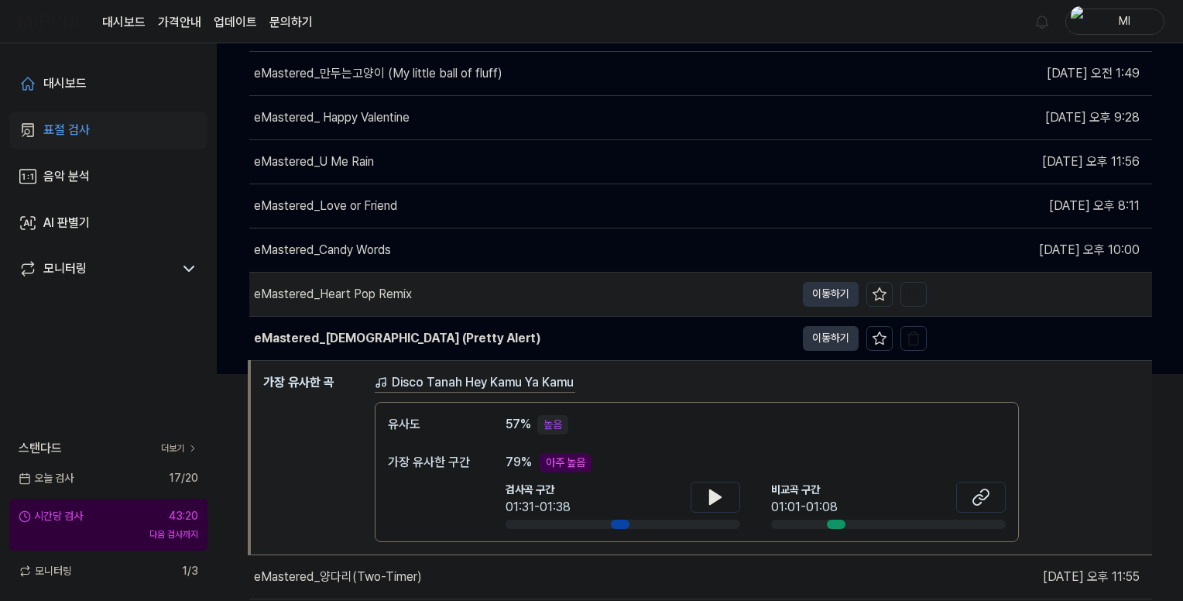
click at [391, 289] on div "eMastered_Heart Pop Remix" at bounding box center [333, 294] width 158 height 19
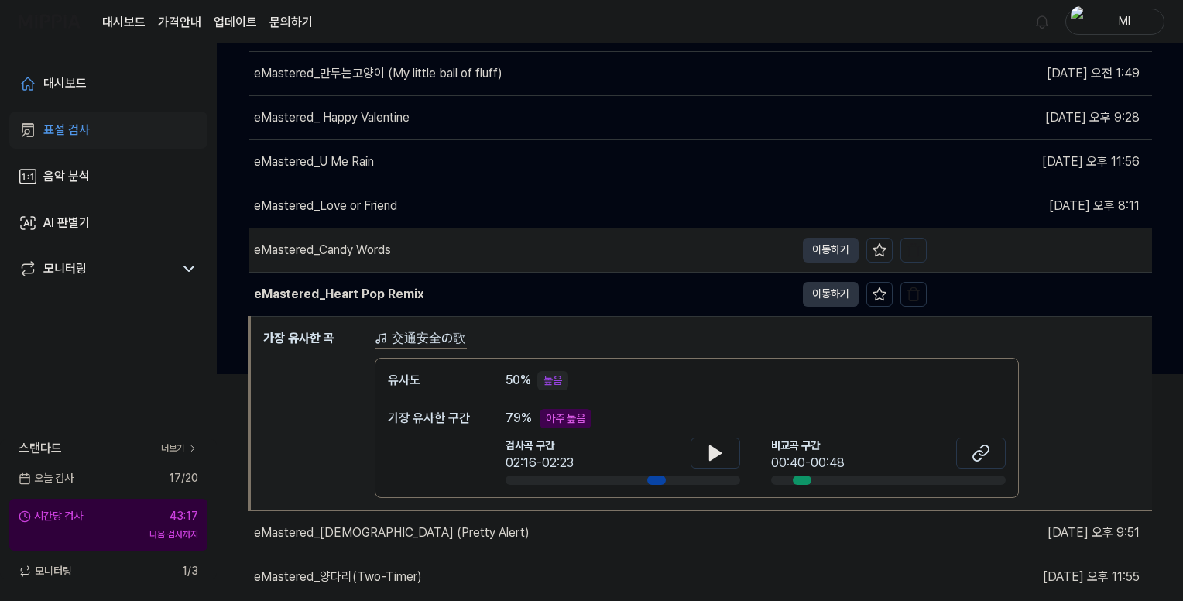
click at [374, 242] on div "eMastered_Candy Words" at bounding box center [322, 250] width 137 height 19
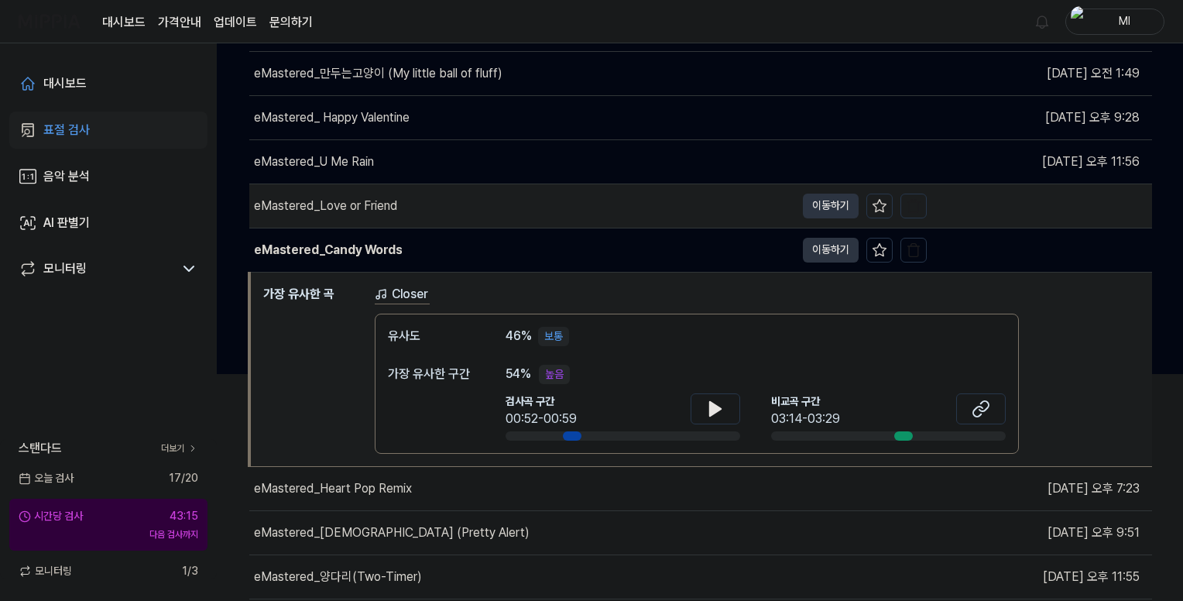
click at [374, 203] on div "eMastered_Love or Friend" at bounding box center [325, 206] width 143 height 19
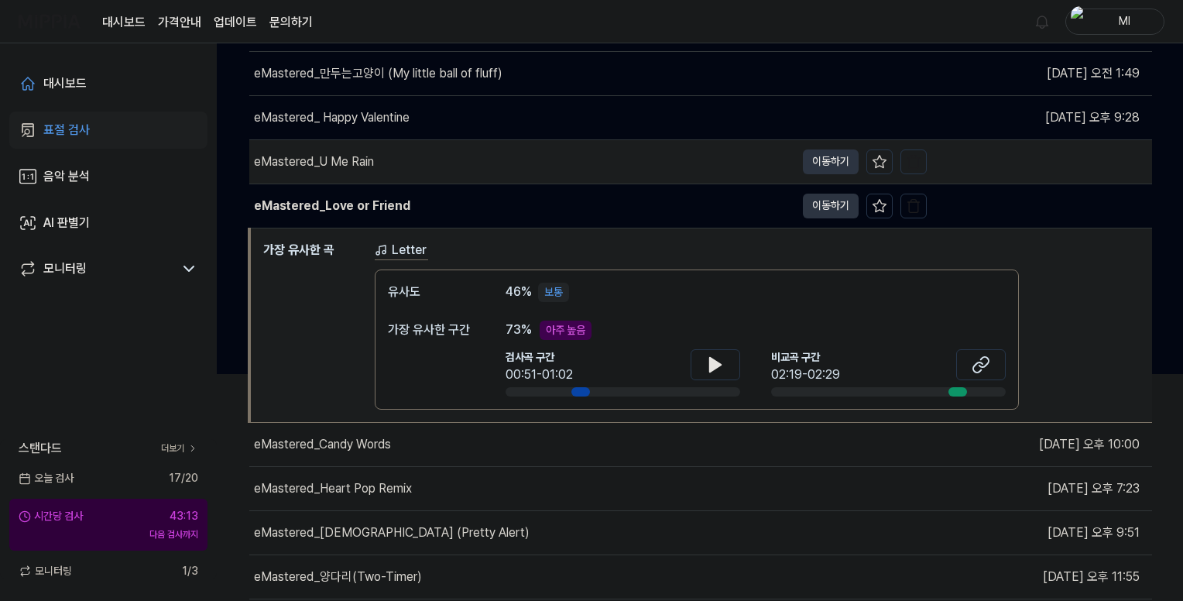
click at [378, 159] on div "eMastered_U Me Rain" at bounding box center [522, 161] width 546 height 43
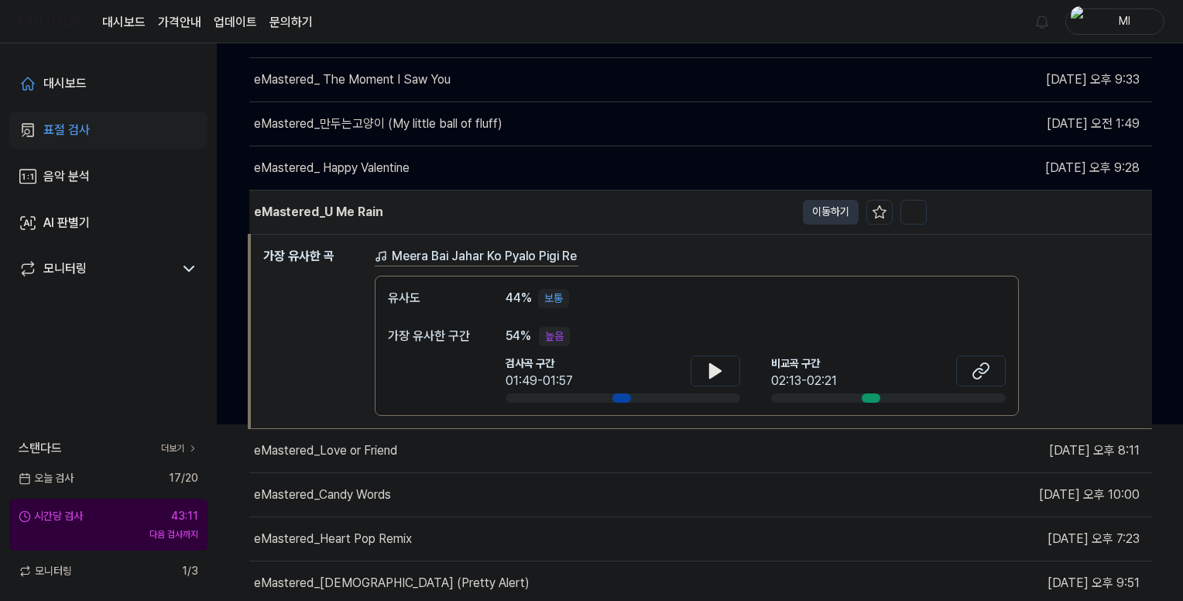
scroll to position [149, 0]
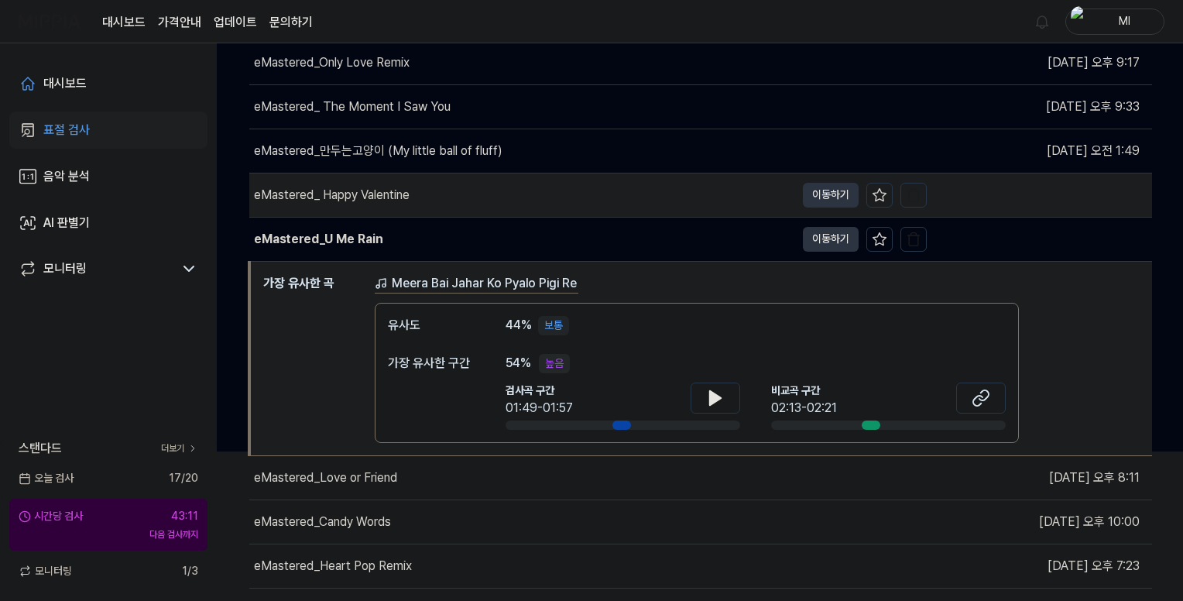
click at [381, 193] on div "eMastered_ Happy Valentine" at bounding box center [332, 195] width 156 height 19
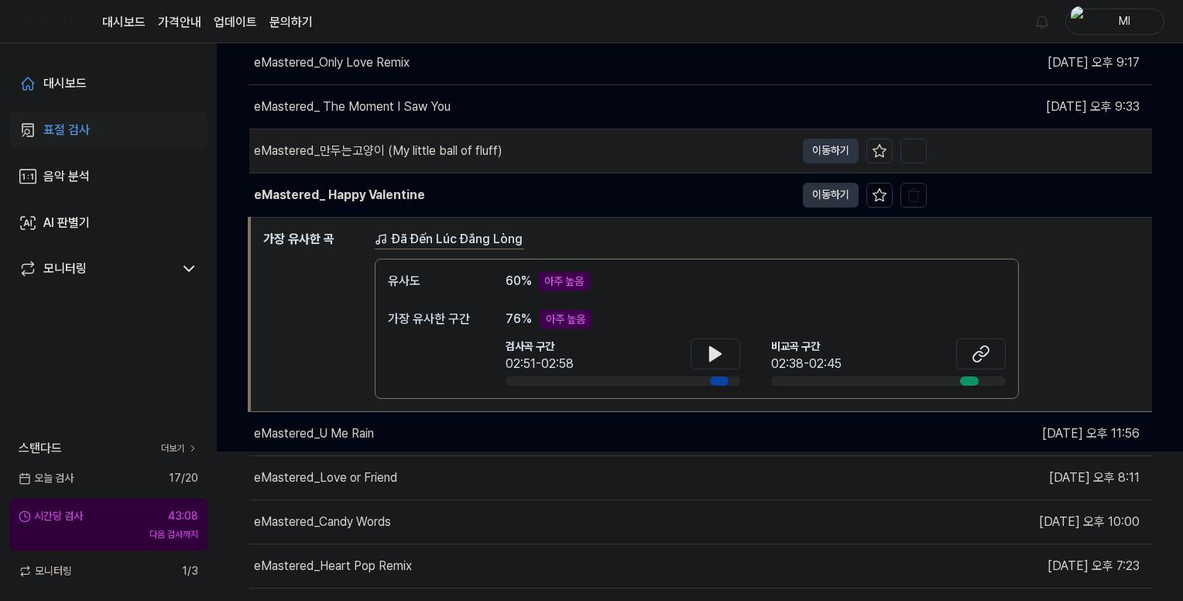
click at [387, 149] on div "eMastered_만두는고양이 (My little ball of fluff)" at bounding box center [378, 151] width 248 height 19
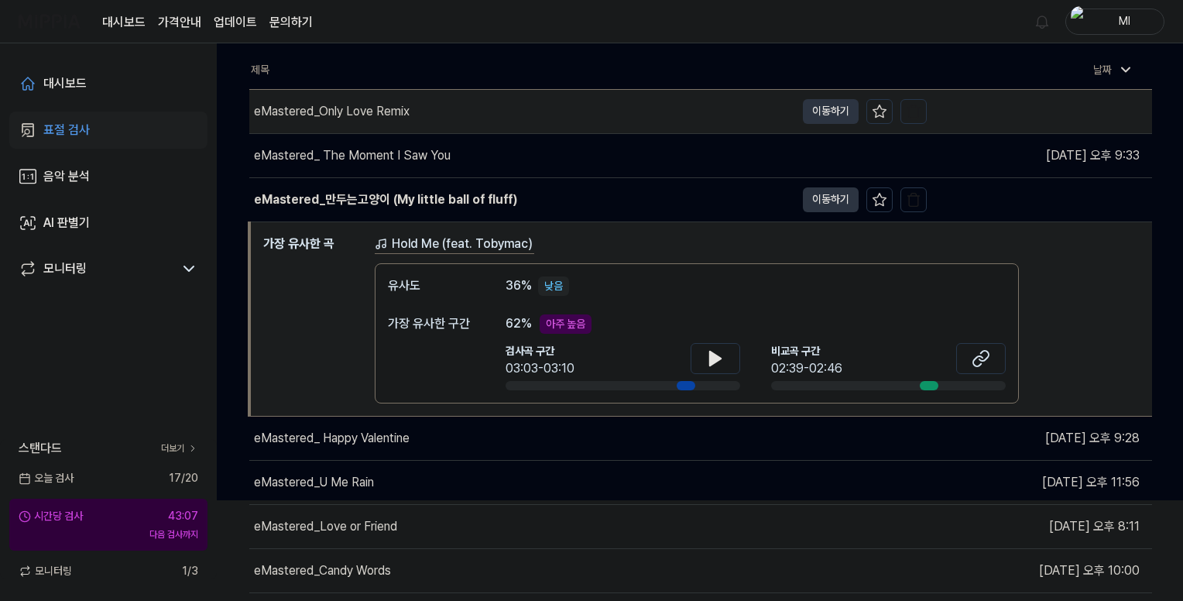
scroll to position [0, 0]
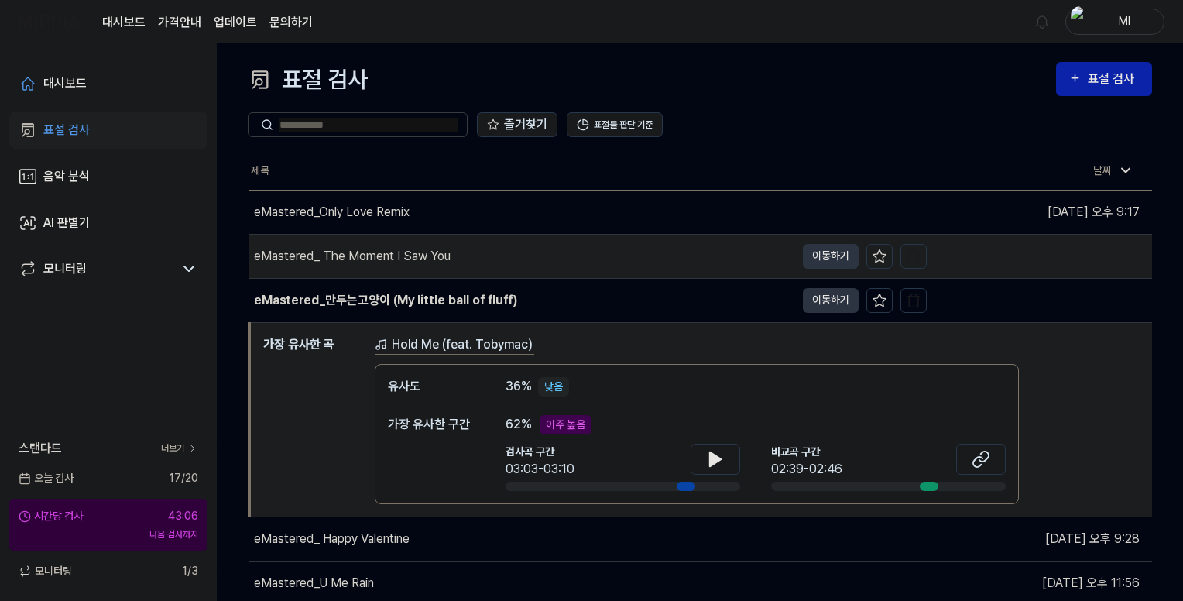
click at [397, 249] on div "eMastered_ The Moment I Saw You" at bounding box center [352, 256] width 197 height 19
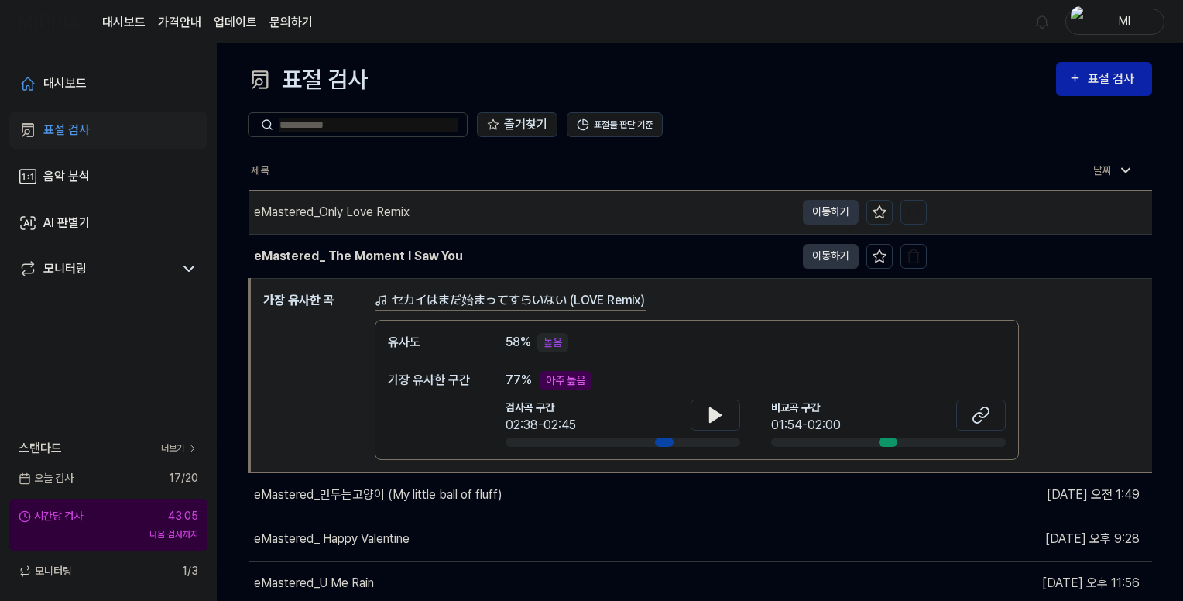
click at [355, 218] on div "eMastered_Only Love Remix" at bounding box center [332, 212] width 156 height 19
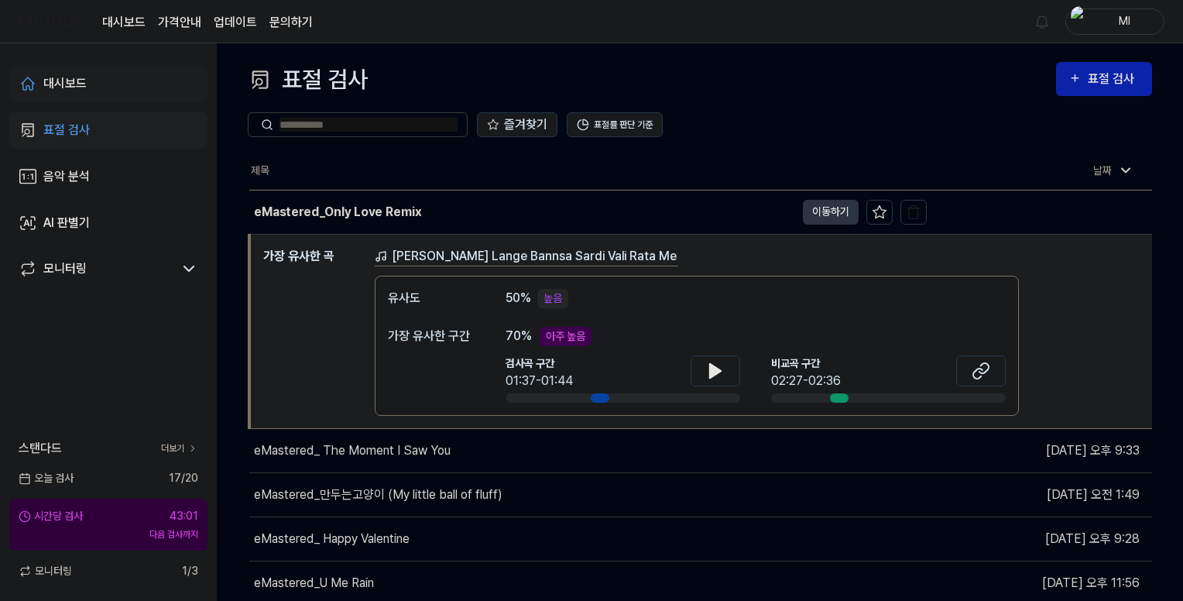
click at [63, 84] on div "대시보드" at bounding box center [64, 83] width 43 height 19
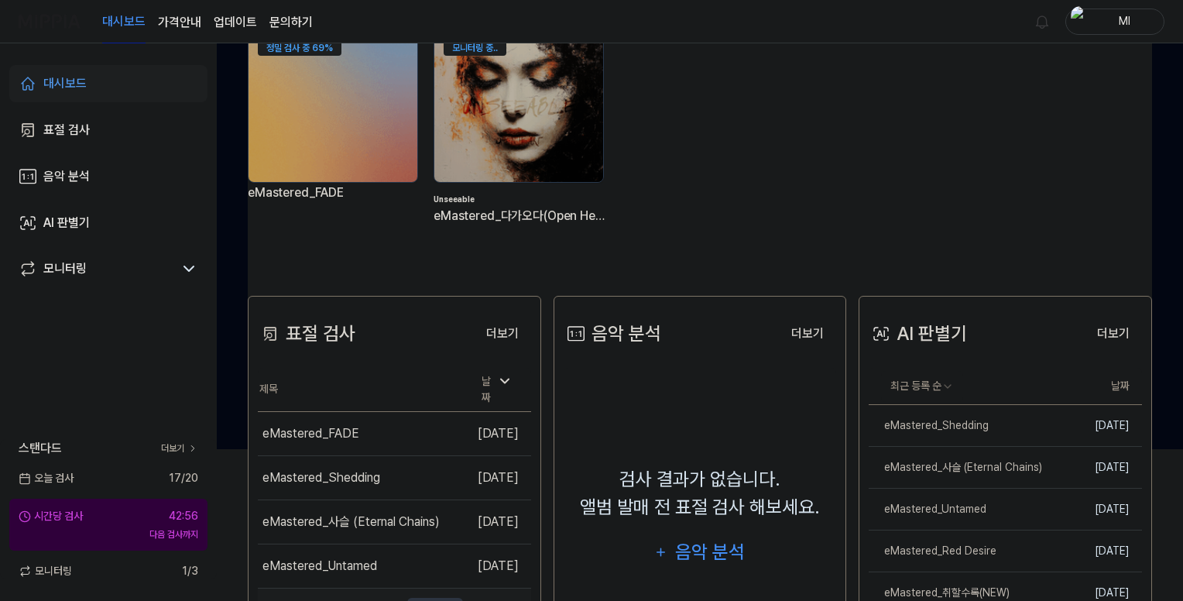
scroll to position [310, 0]
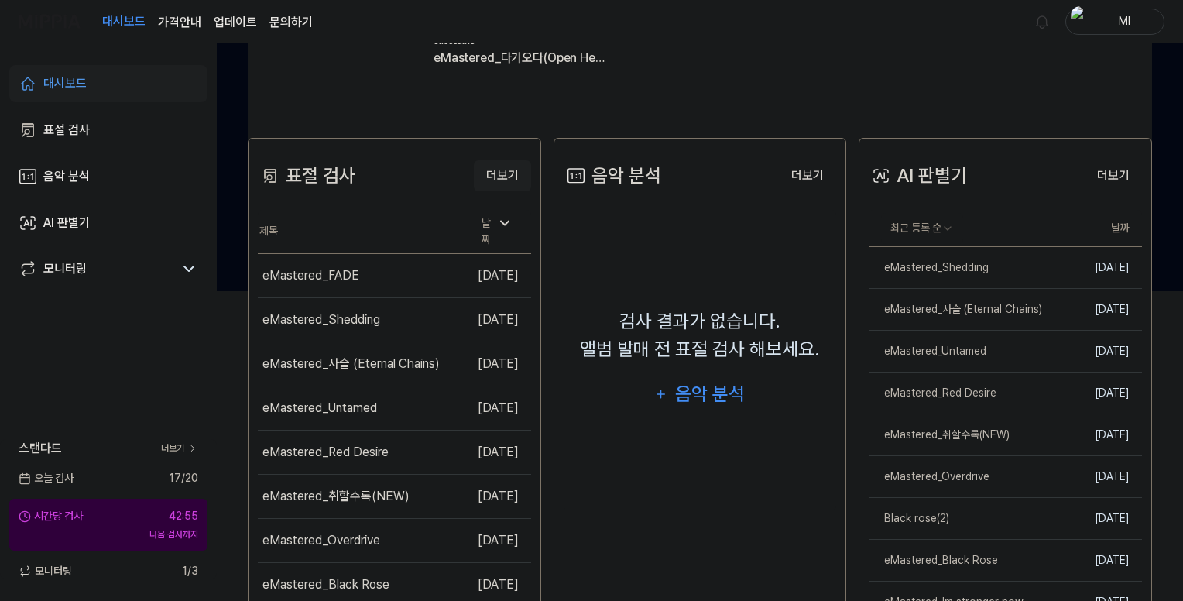
click at [488, 176] on button "더보기" at bounding box center [502, 175] width 57 height 31
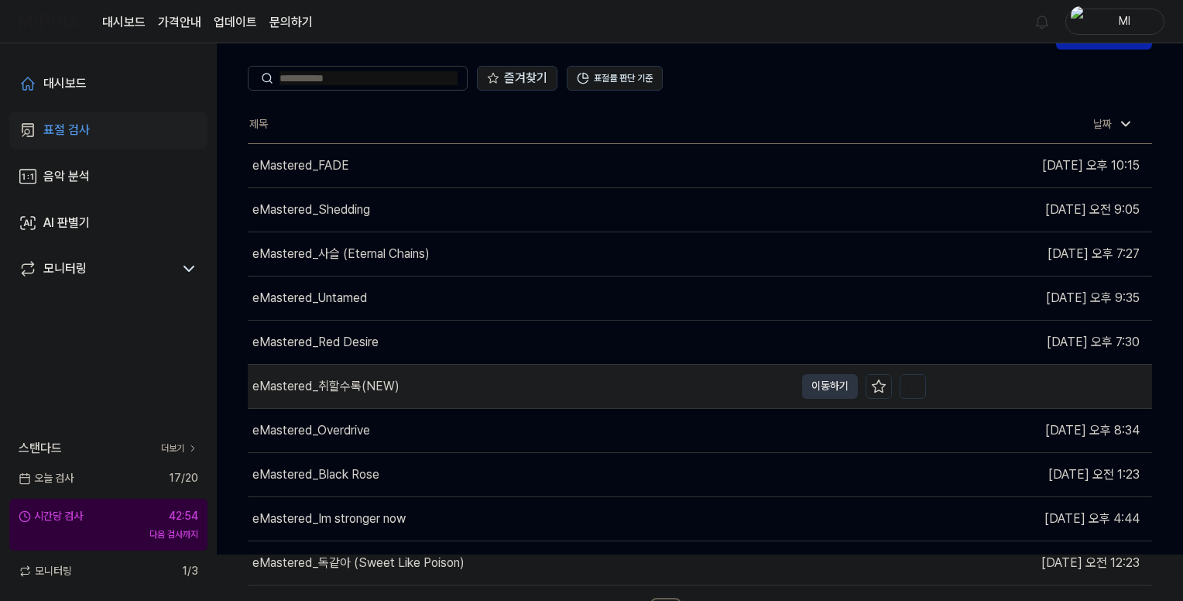
scroll to position [72, 0]
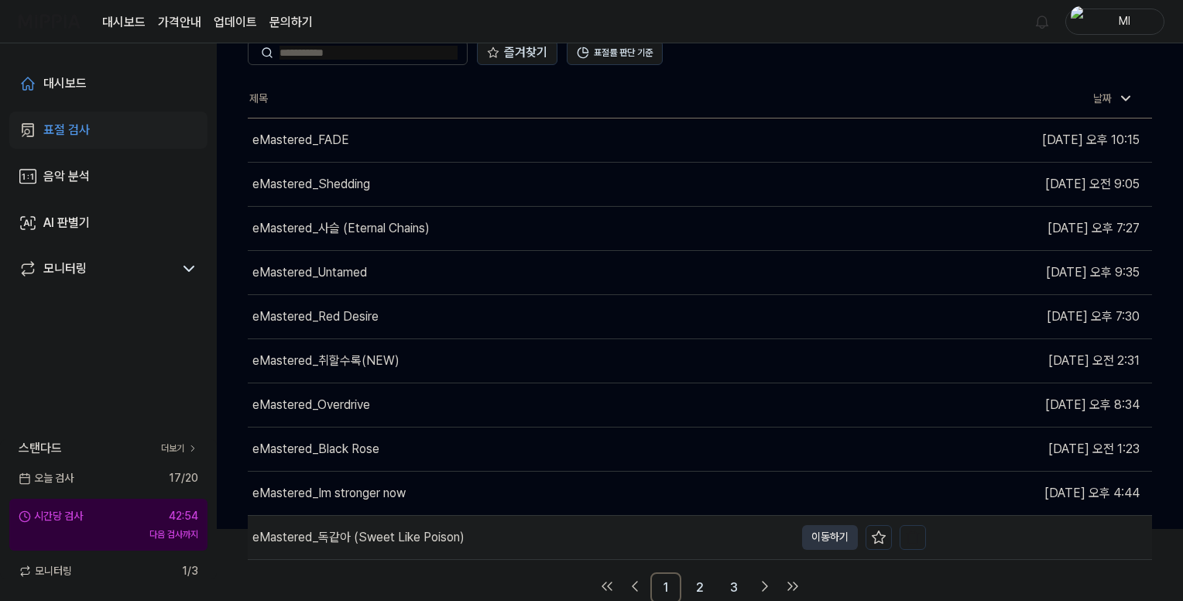
click at [368, 532] on div "eMastered_독같아 (Sweet Like Poison)" at bounding box center [358, 537] width 212 height 19
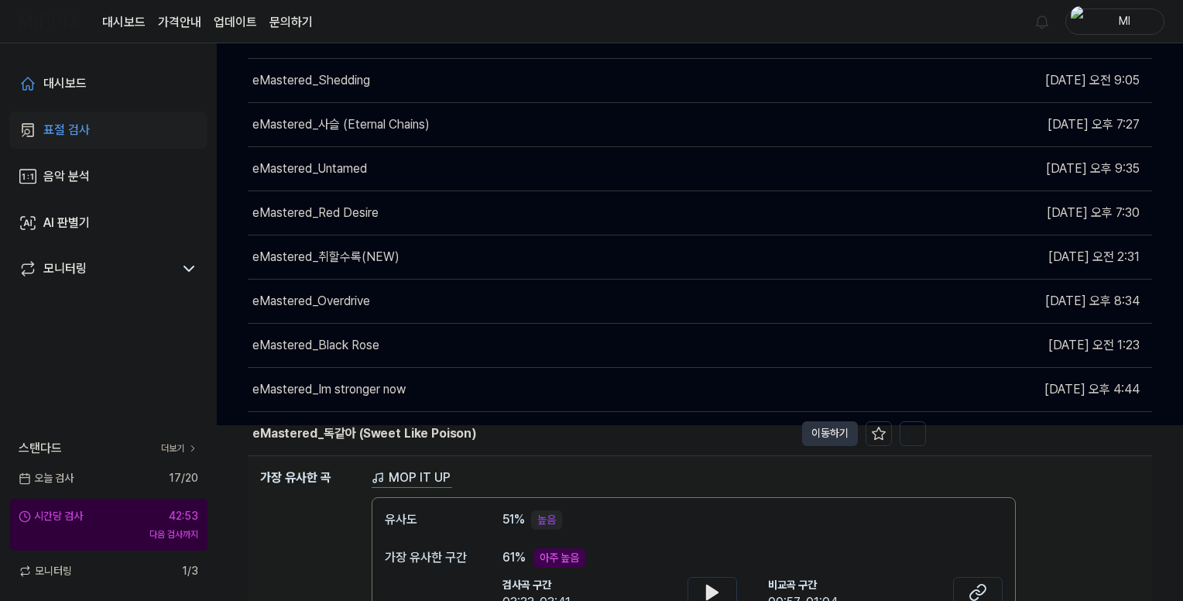
scroll to position [266, 0]
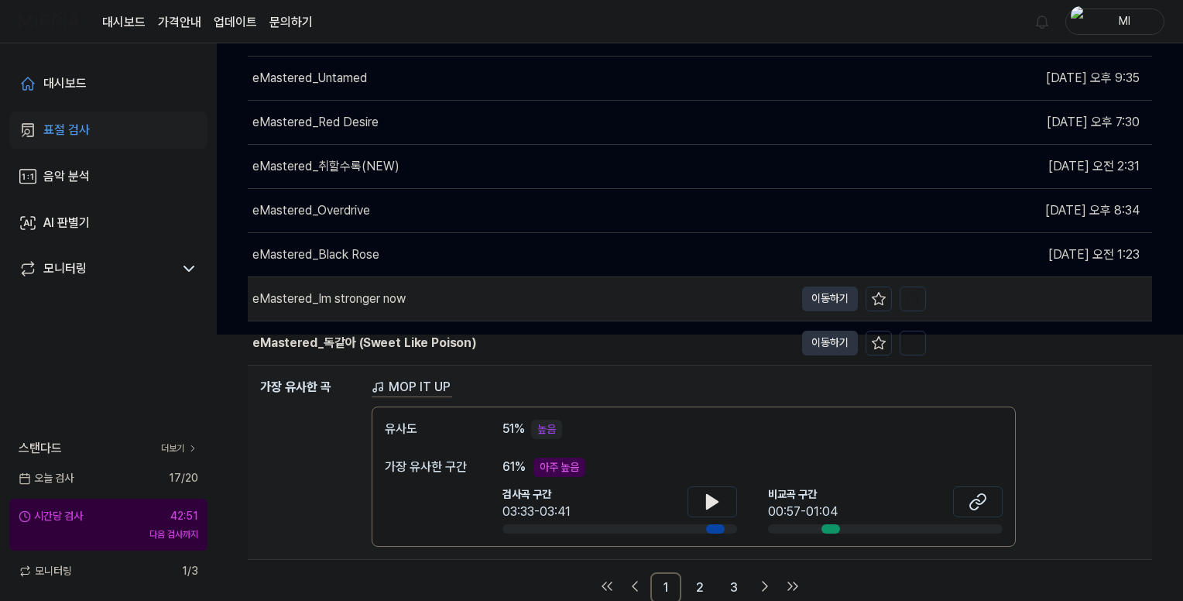
click at [365, 299] on div "eMastered_Im stronger now" at bounding box center [328, 298] width 153 height 19
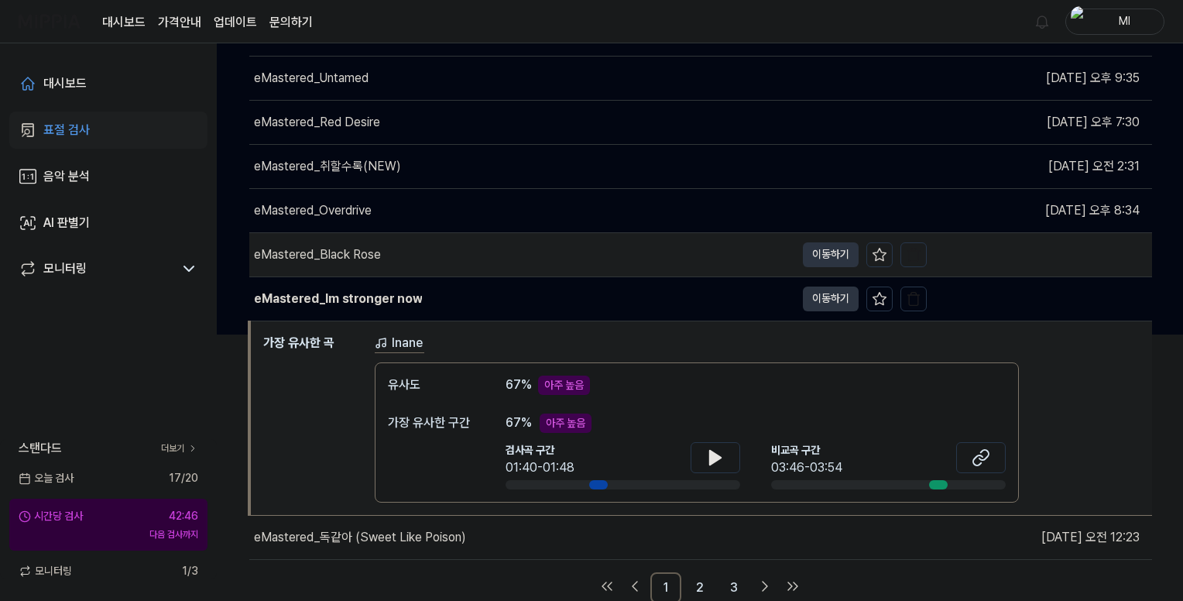
click at [356, 252] on div "eMastered_Black Rose" at bounding box center [317, 254] width 127 height 19
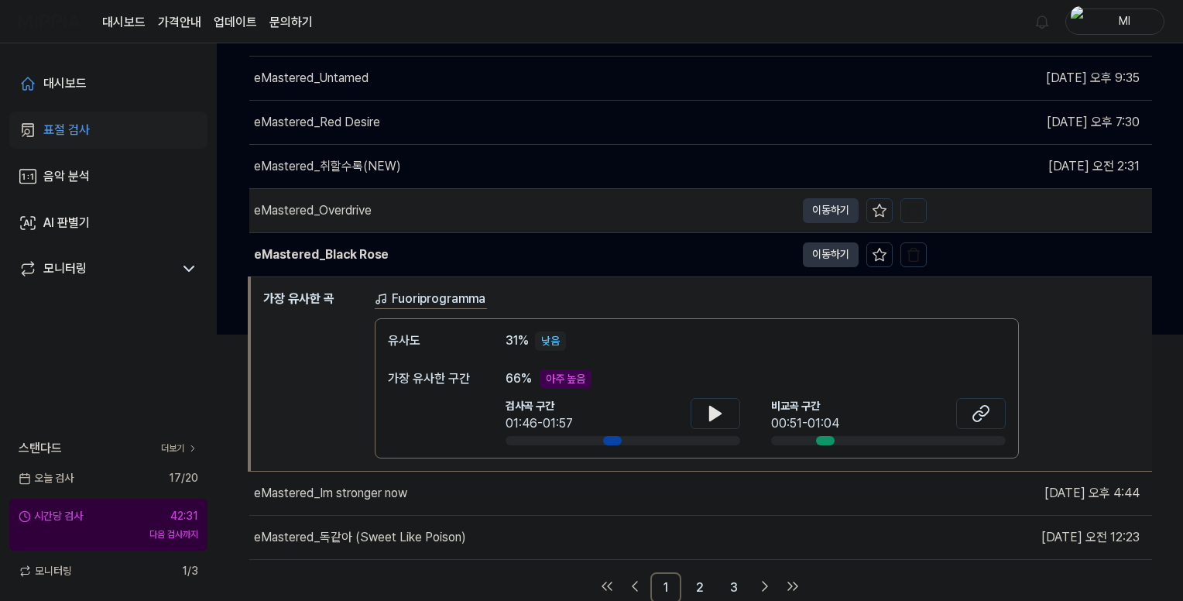
click at [354, 204] on div "eMastered_Overdrive" at bounding box center [313, 210] width 118 height 19
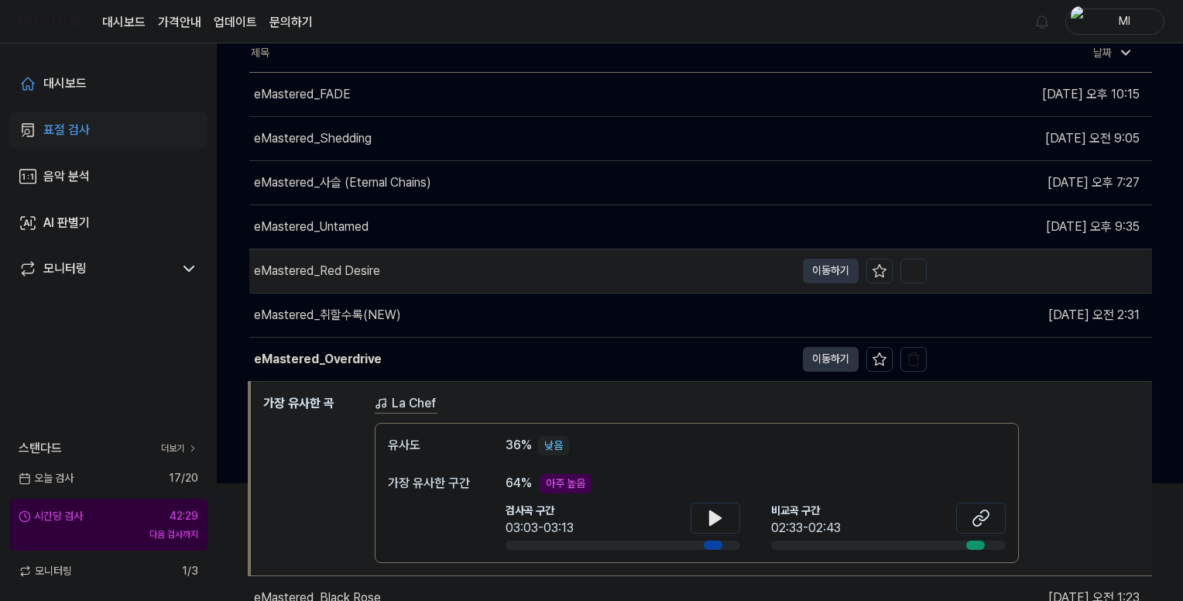
scroll to position [111, 0]
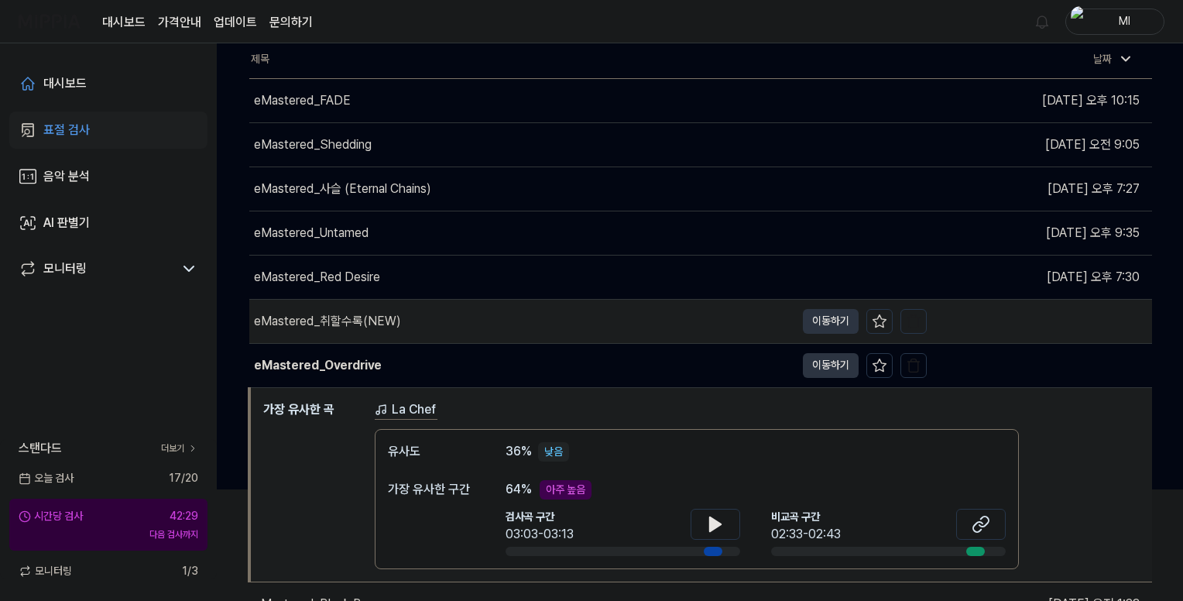
click at [357, 326] on div "eMastered_취할수록(NEW)" at bounding box center [327, 321] width 147 height 19
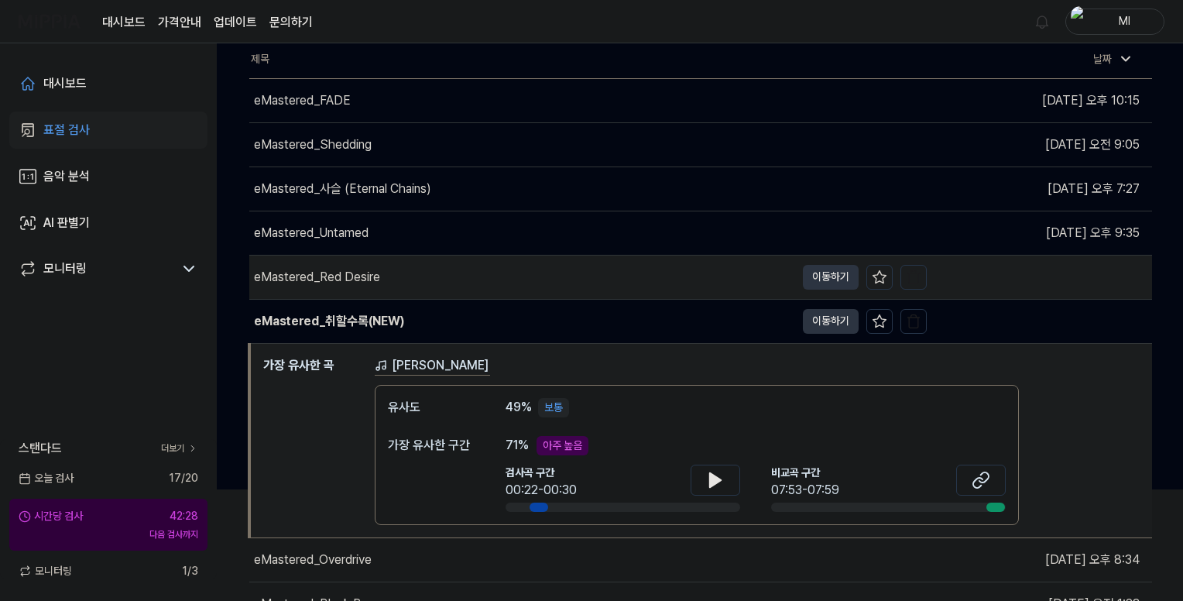
click at [347, 279] on div "eMastered_Red Desire" at bounding box center [317, 277] width 126 height 19
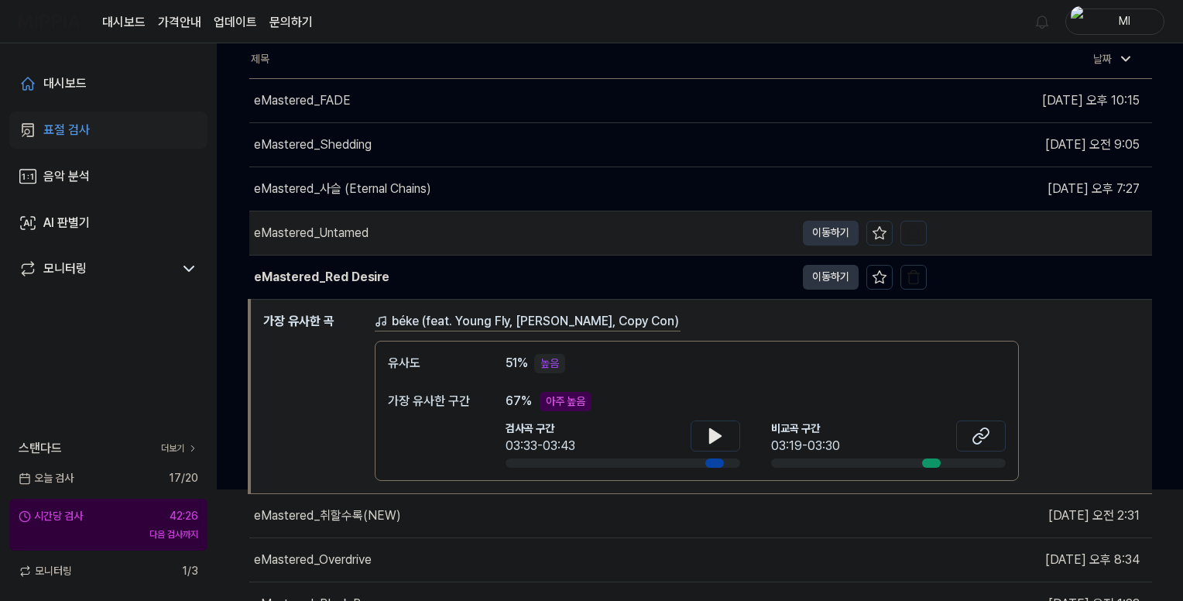
click at [349, 234] on div "eMastered_Untamed" at bounding box center [311, 233] width 115 height 19
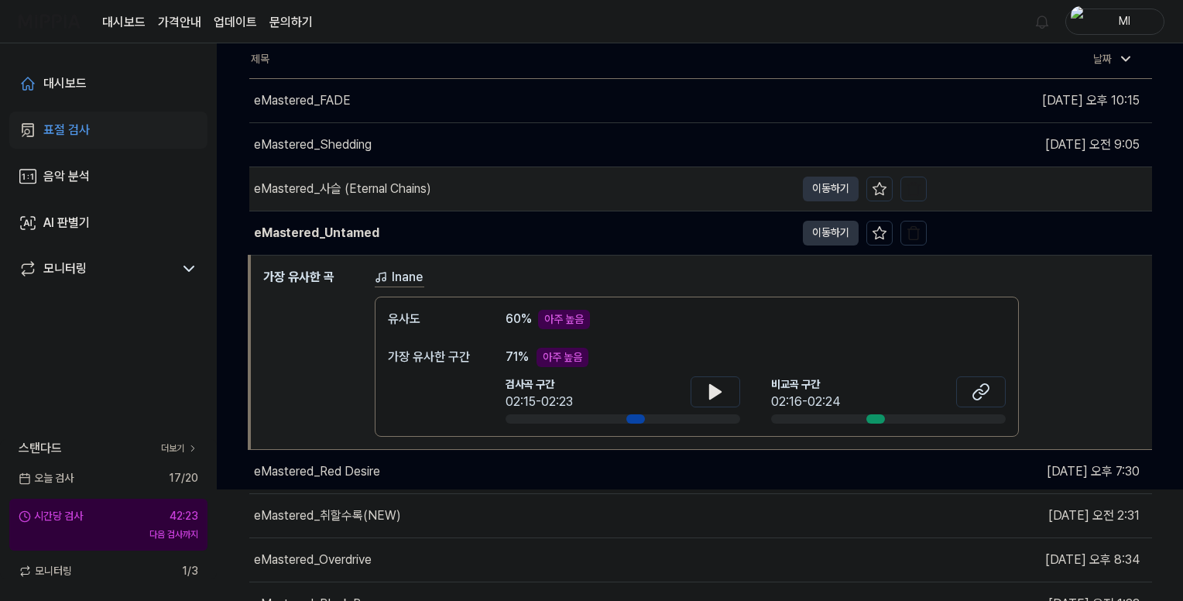
click at [350, 190] on div "eMastered_사슬 (Eternal Chains)" at bounding box center [342, 189] width 177 height 19
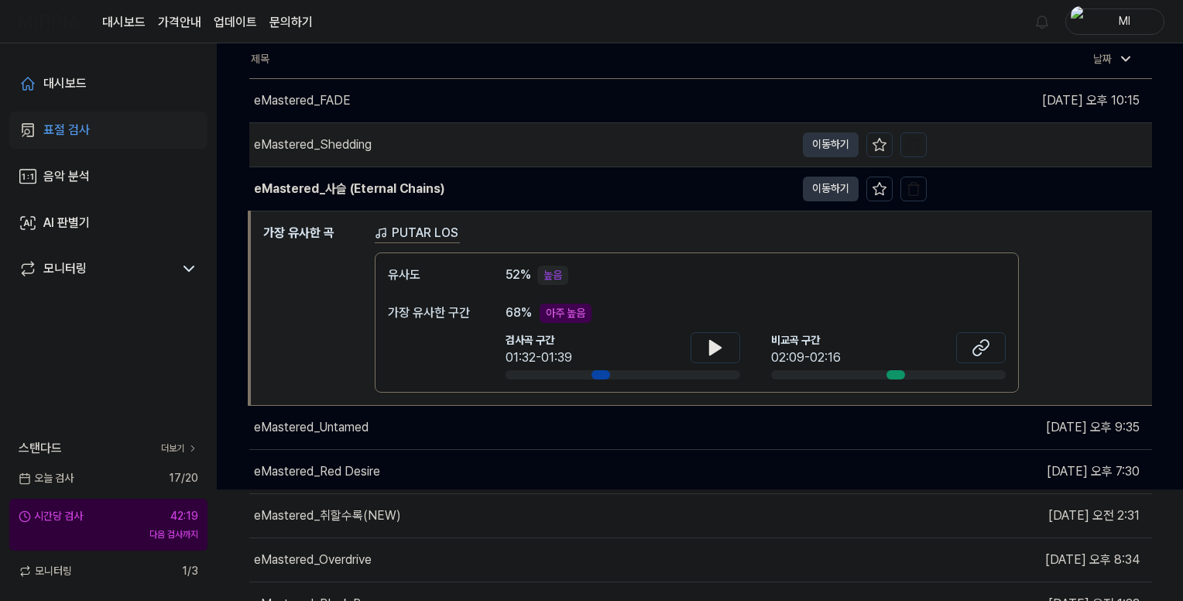
click at [345, 147] on div "eMastered_Shedding" at bounding box center [313, 144] width 118 height 19
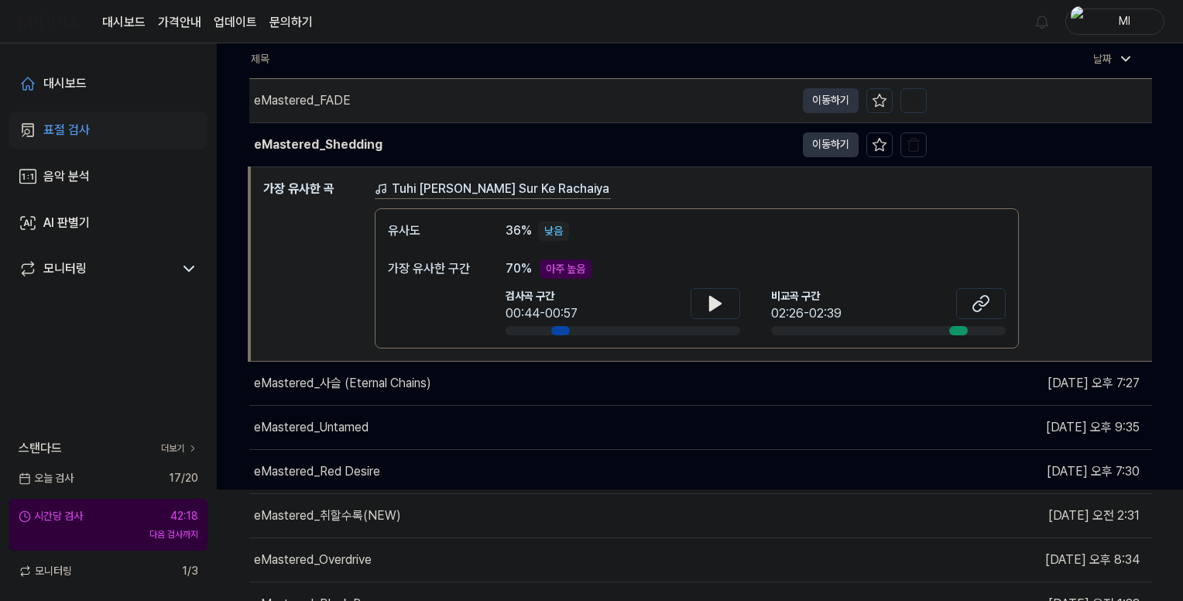
click at [334, 101] on div "eMastered_FADE" at bounding box center [302, 100] width 97 height 19
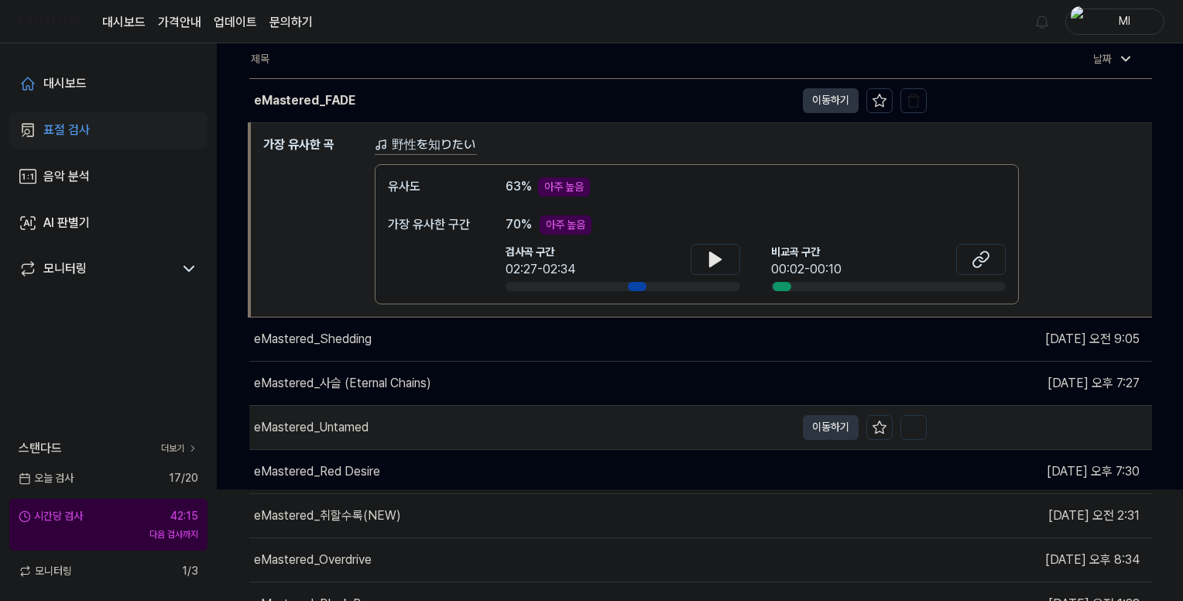
click at [361, 419] on div "eMastered_Untamed" at bounding box center [311, 427] width 115 height 19
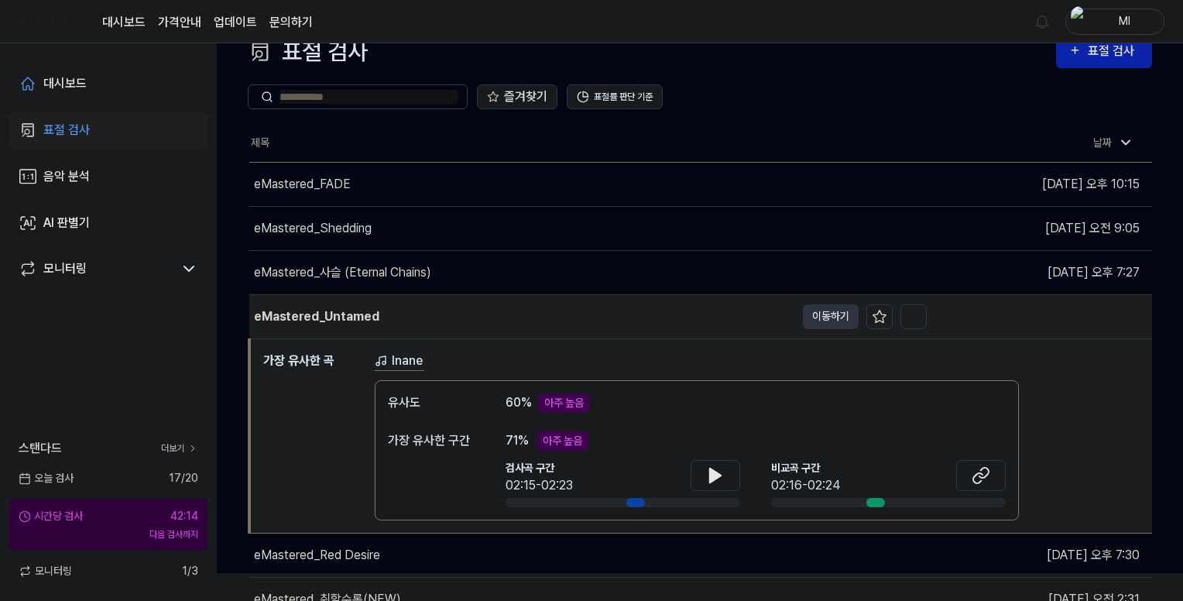
scroll to position [0, 0]
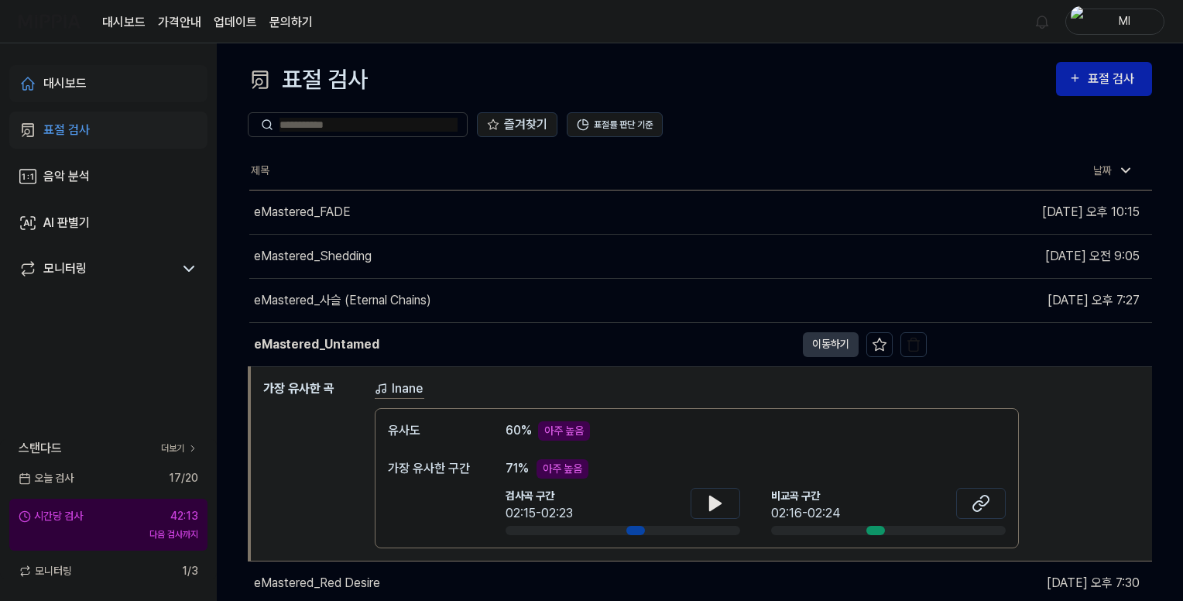
click at [70, 81] on div "대시보드" at bounding box center [64, 83] width 43 height 19
